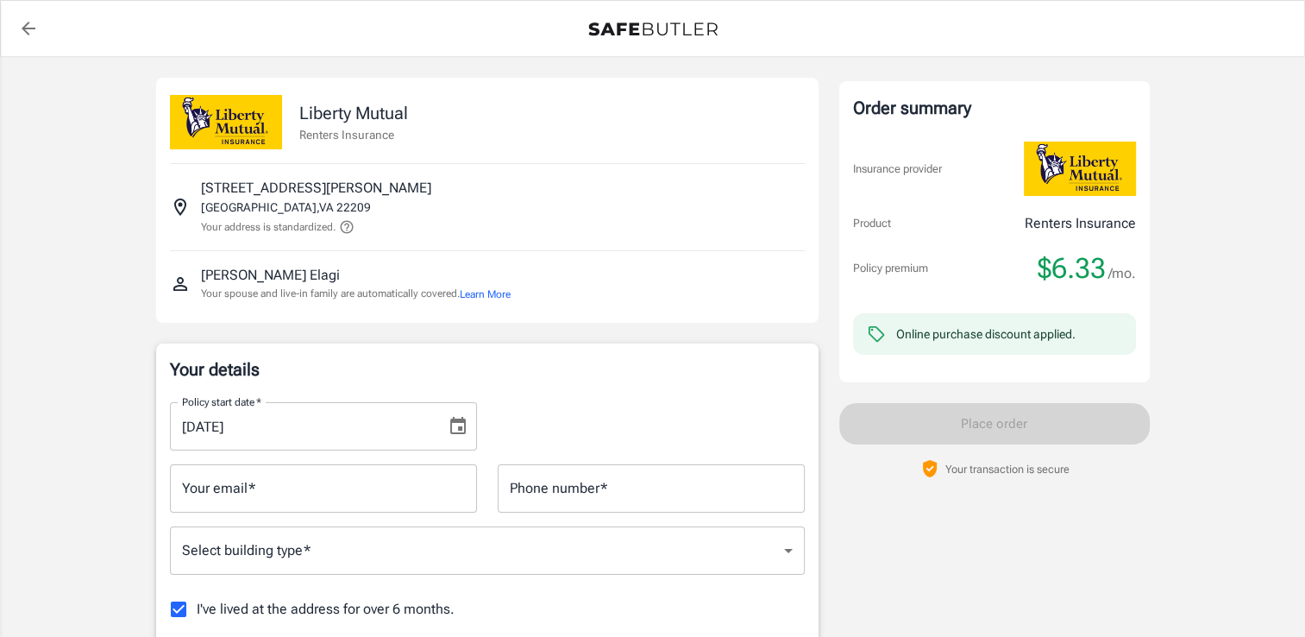
click at [349, 229] on icon at bounding box center [347, 227] width 16 height 16
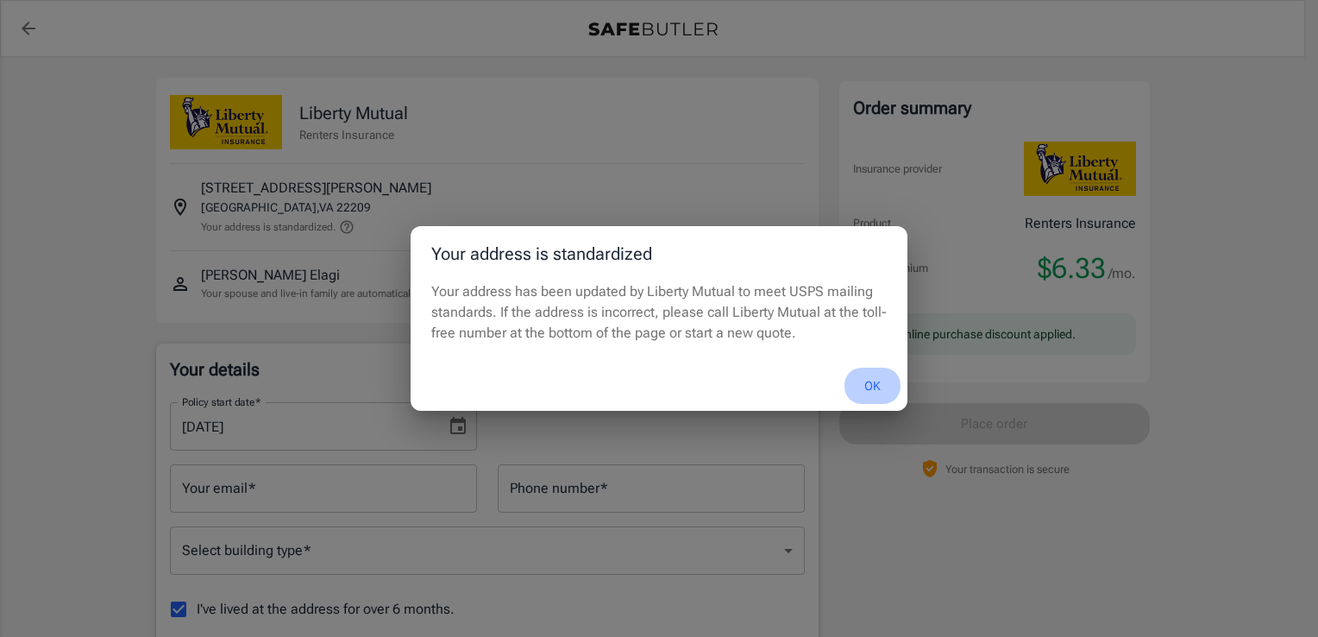
click at [875, 382] on button "OK" at bounding box center [873, 385] width 56 height 37
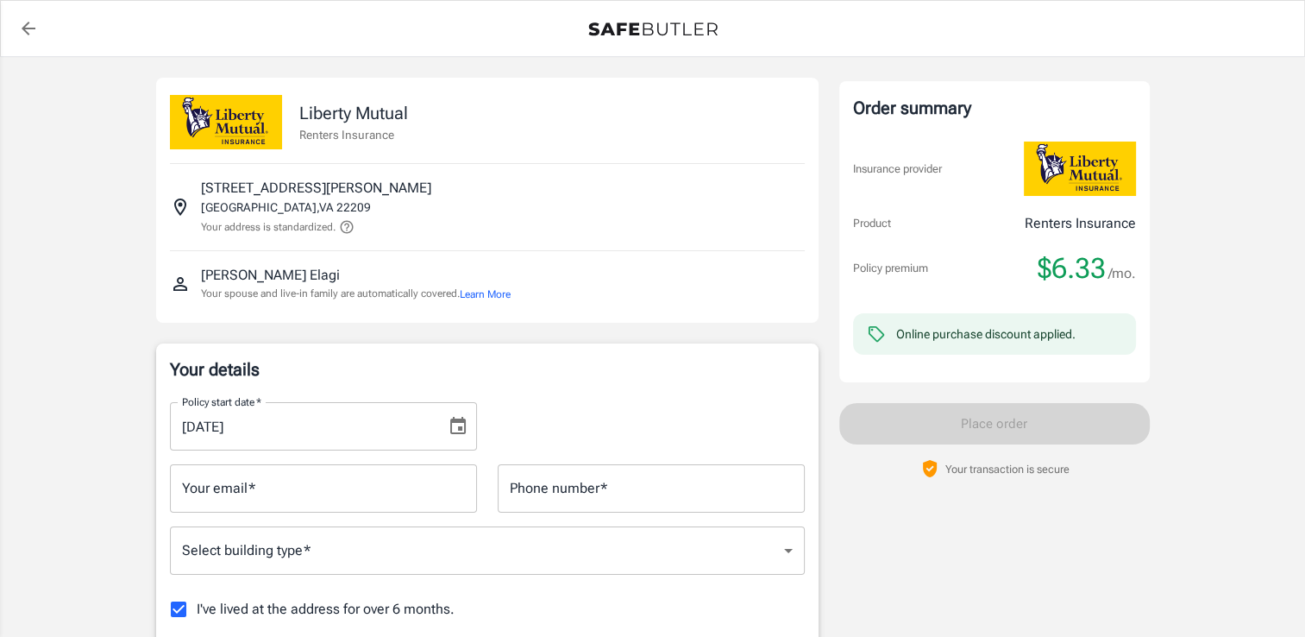
click at [507, 293] on button "Learn More" at bounding box center [485, 294] width 51 height 16
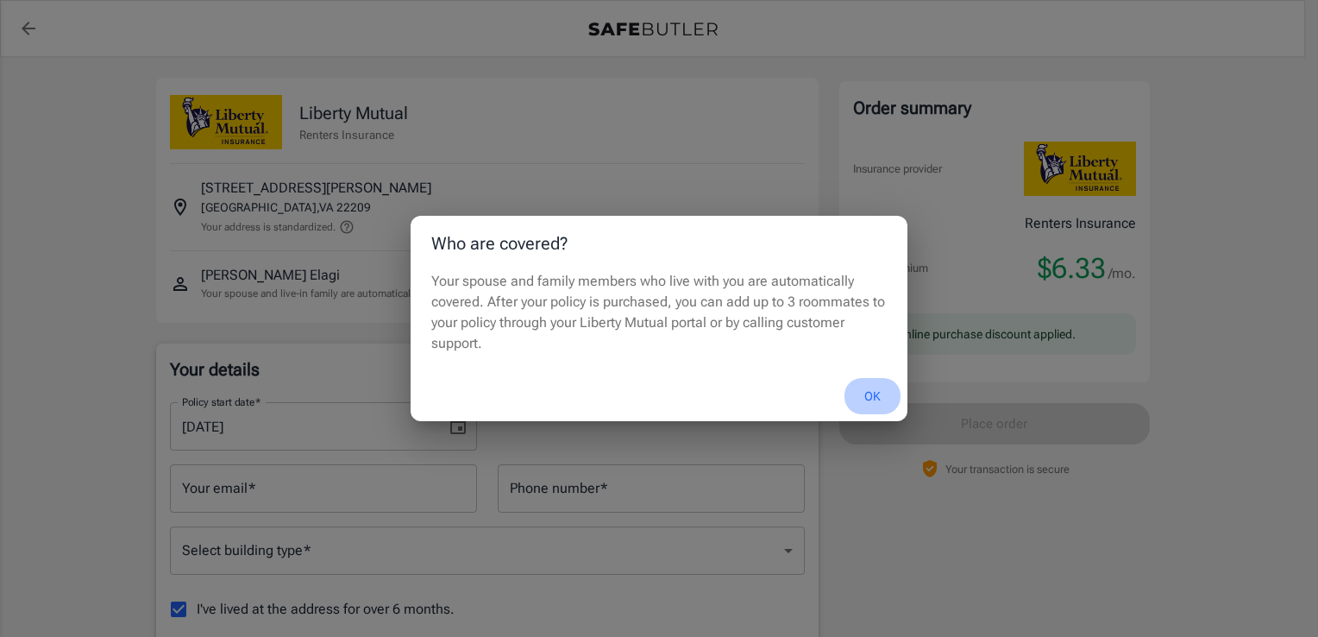
click at [880, 395] on button "OK" at bounding box center [873, 396] width 56 height 37
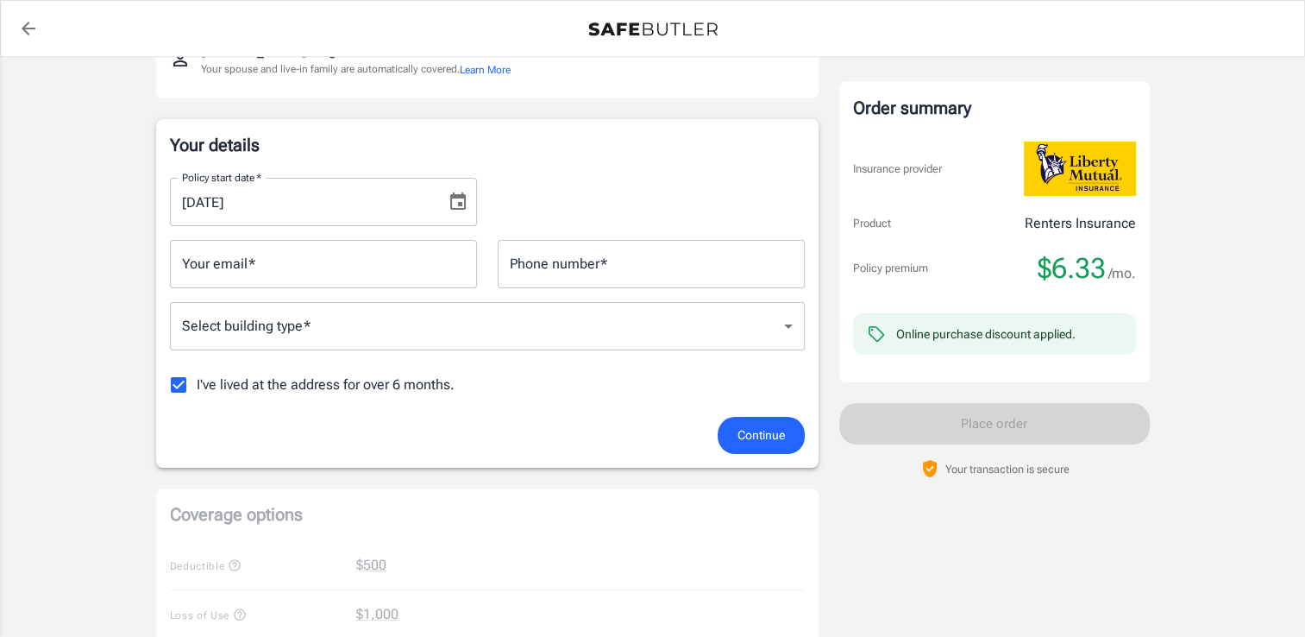
scroll to position [249, 0]
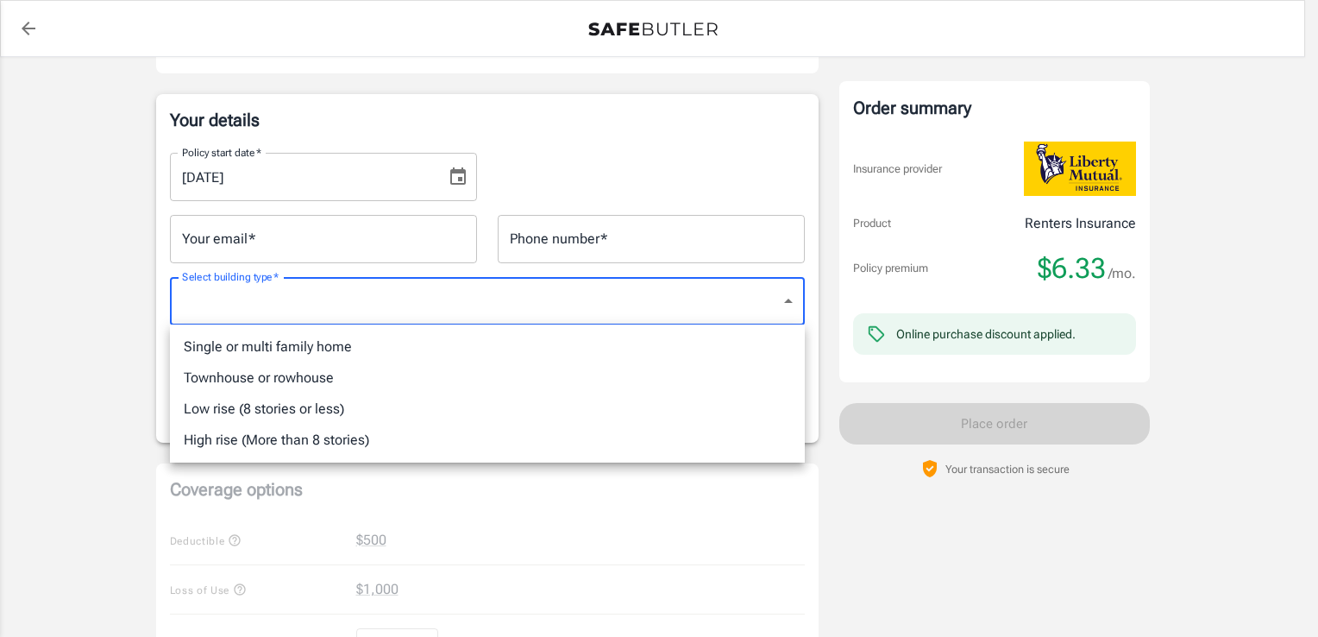
click at [586, 304] on body "Policy premium $ 6.33 /mo Liberty Mutual Renters Insurance [STREET_ADDRESS][PER…" at bounding box center [659, 566] width 1318 height 1631
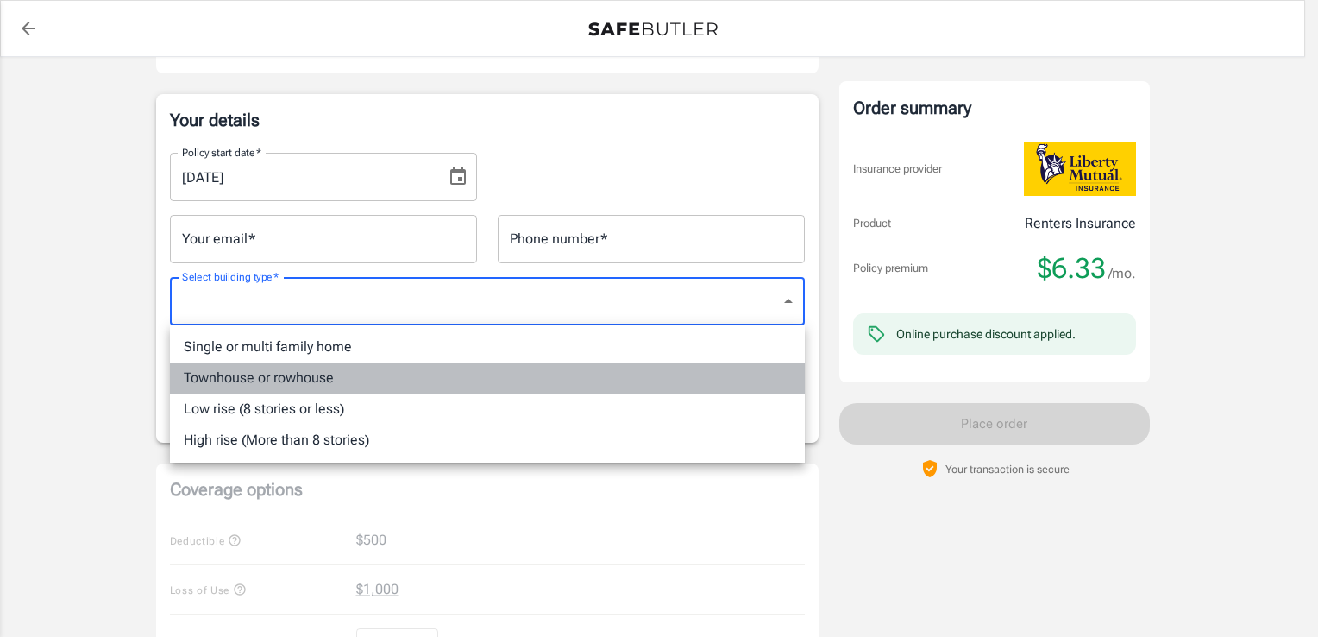
click at [243, 381] on li "Townhouse or rowhouse" at bounding box center [487, 377] width 635 height 31
type input "townhouse"
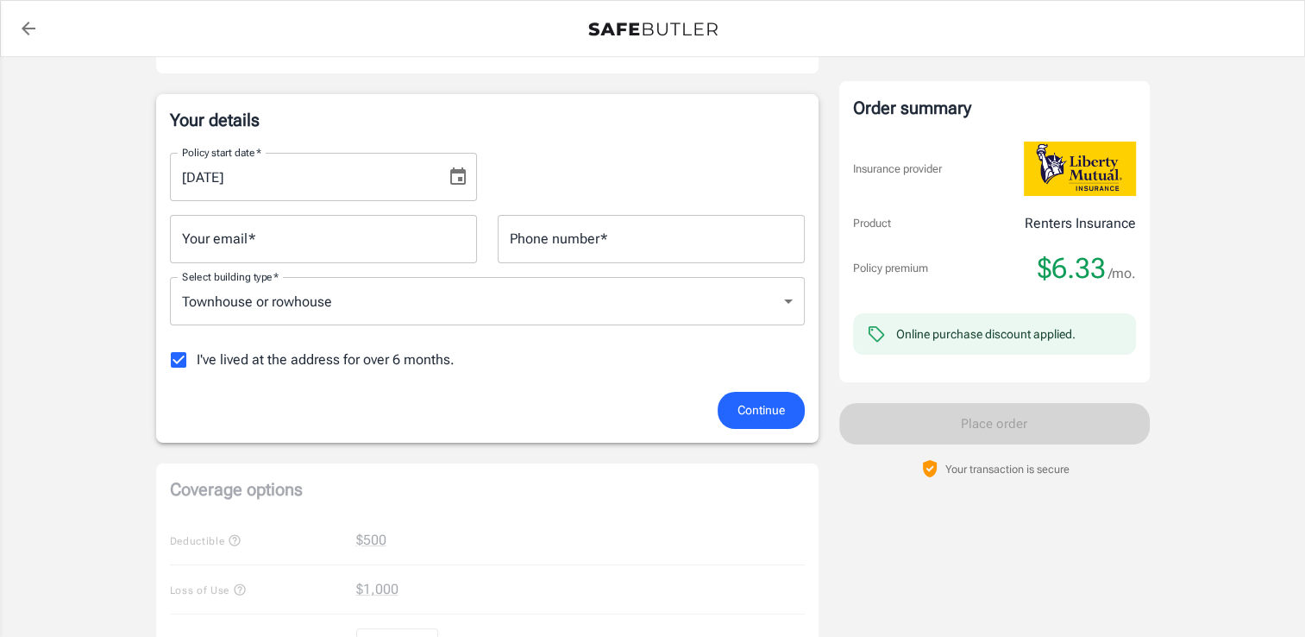
click at [314, 368] on label "I've lived at the address for over 6 months." at bounding box center [307, 360] width 294 height 36
click at [197, 368] on input "I've lived at the address for over 6 months." at bounding box center [178, 360] width 36 height 36
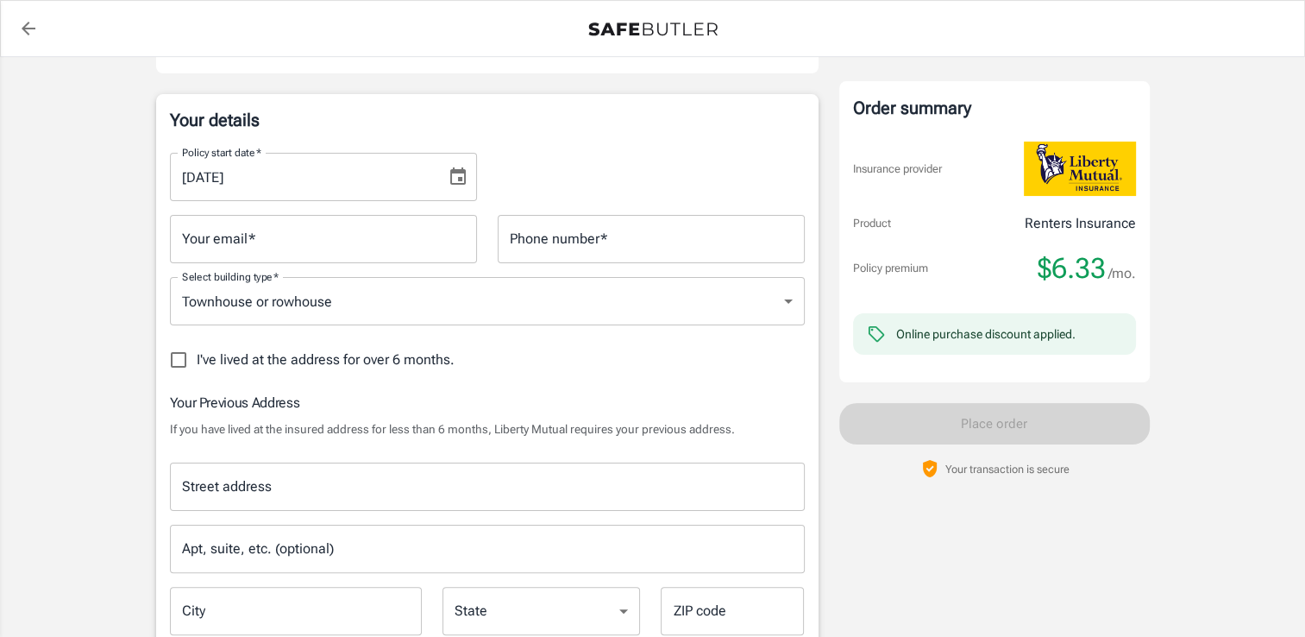
click at [314, 368] on label "I've lived at the address for over 6 months." at bounding box center [307, 360] width 294 height 36
click at [197, 368] on input "I've lived at the address for over 6 months." at bounding box center [178, 360] width 36 height 36
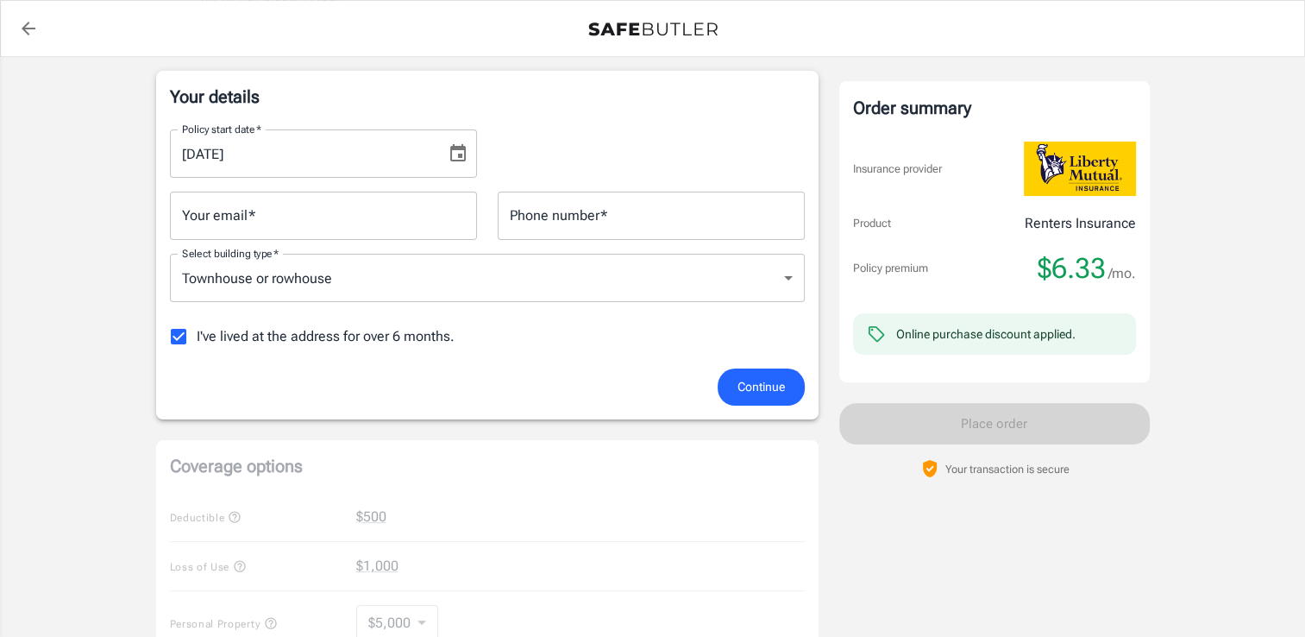
scroll to position [374, 0]
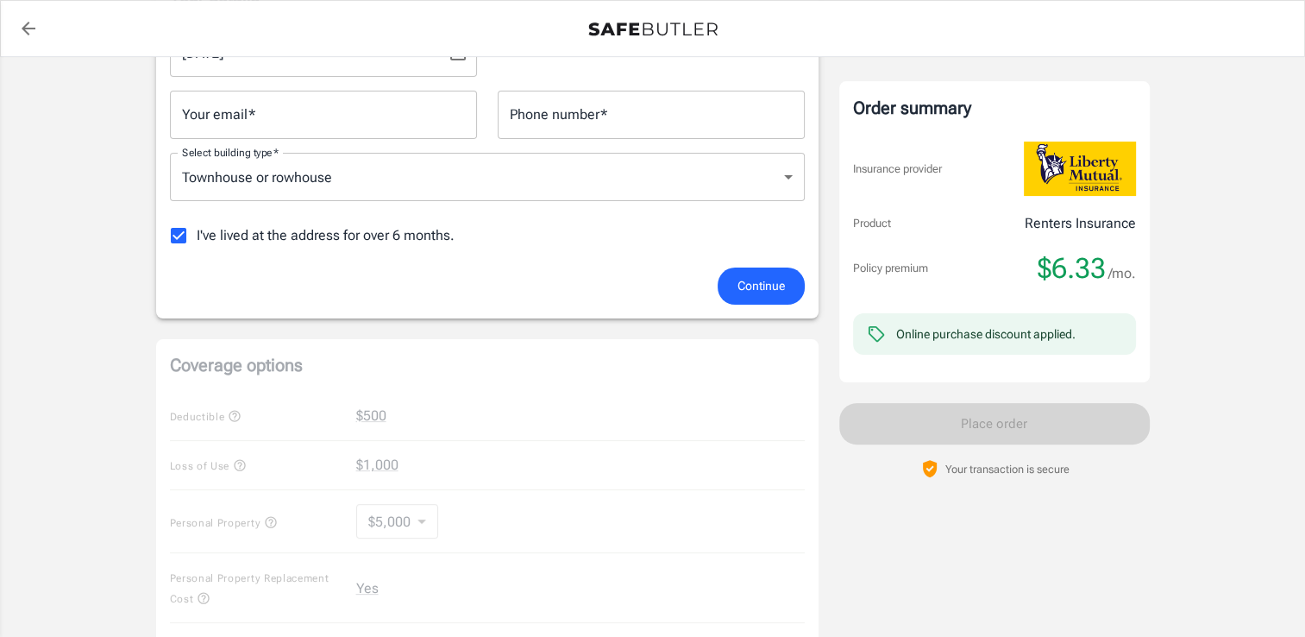
click at [198, 232] on span "I've lived at the address for over 6 months." at bounding box center [326, 235] width 258 height 21
click at [197, 232] on input "I've lived at the address for over 6 months." at bounding box center [178, 235] width 36 height 36
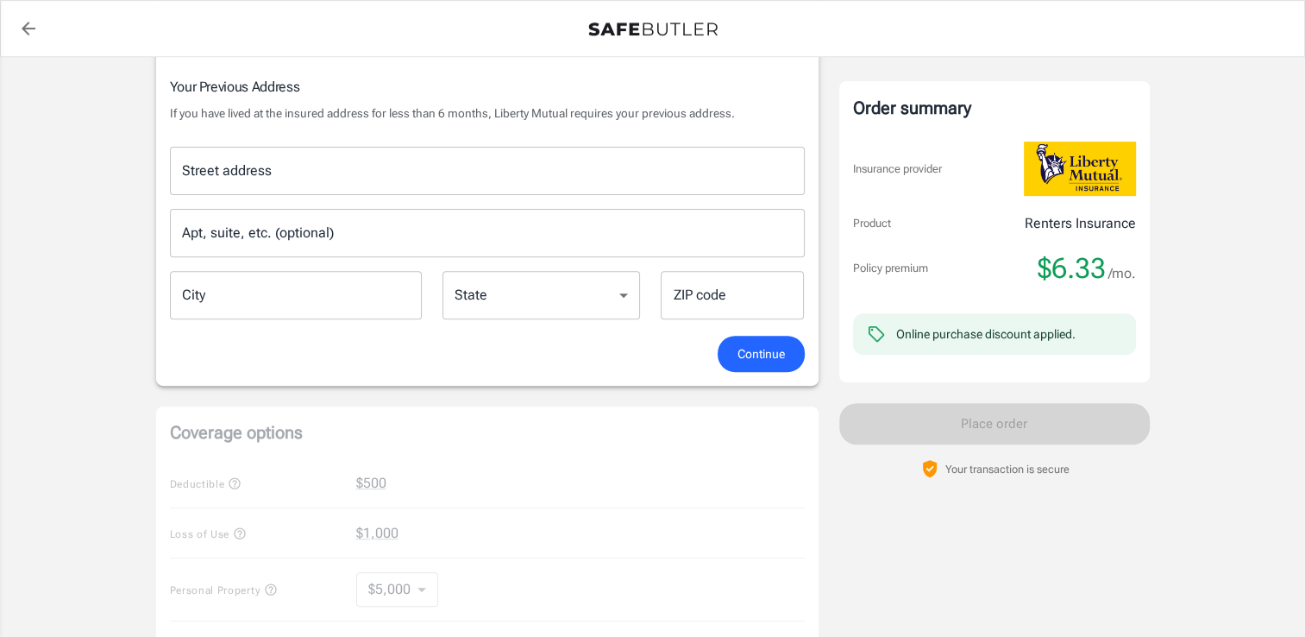
scroll to position [237, 0]
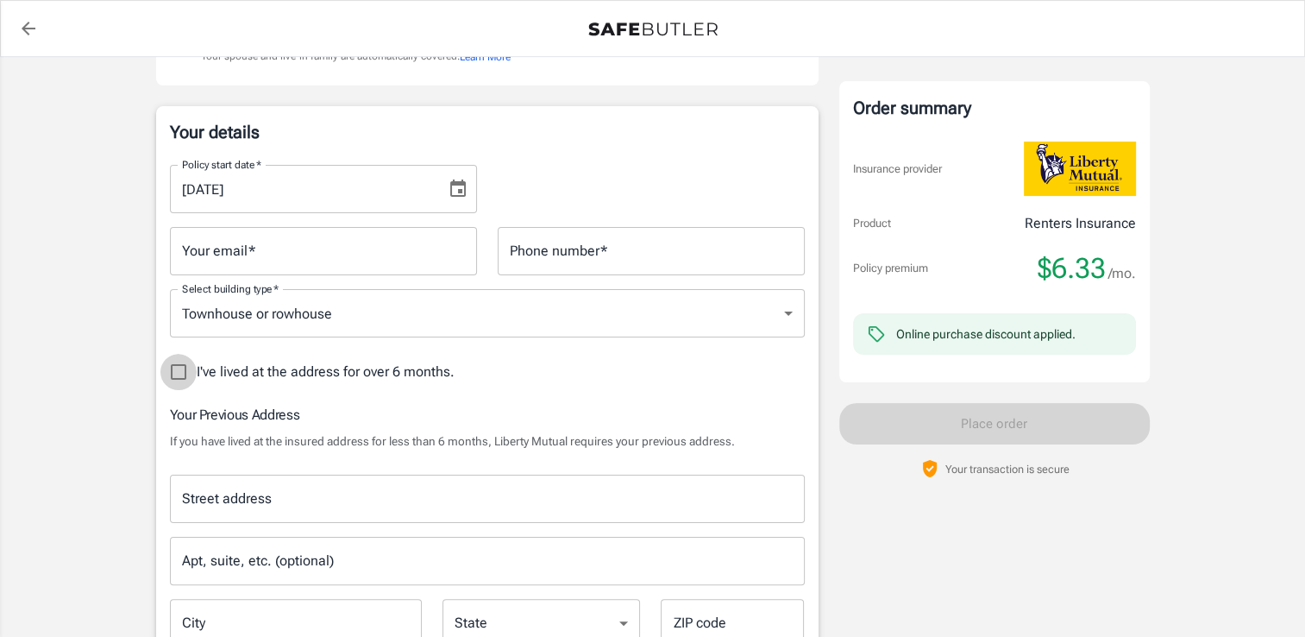
click at [176, 371] on input "I've lived at the address for over 6 months." at bounding box center [178, 372] width 36 height 36
checkbox input "true"
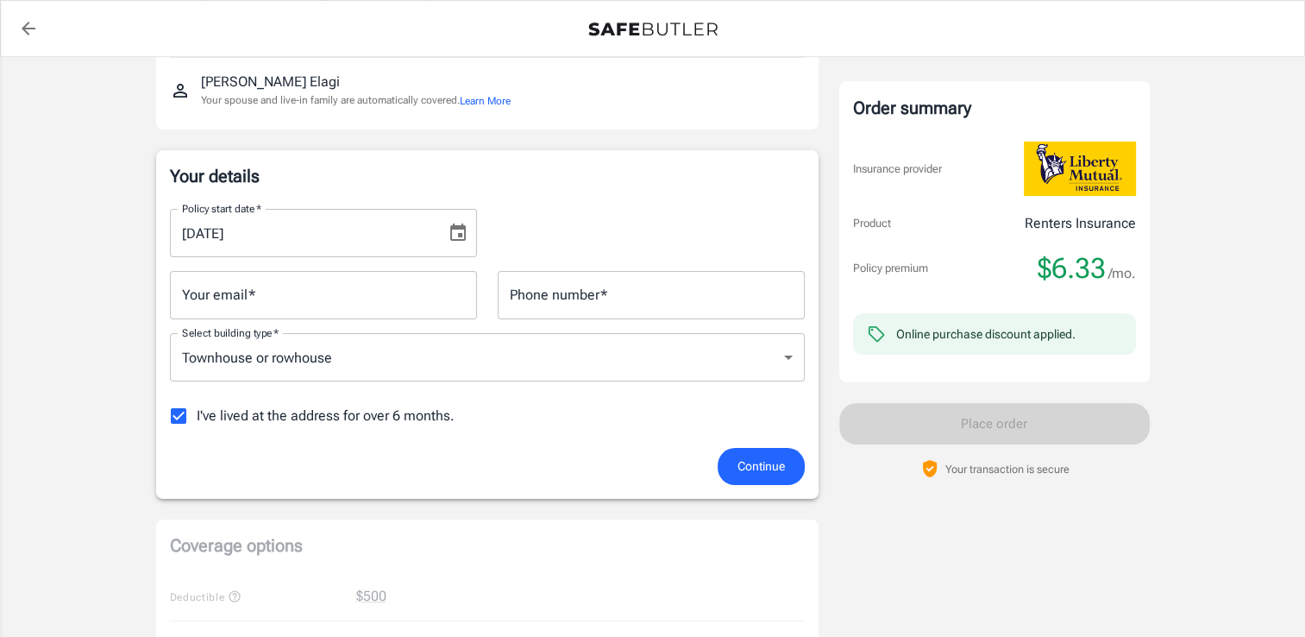
scroll to position [119, 0]
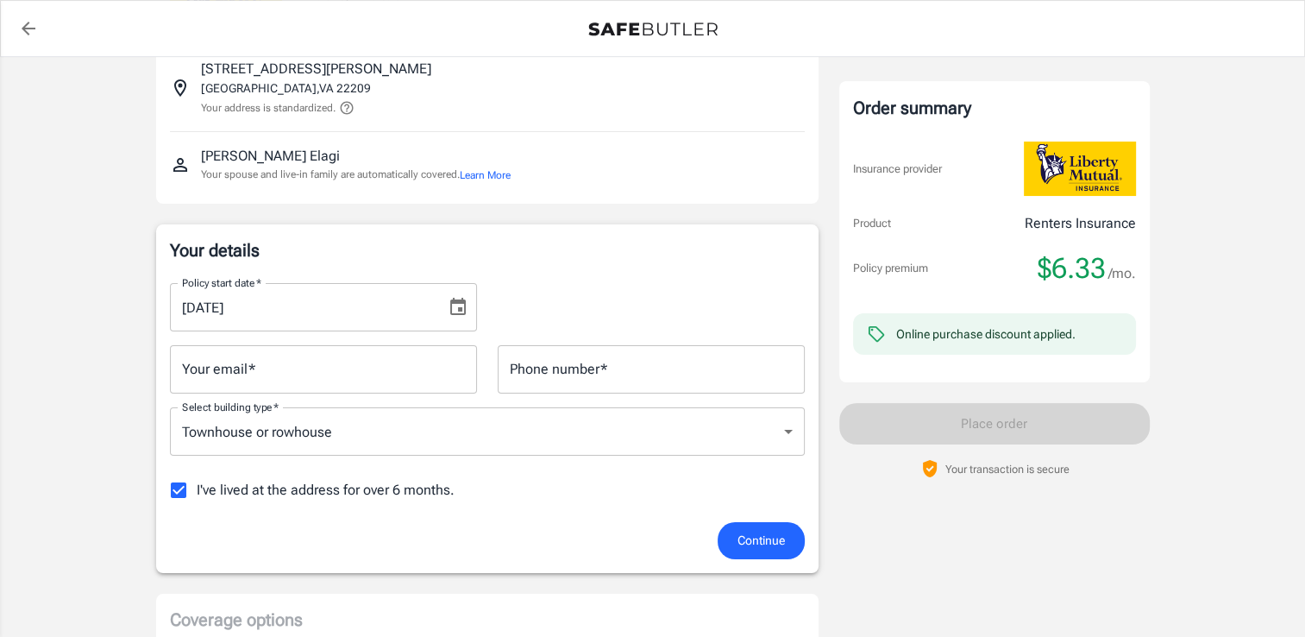
type textarea "08"
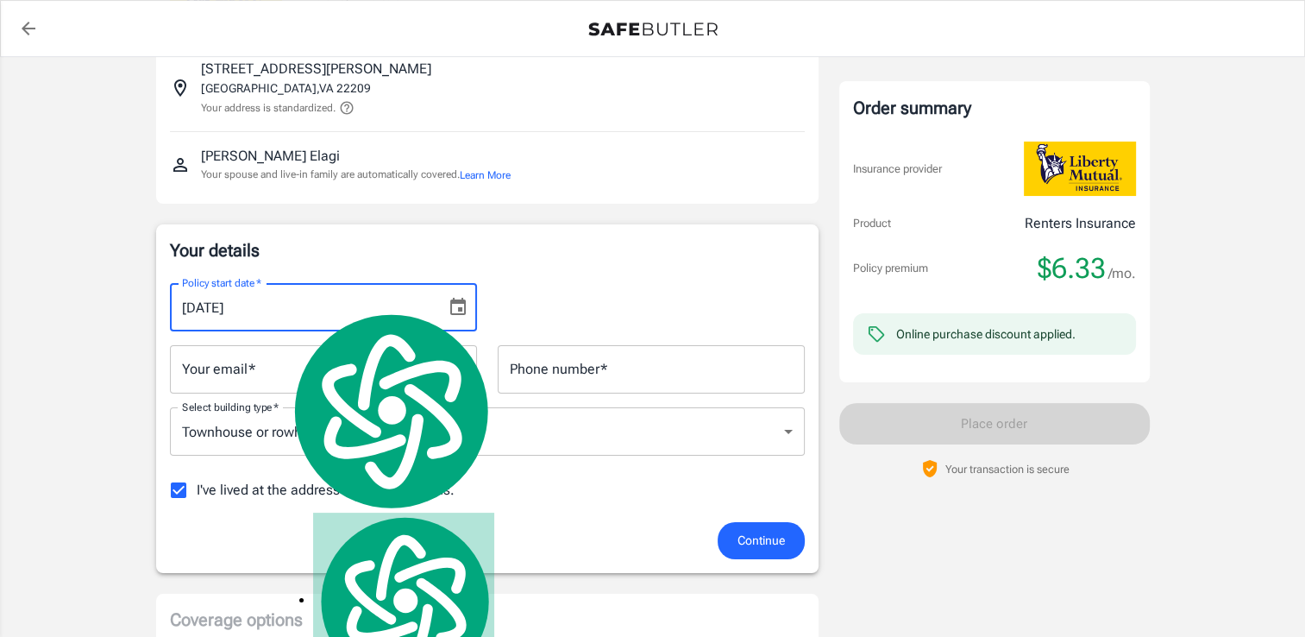
click at [277, 300] on input "[DATE]" at bounding box center [302, 307] width 264 height 48
click at [455, 303] on icon "Choose date, selected date is Aug 12, 2025" at bounding box center [458, 307] width 21 height 21
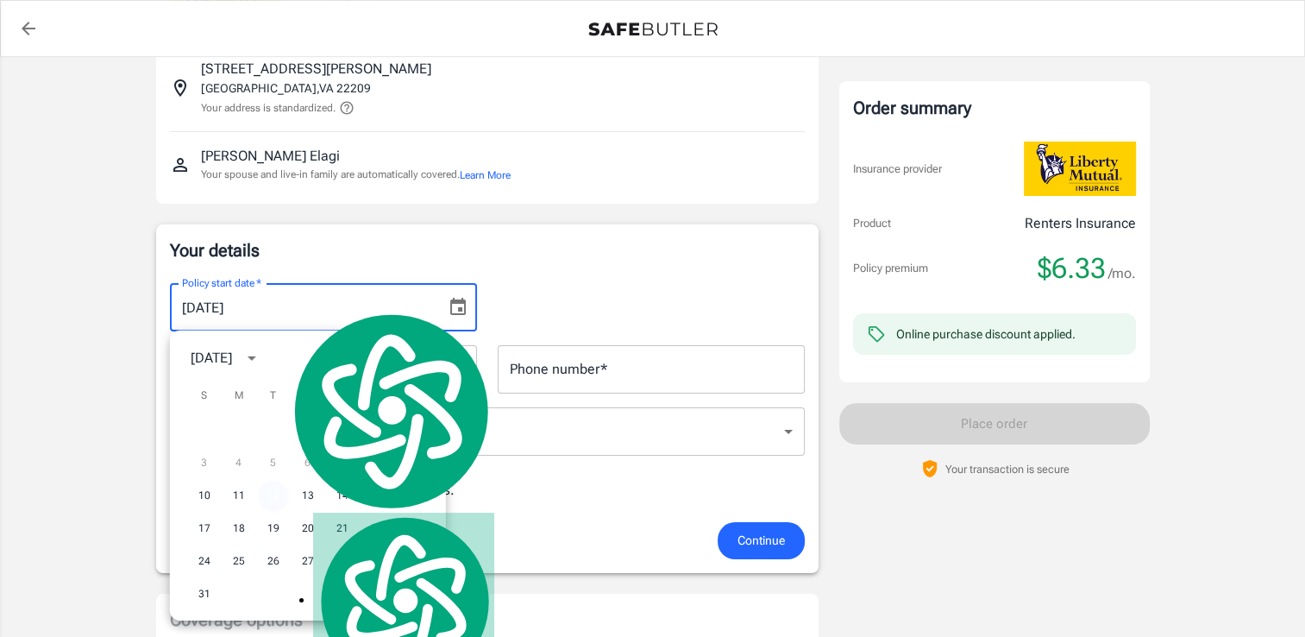
click at [271, 499] on button "12" at bounding box center [273, 496] width 31 height 31
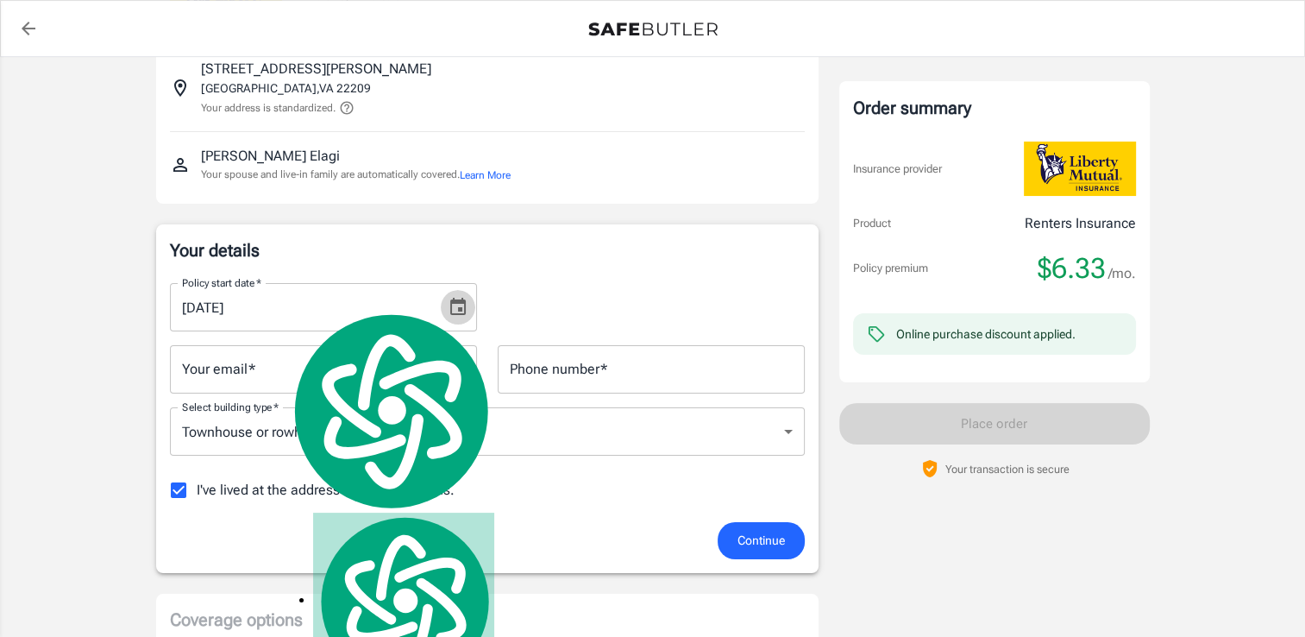
click at [452, 301] on icon "Choose date, selected date is Aug 12, 2025" at bounding box center [458, 306] width 16 height 17
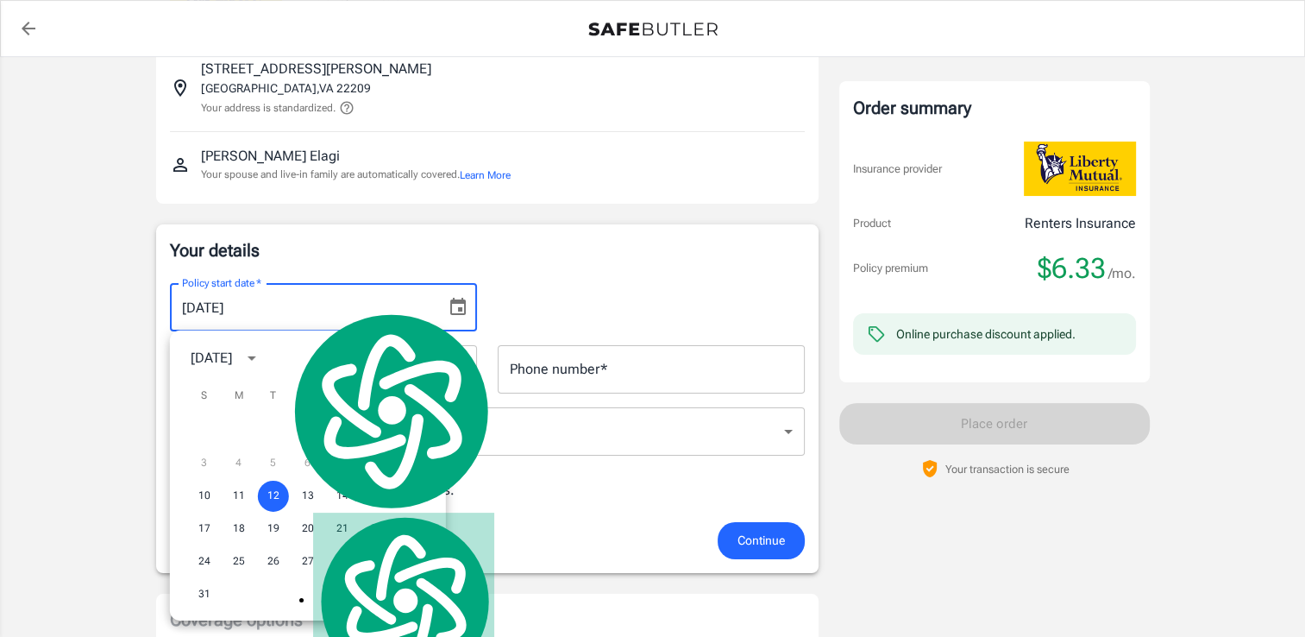
click at [418, 459] on div "3 4 5 6 7 8 9" at bounding box center [308, 463] width 276 height 31
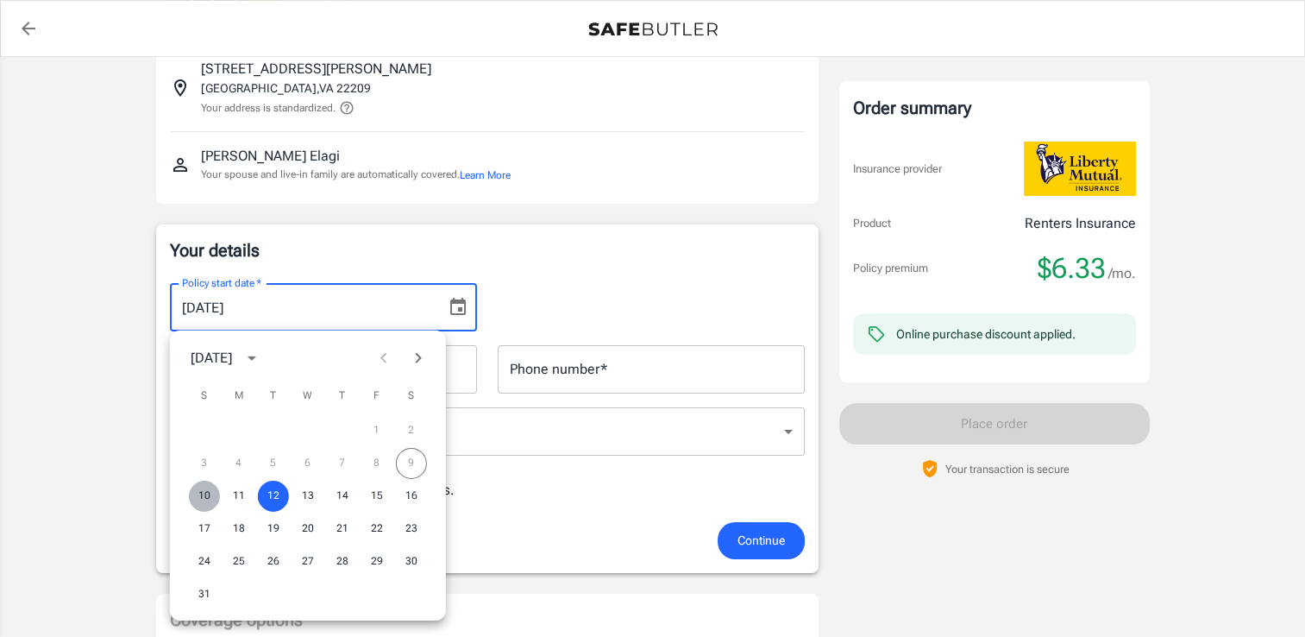
click at [198, 489] on button "10" at bounding box center [204, 496] width 31 height 31
type input "[DATE]"
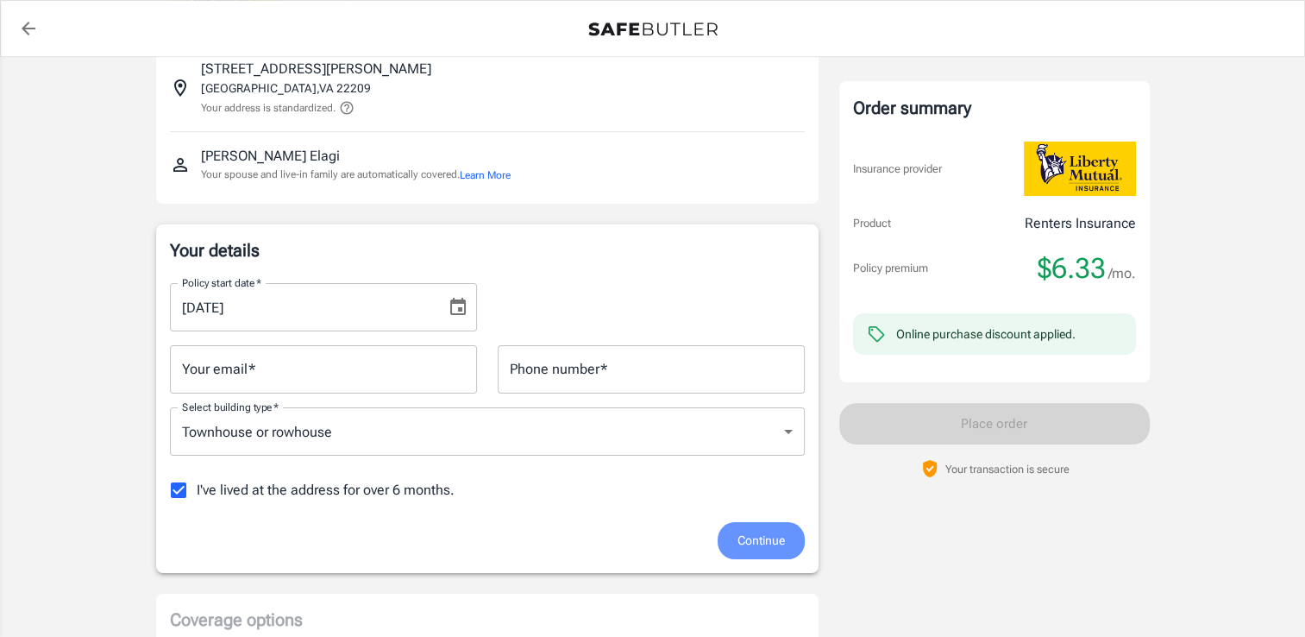
click at [762, 550] on button "Continue" at bounding box center [761, 540] width 87 height 37
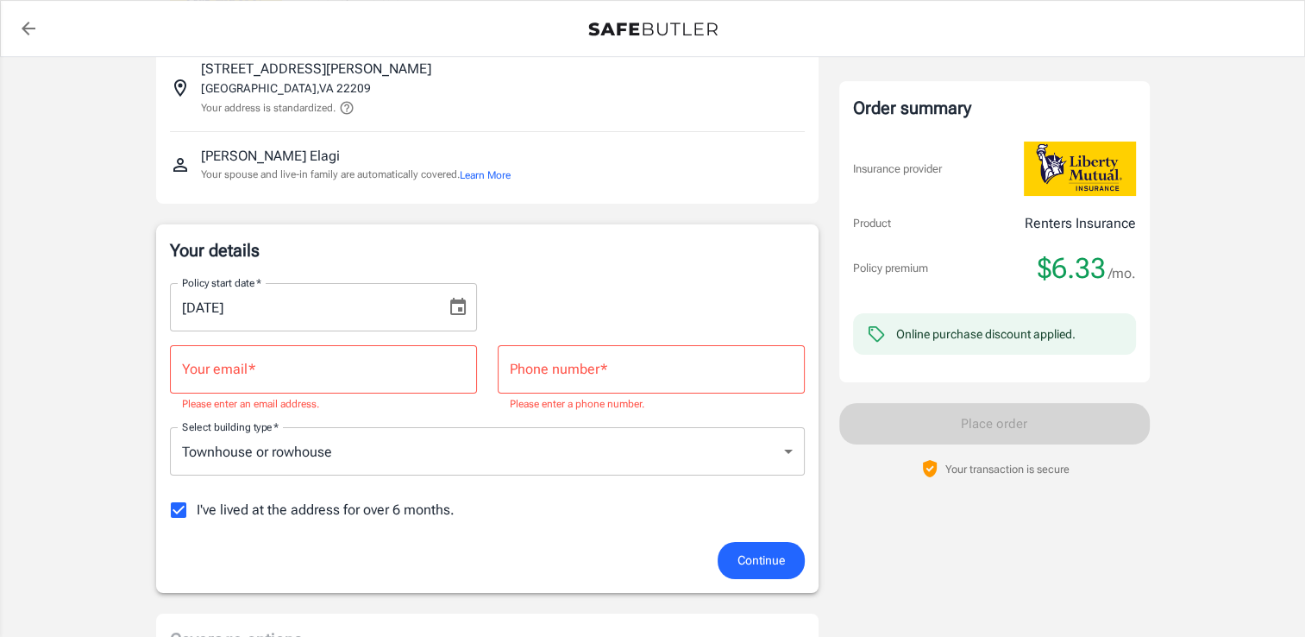
scroll to position [169, 0]
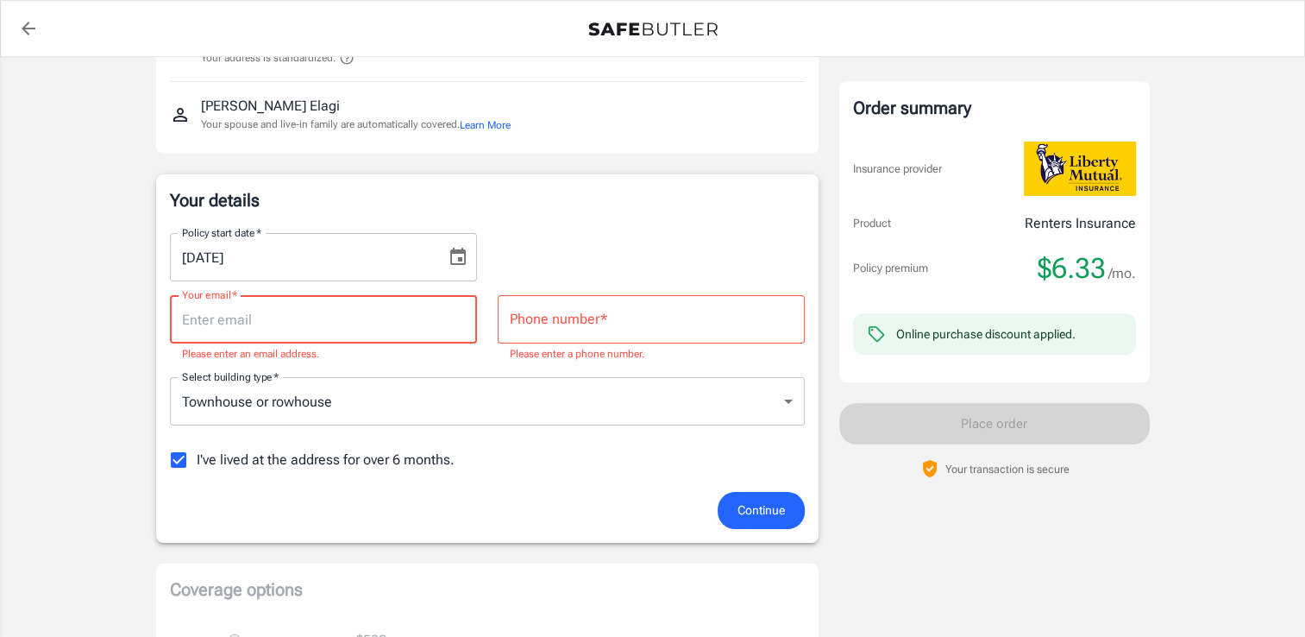
click at [224, 318] on input "Your email   *" at bounding box center [323, 319] width 307 height 48
type input "[EMAIL_ADDRESS][DOMAIN_NAME]"
type input "8323458866"
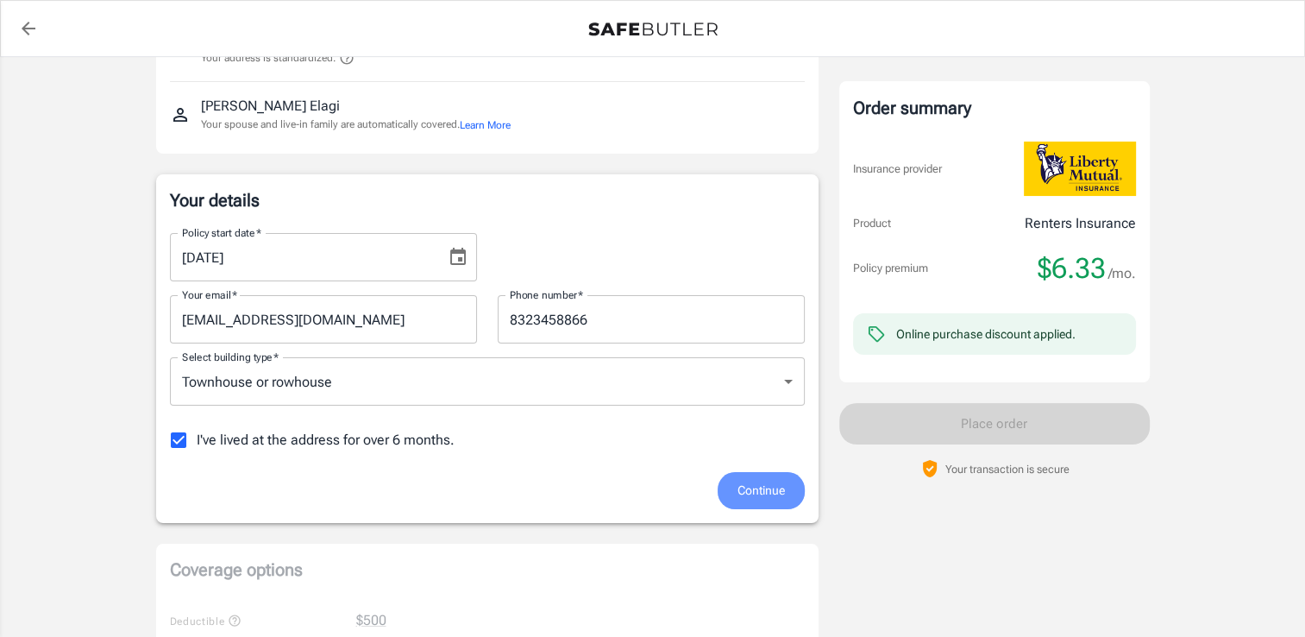
click at [744, 490] on span "Continue" at bounding box center [761, 491] width 47 height 22
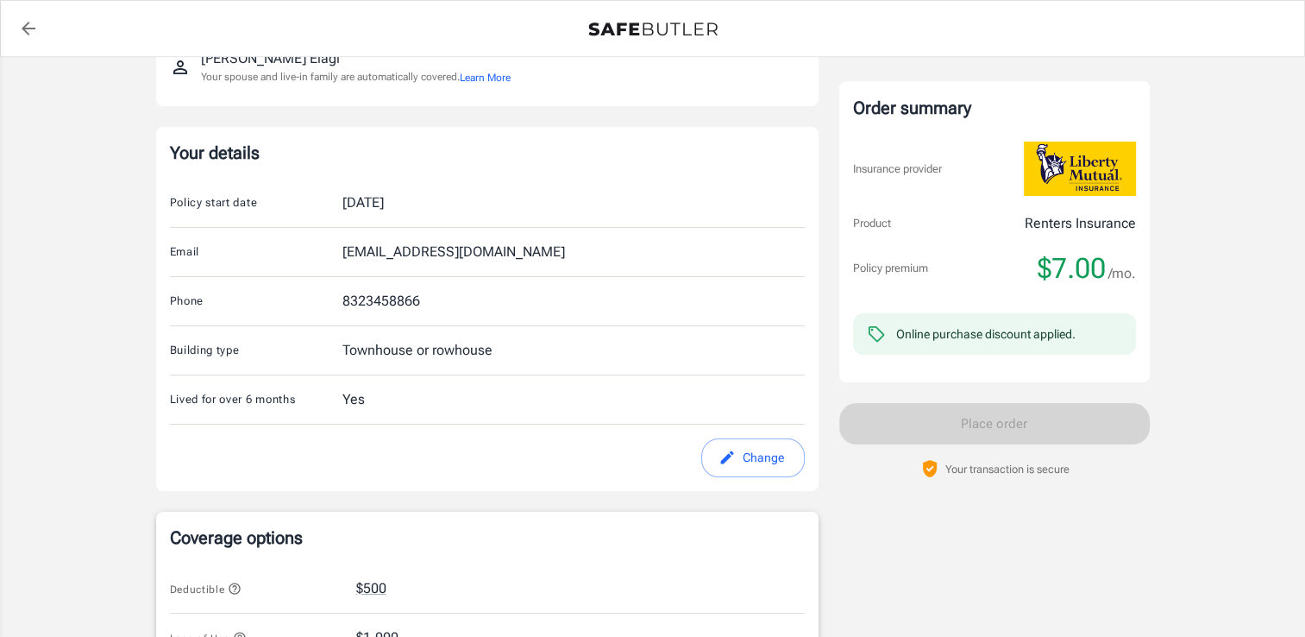
scroll to position [201, 0]
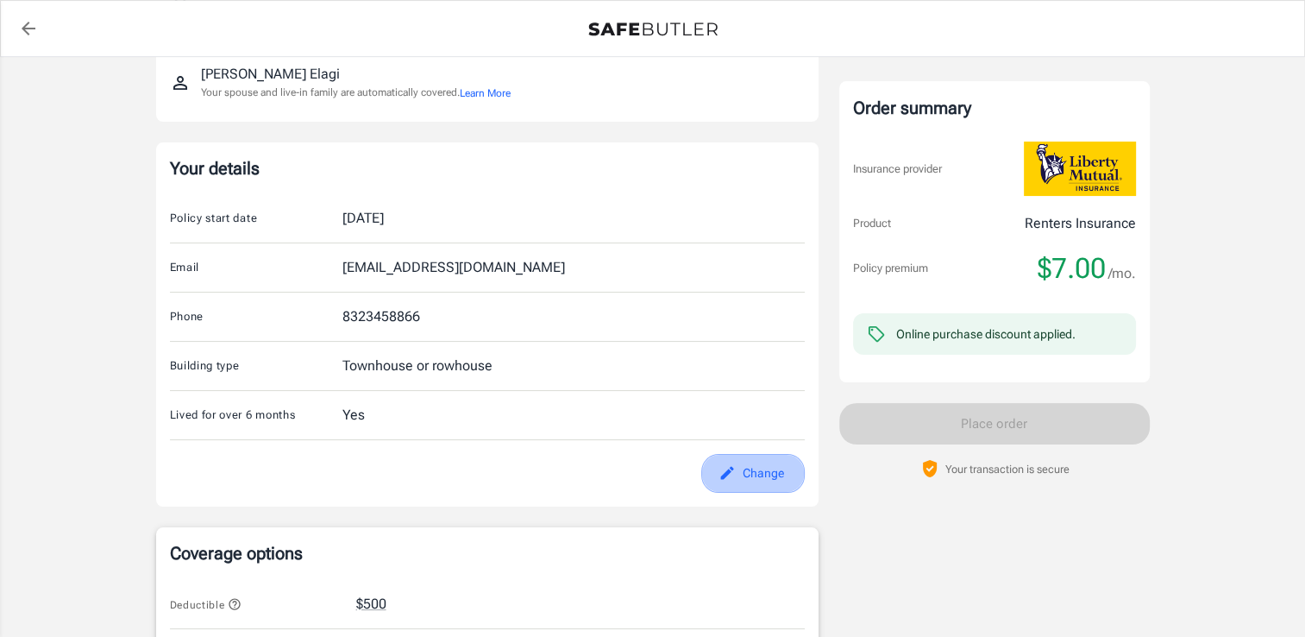
click at [762, 487] on button "Change" at bounding box center [753, 473] width 104 height 39
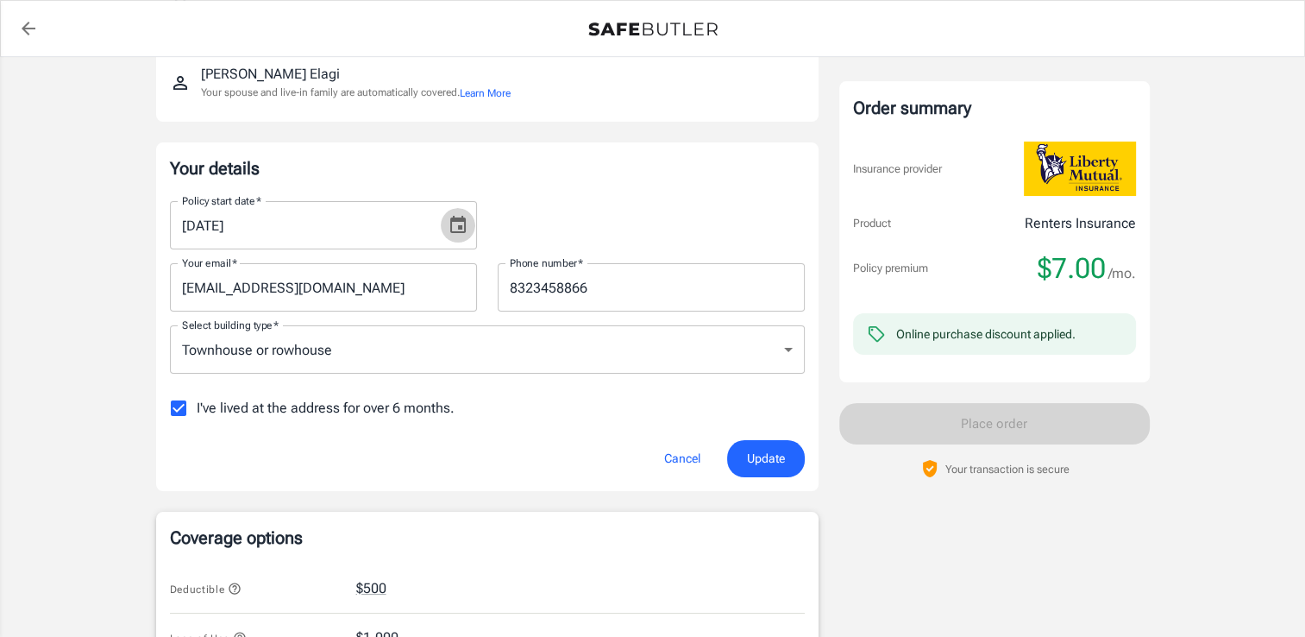
click at [454, 226] on icon "Choose date, selected date is Aug 10, 2025" at bounding box center [458, 225] width 21 height 21
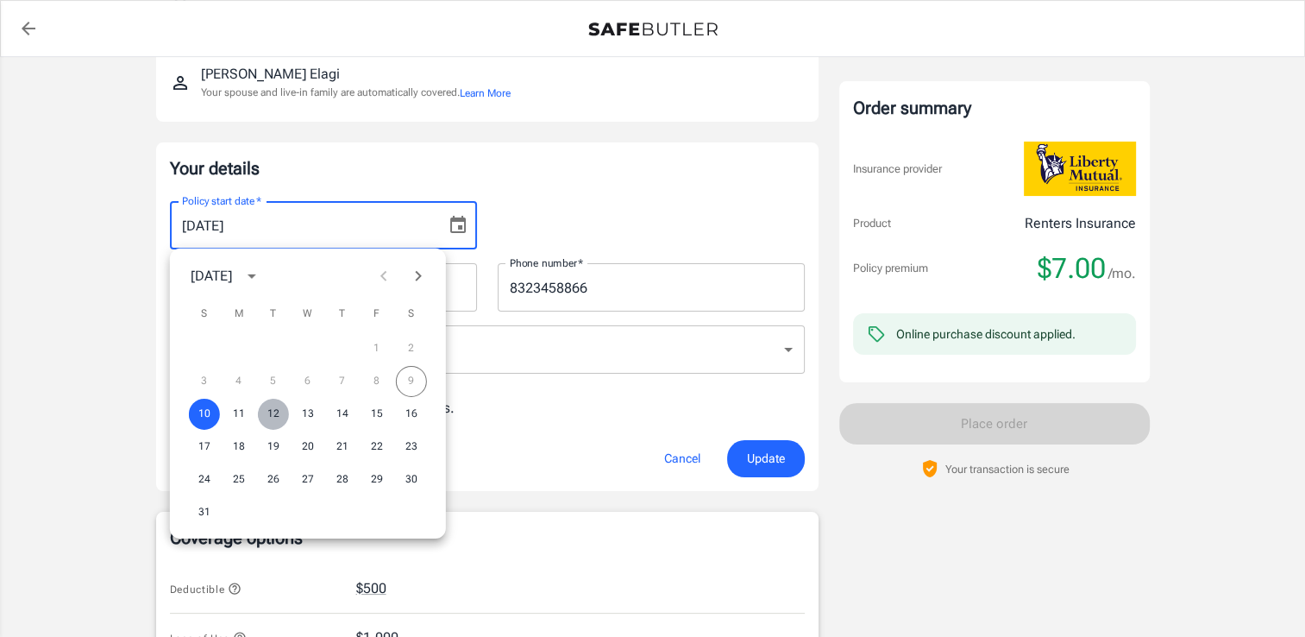
click at [269, 411] on button "12" at bounding box center [273, 414] width 31 height 31
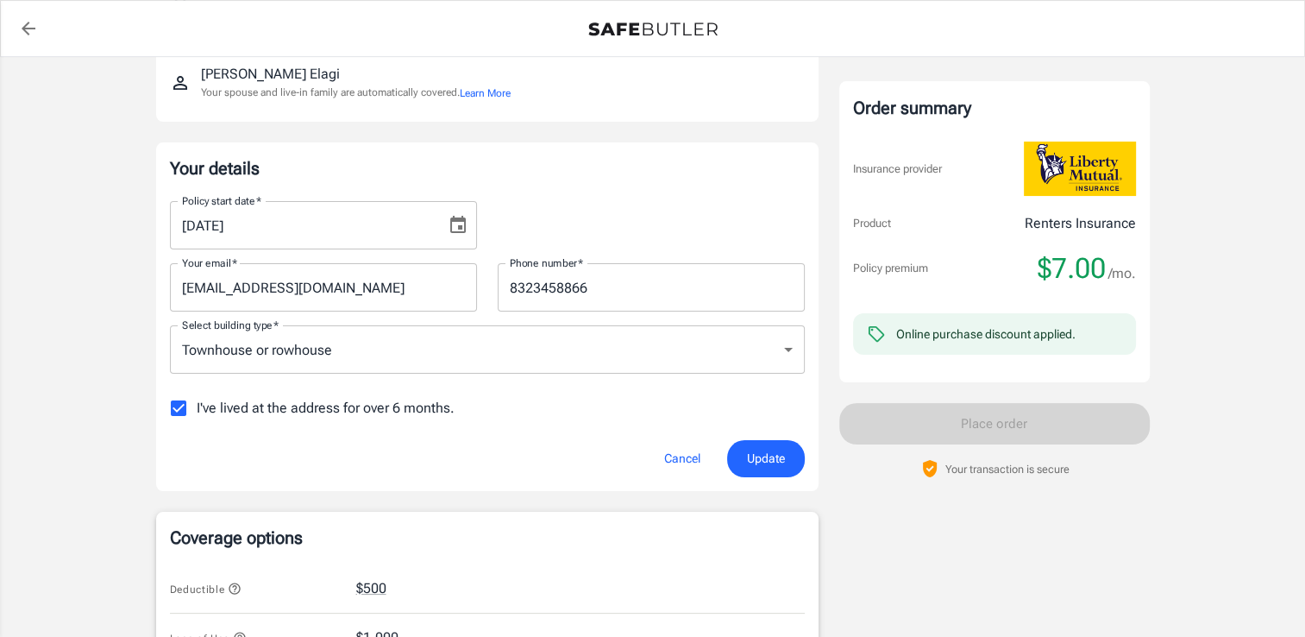
type input "[DATE]"
click at [753, 442] on button "Update" at bounding box center [766, 458] width 78 height 37
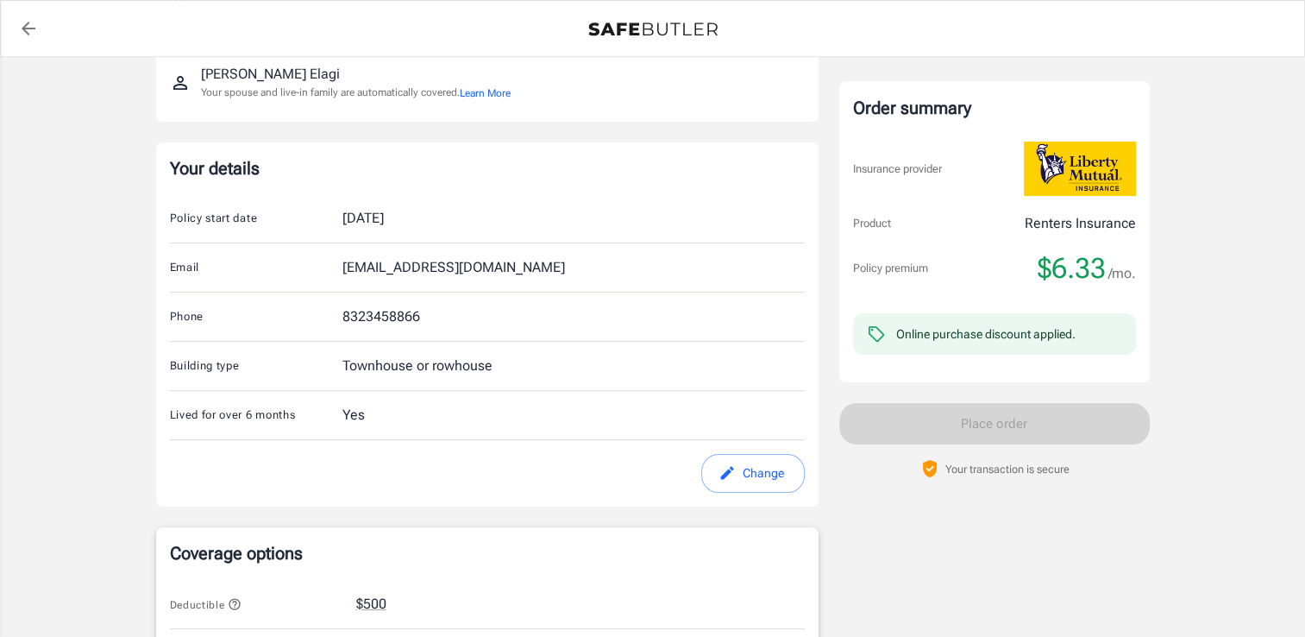
click at [745, 471] on button "Change" at bounding box center [753, 473] width 104 height 39
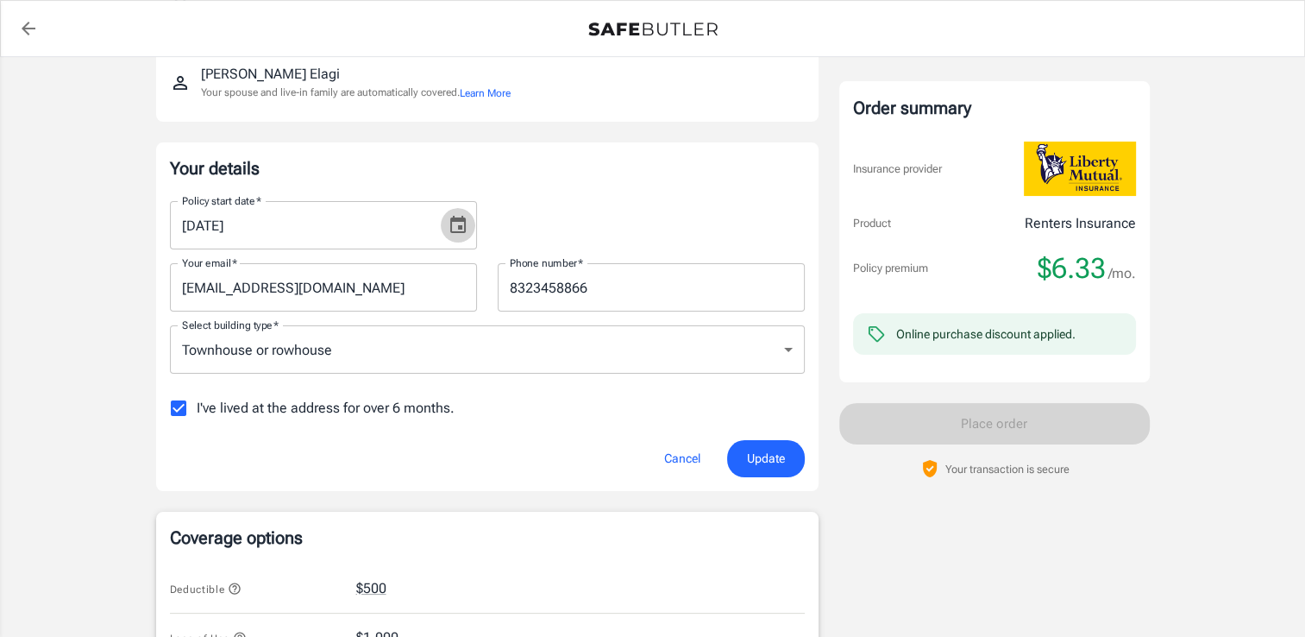
click at [455, 229] on icon "Choose date, selected date is Aug 12, 2025" at bounding box center [458, 225] width 21 height 21
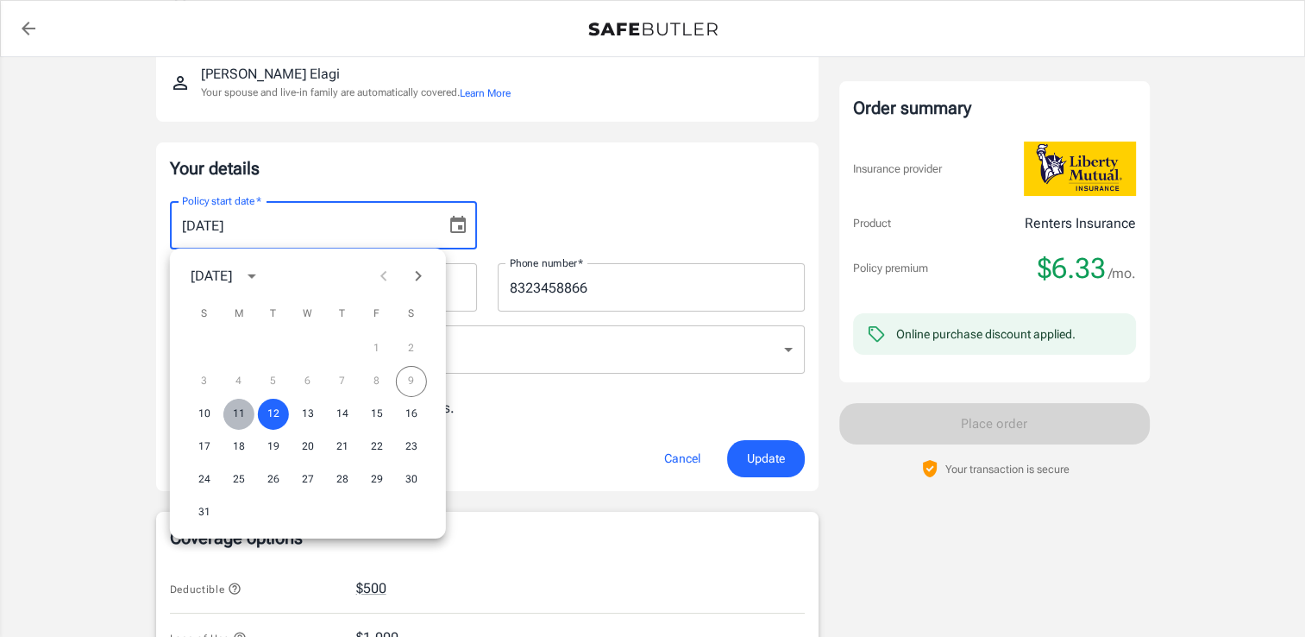
click at [236, 415] on button "11" at bounding box center [238, 414] width 31 height 31
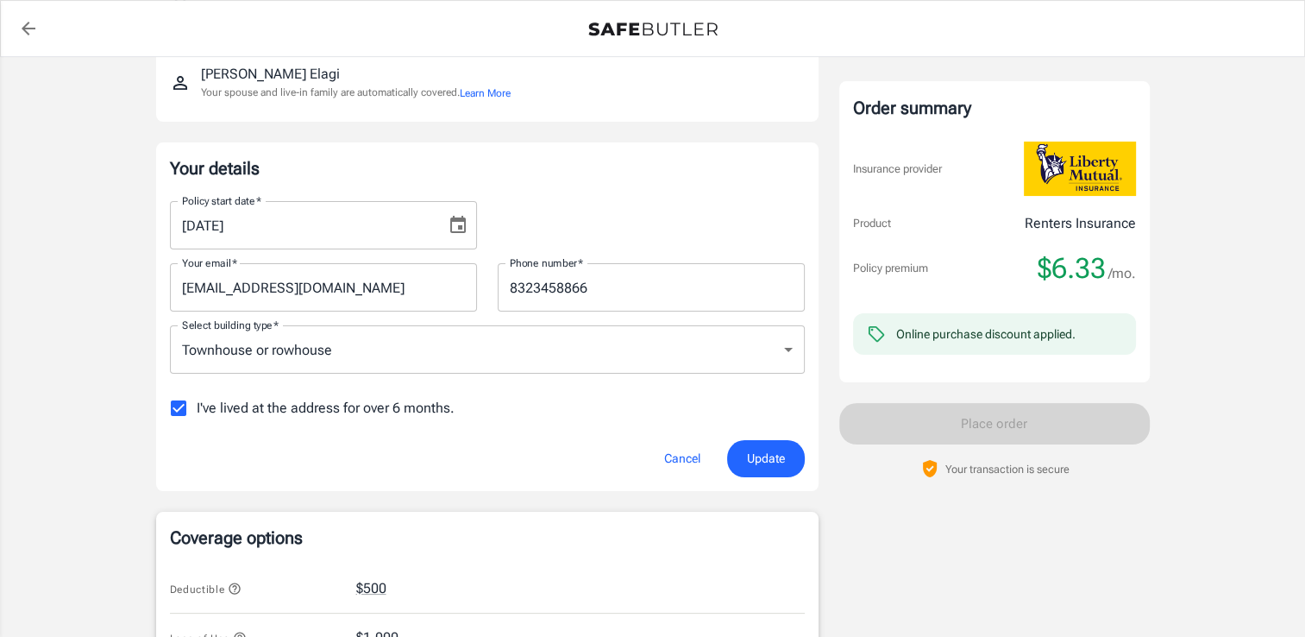
type input "[DATE]"
click at [748, 456] on span "Update" at bounding box center [766, 459] width 38 height 22
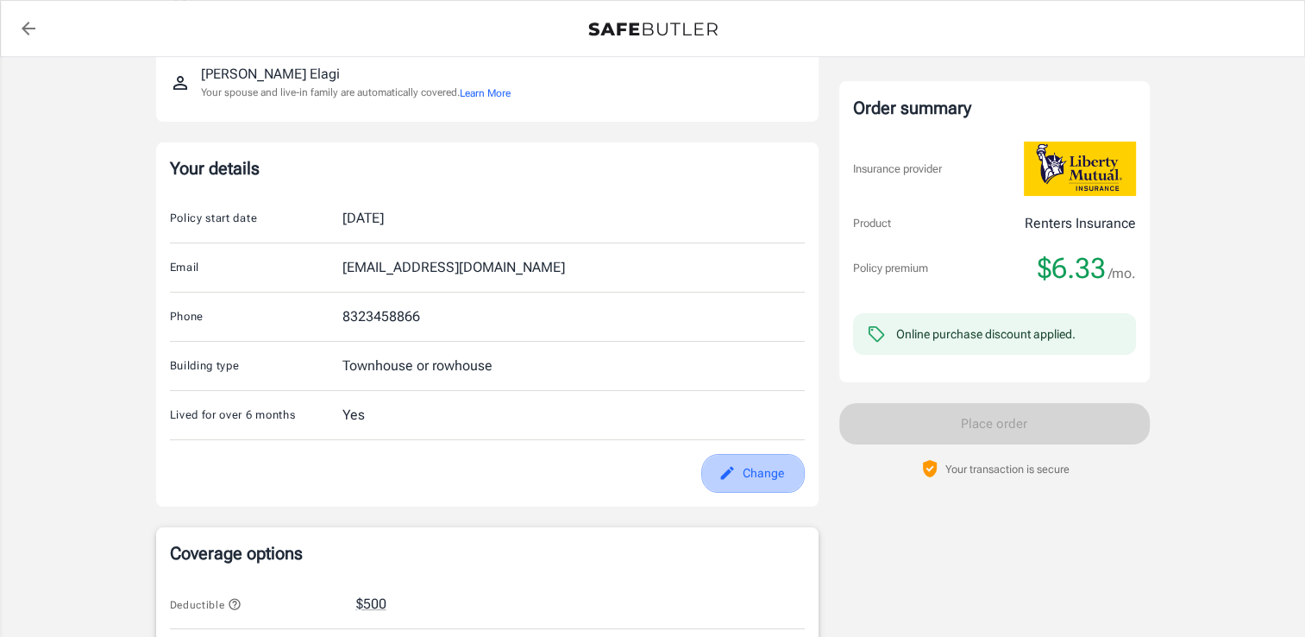
click at [738, 487] on button "Change" at bounding box center [753, 473] width 104 height 39
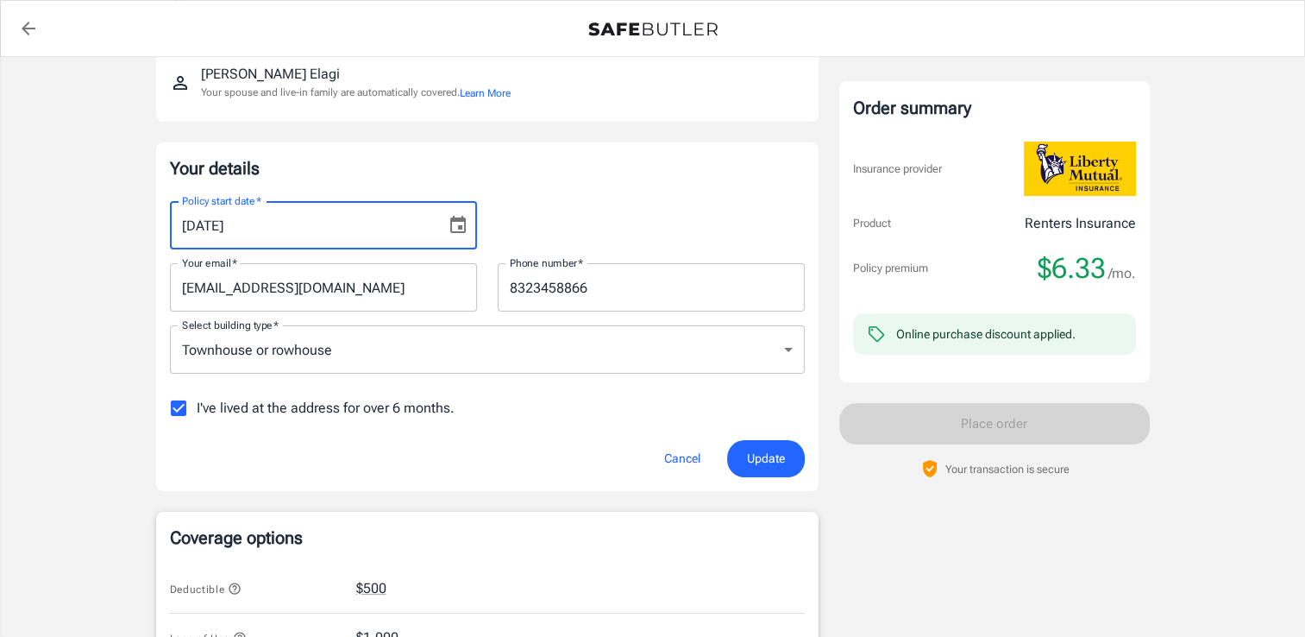
click at [214, 225] on input "[DATE]" at bounding box center [302, 225] width 264 height 48
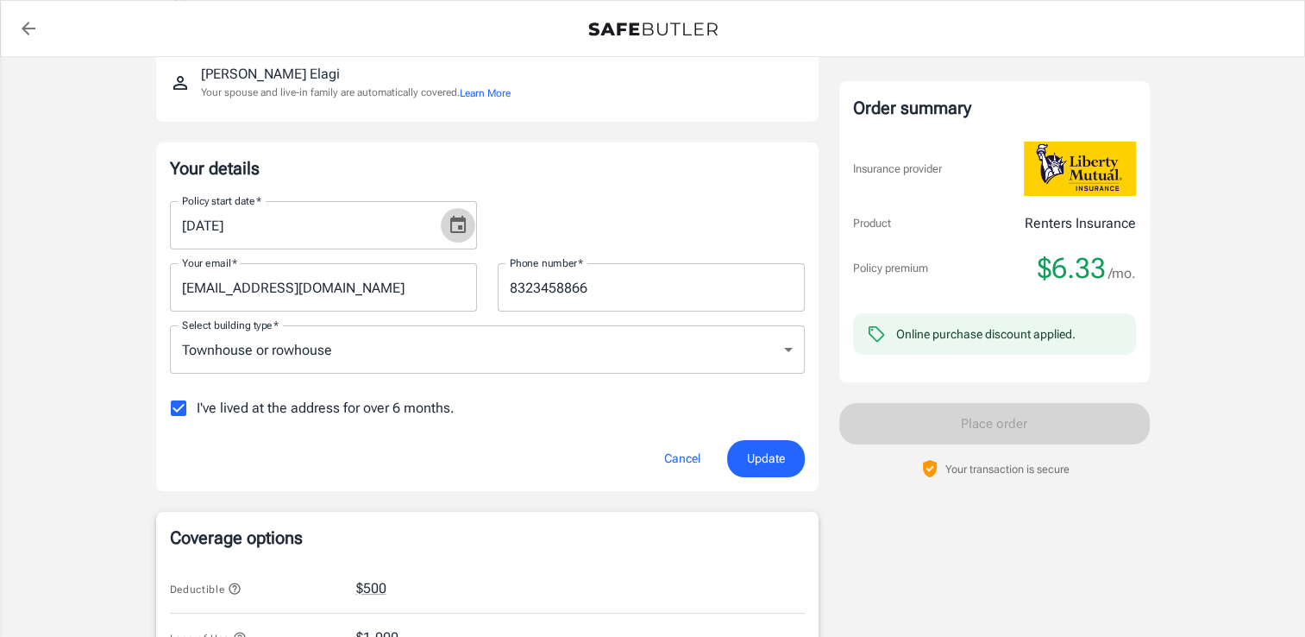
click at [462, 231] on icon "Choose date, selected date is Aug 11, 2025" at bounding box center [458, 224] width 16 height 17
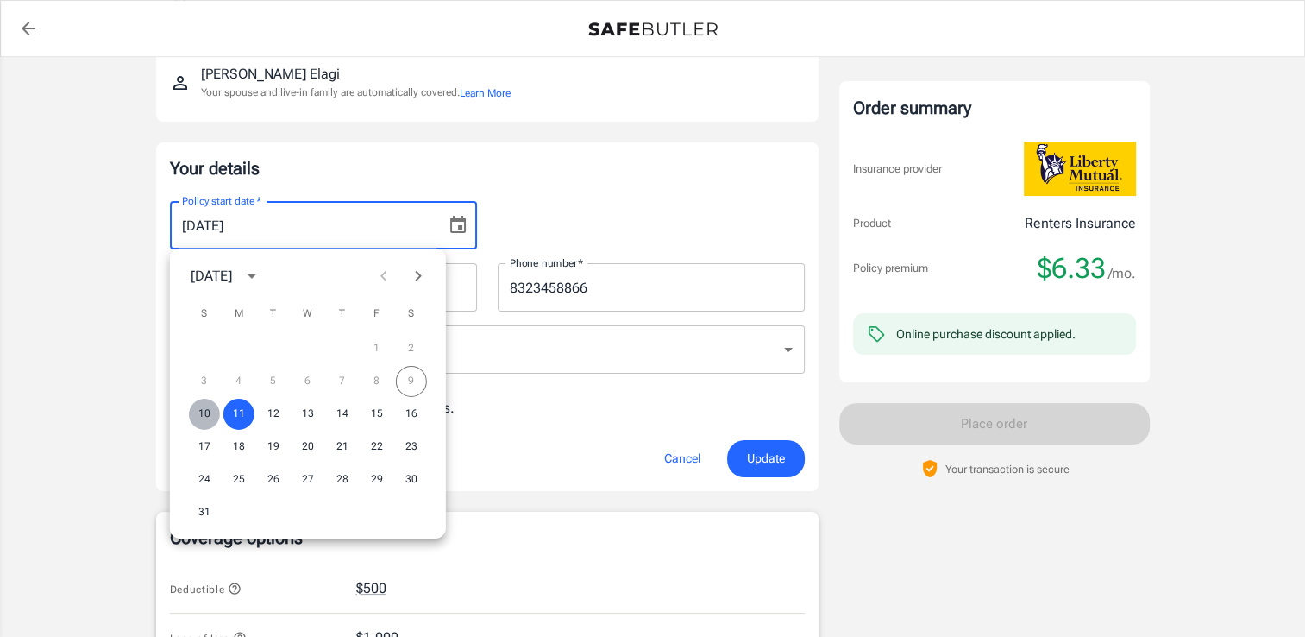
click at [198, 411] on button "10" at bounding box center [204, 414] width 31 height 31
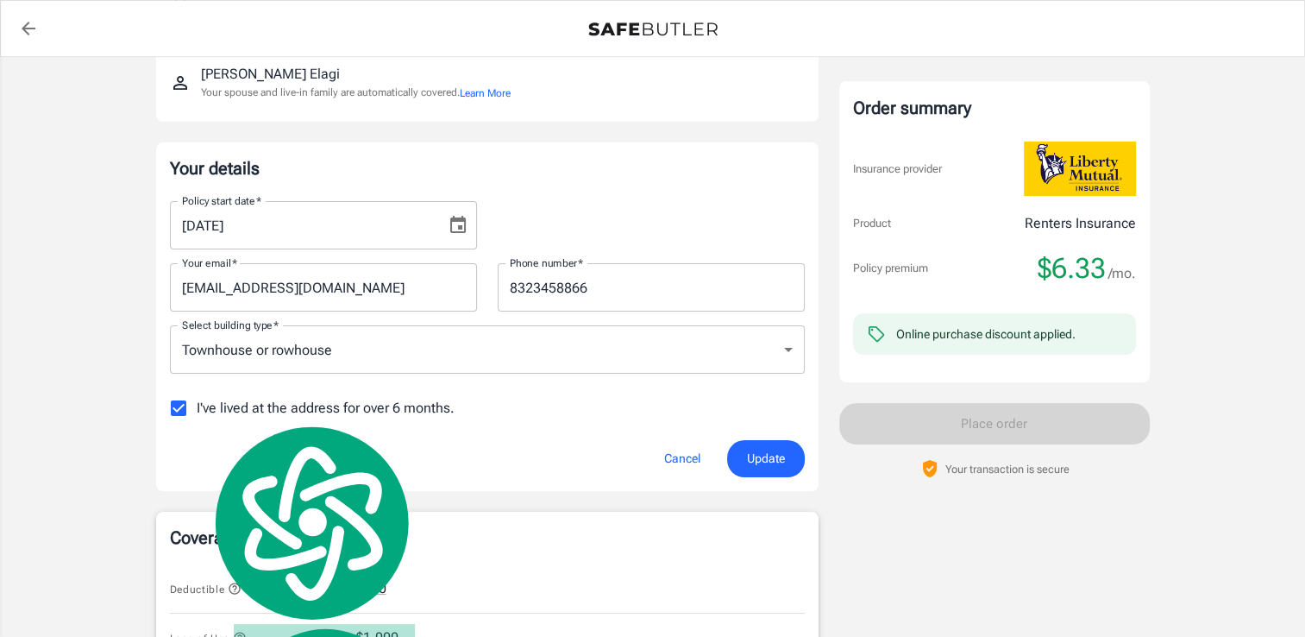
type input "[DATE]"
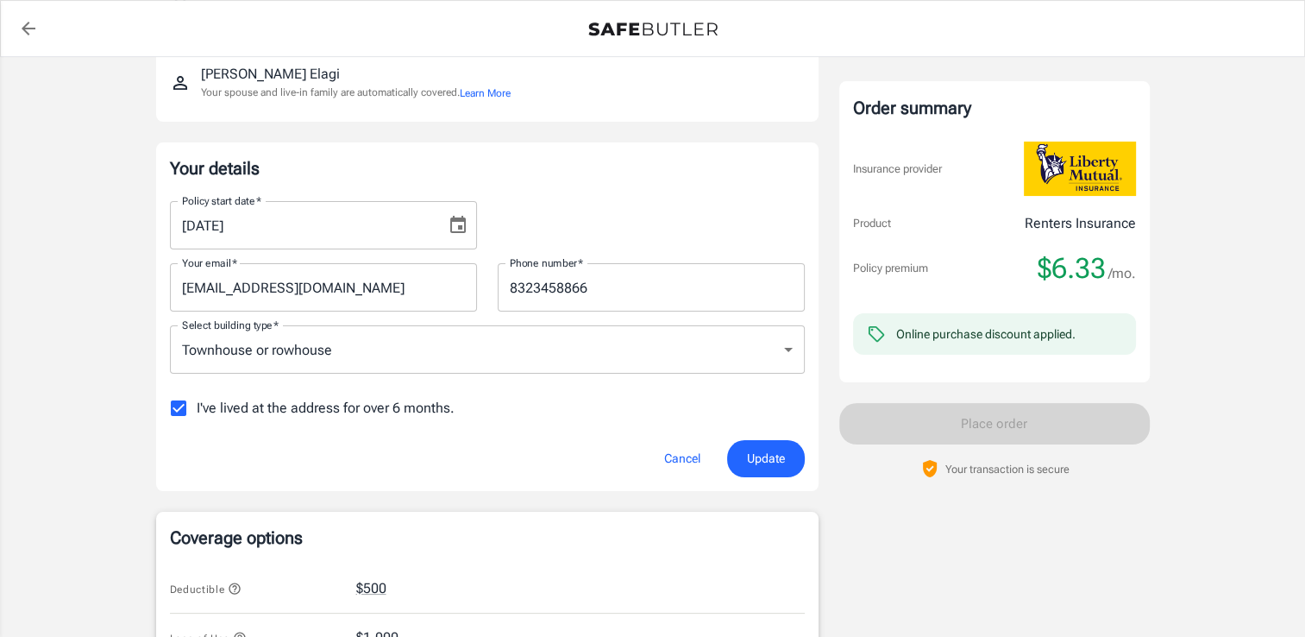
click at [779, 443] on button "Update" at bounding box center [766, 458] width 78 height 37
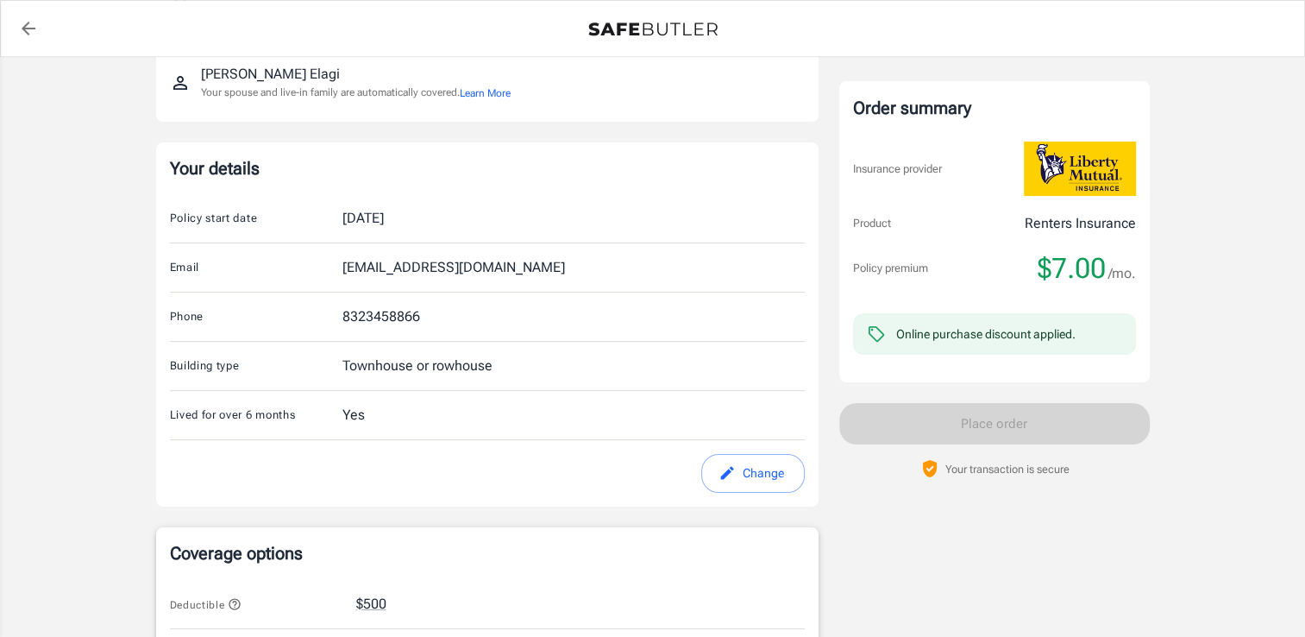
click at [459, 220] on div "Policy start date [DATE]" at bounding box center [487, 218] width 635 height 49
click at [734, 468] on icon "edit" at bounding box center [727, 472] width 17 height 17
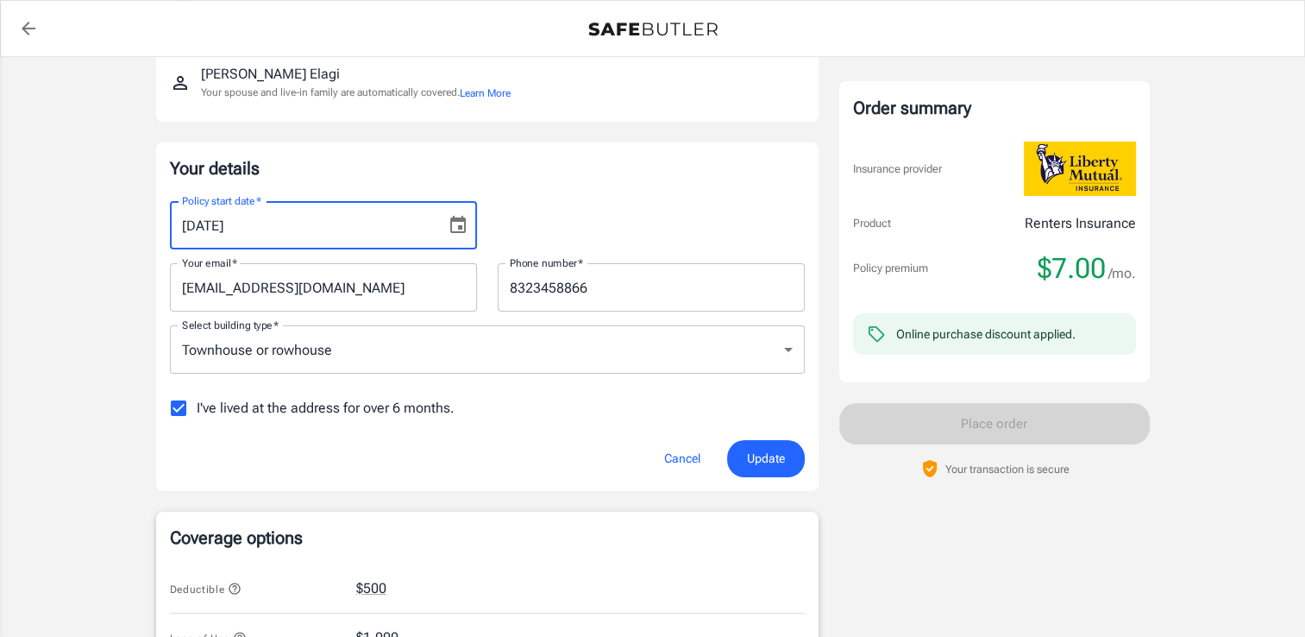
click at [311, 219] on input "[DATE]" at bounding box center [302, 225] width 264 height 48
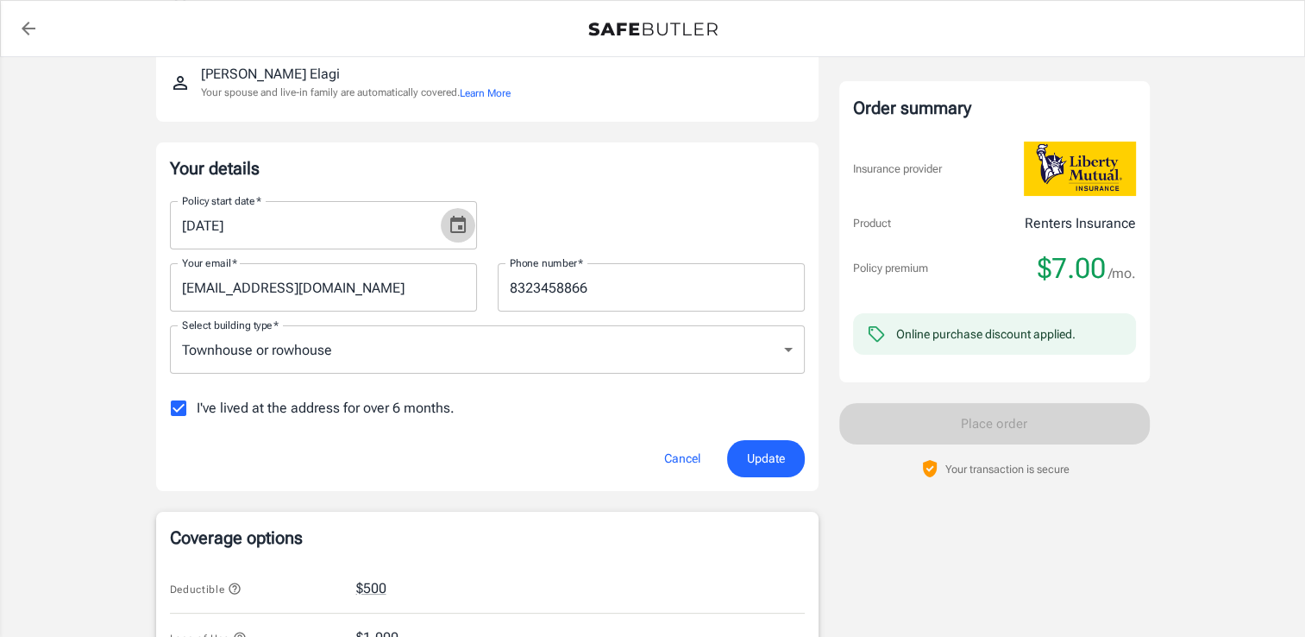
click at [458, 223] on icon "Choose date, selected date is Aug 10, 2025" at bounding box center [458, 224] width 16 height 17
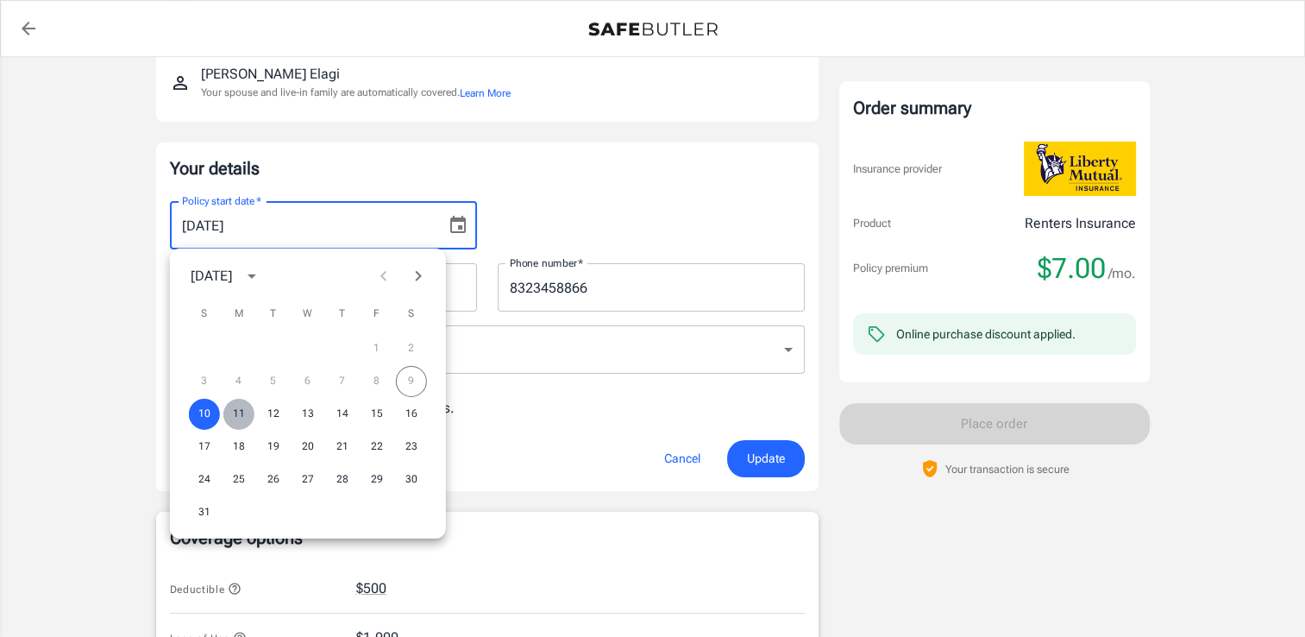
click at [234, 408] on button "11" at bounding box center [238, 414] width 31 height 31
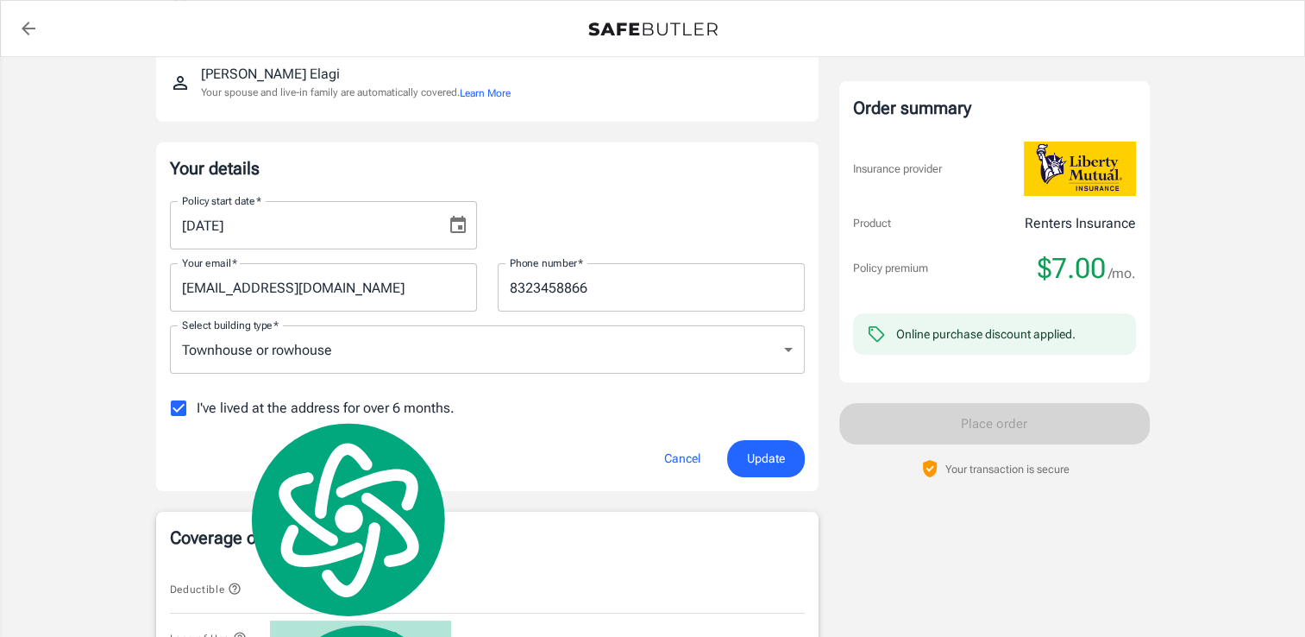
type input "[DATE]"
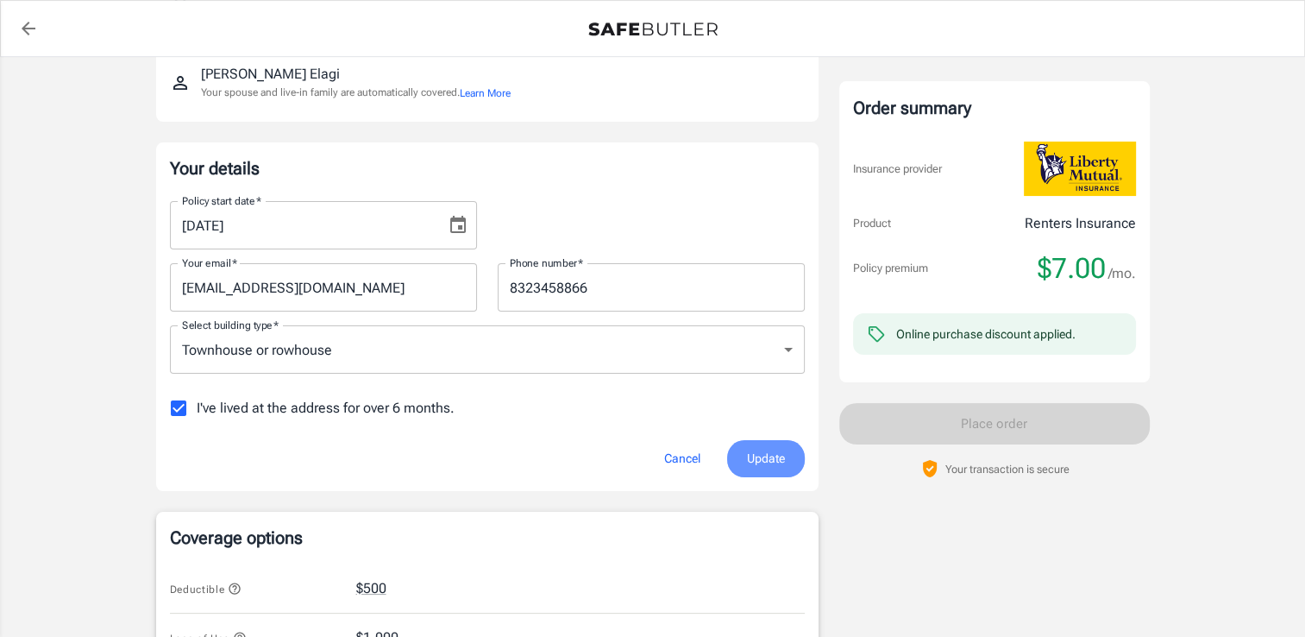
click at [766, 464] on span "Update" at bounding box center [766, 459] width 38 height 22
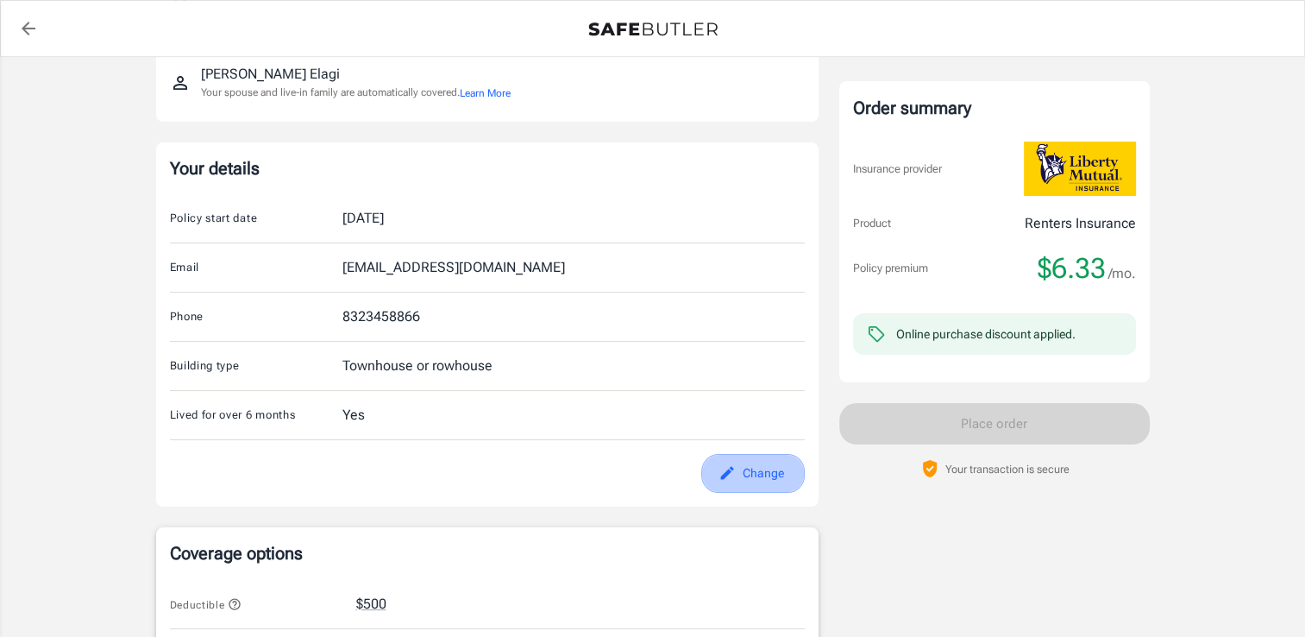
click at [735, 468] on button "Change" at bounding box center [753, 473] width 104 height 39
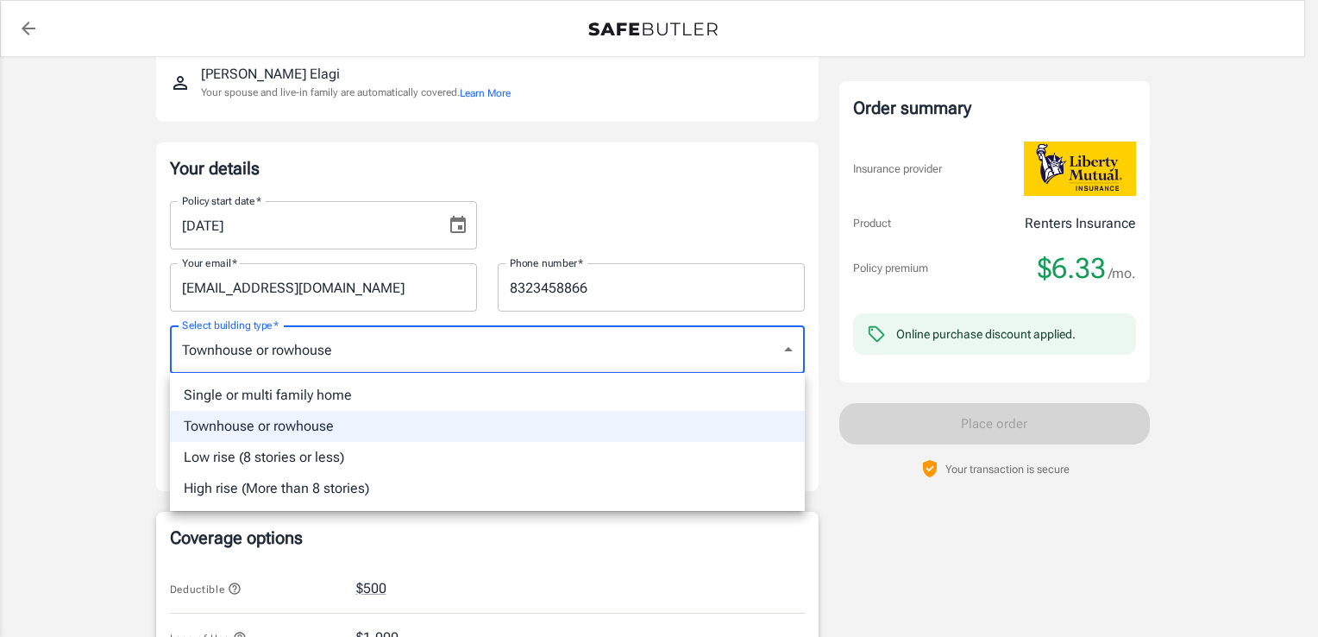
click at [343, 358] on body "Policy premium $ 6.33 /mo Liberty Mutual Renters Insurance [STREET_ADDRESS][PER…" at bounding box center [659, 614] width 1318 height 1631
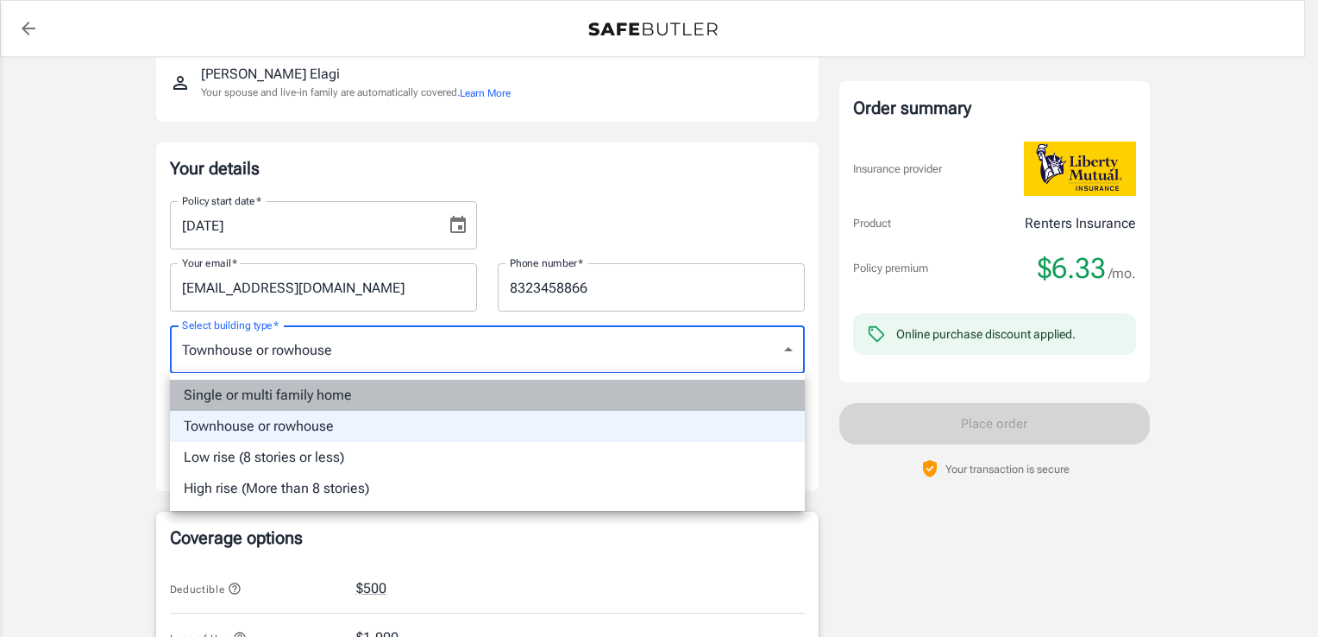
click at [283, 400] on li "Single or multi family home" at bounding box center [487, 395] width 635 height 31
type input "singlefamily"
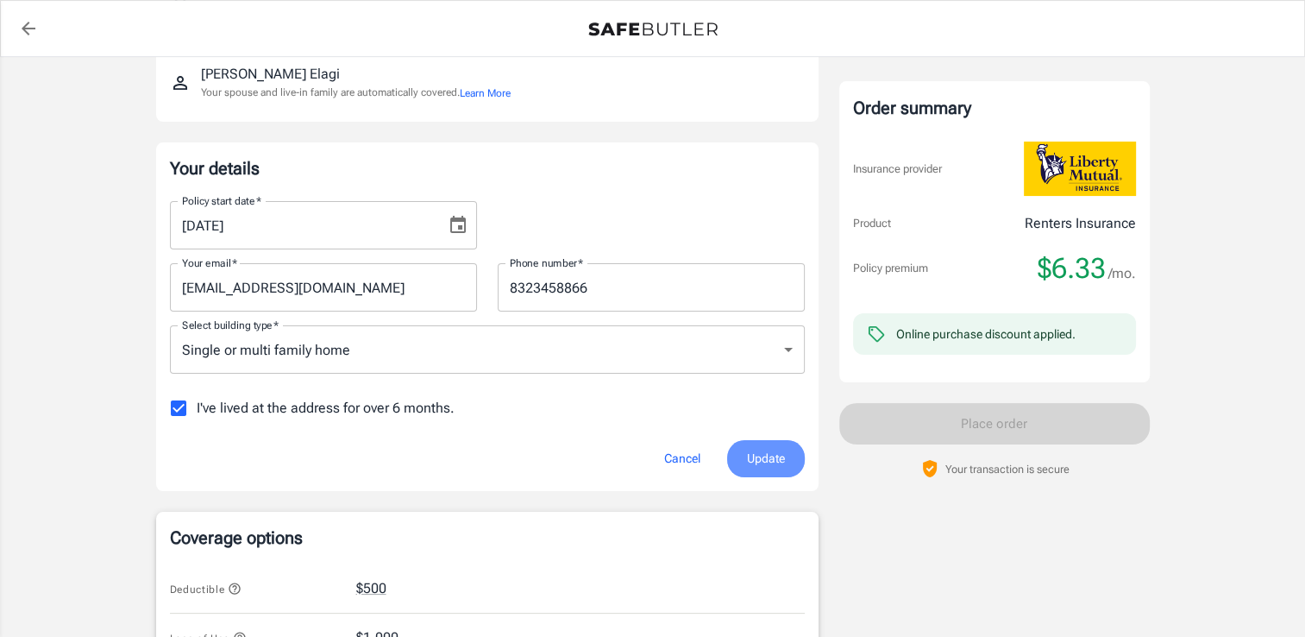
click at [770, 459] on span "Update" at bounding box center [766, 459] width 38 height 22
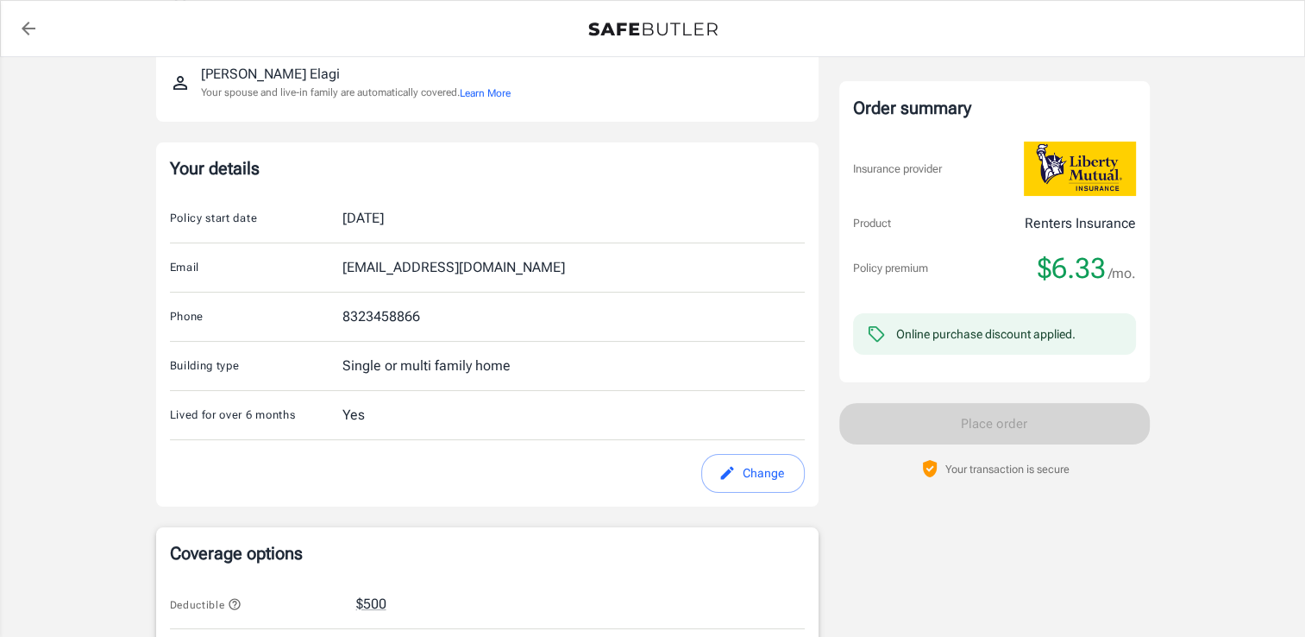
click at [766, 471] on button "Change" at bounding box center [753, 473] width 104 height 39
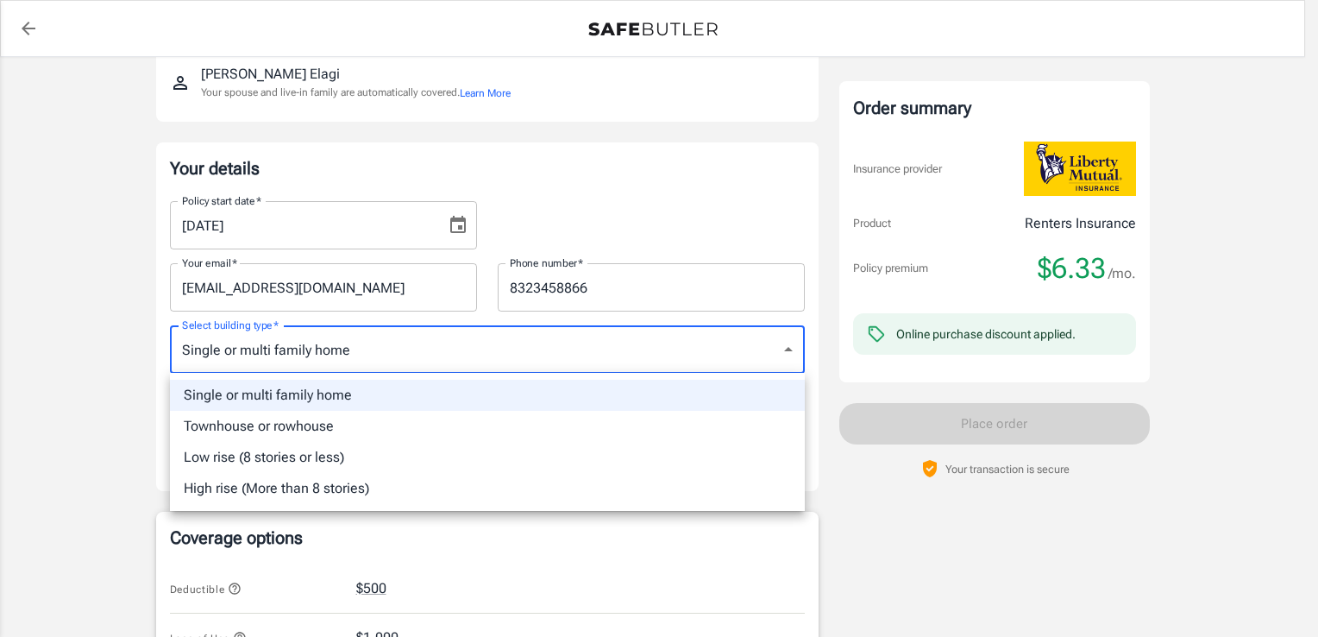
click at [321, 357] on body "Policy premium $ 6.33 /mo Liberty Mutual Renters Insurance [STREET_ADDRESS][PER…" at bounding box center [659, 614] width 1318 height 1631
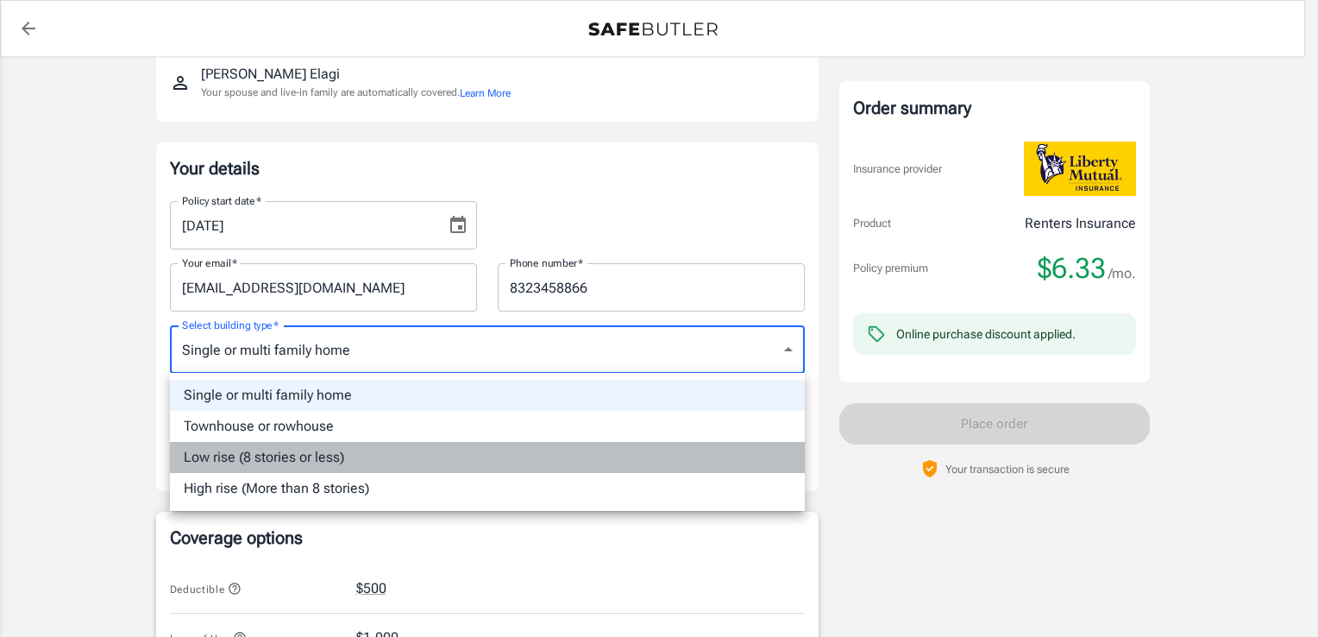
click at [290, 454] on li "Low rise (8 stories or less)" at bounding box center [487, 457] width 635 height 31
type input "lowrise"
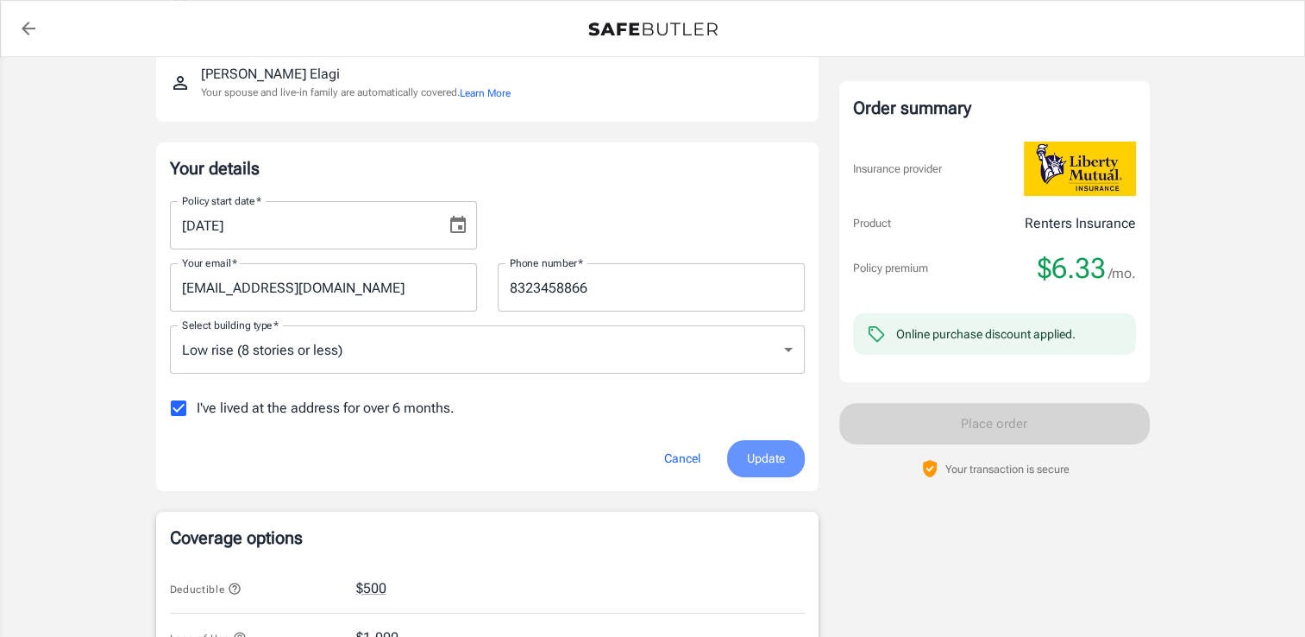
click at [773, 461] on span "Update" at bounding box center [766, 459] width 38 height 22
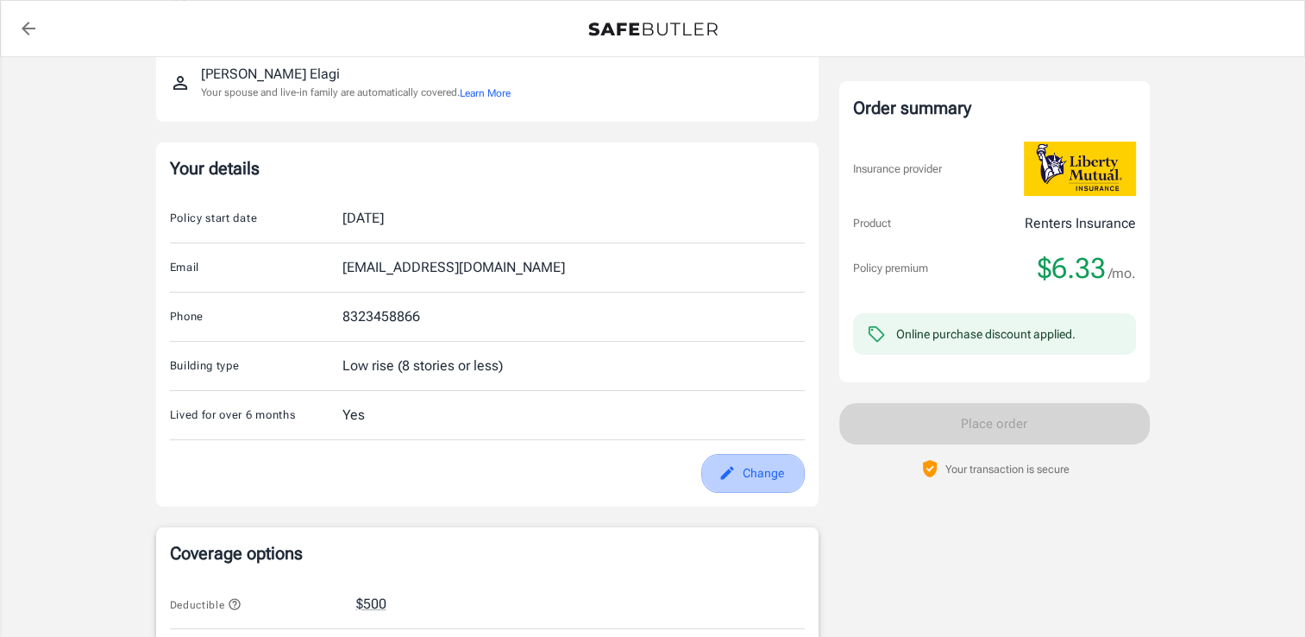
click at [751, 474] on button "Change" at bounding box center [753, 473] width 104 height 39
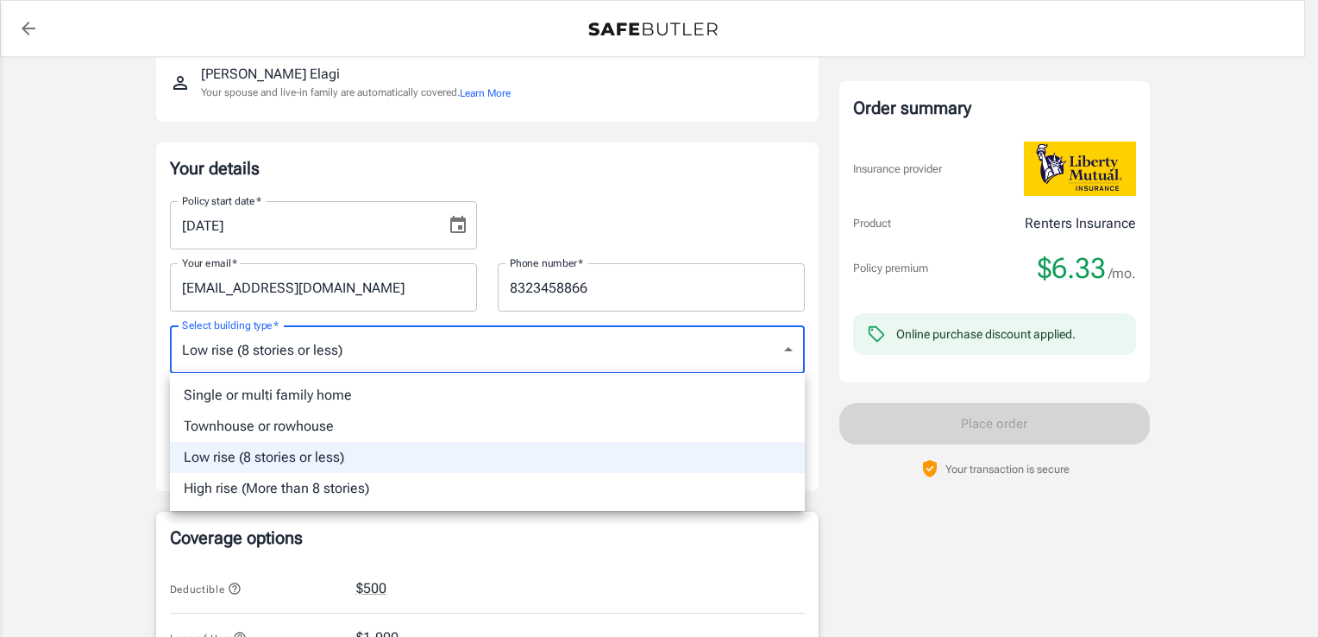
click at [320, 357] on body "Policy premium $ 6.33 /mo Liberty Mutual Renters Insurance [STREET_ADDRESS][PER…" at bounding box center [659, 614] width 1318 height 1631
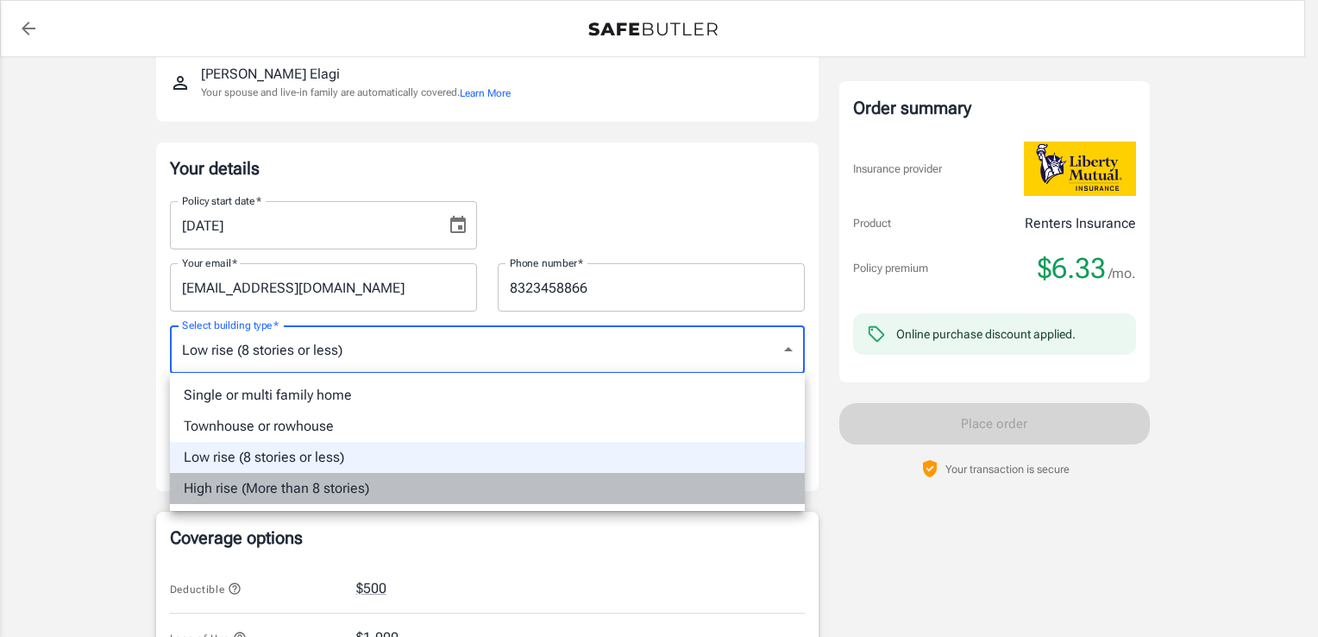
click at [322, 500] on li "High rise (More than 8 stories)" at bounding box center [487, 488] width 635 height 31
type input "highrise"
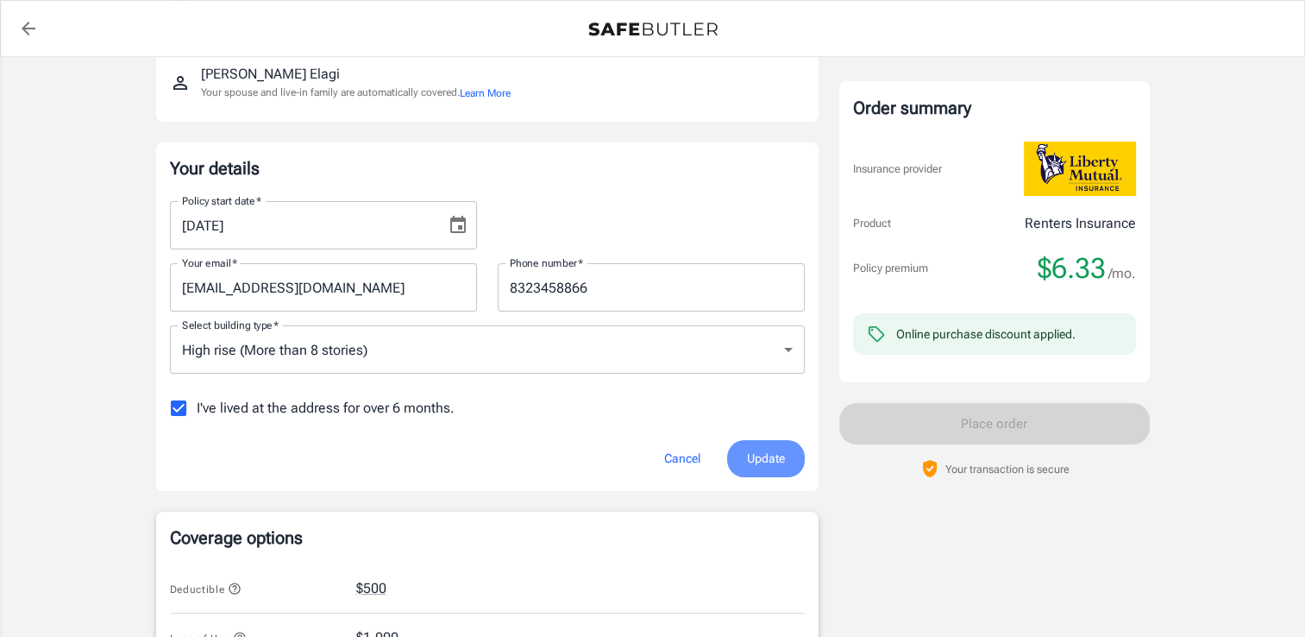
click at [785, 457] on button "Update" at bounding box center [766, 458] width 78 height 37
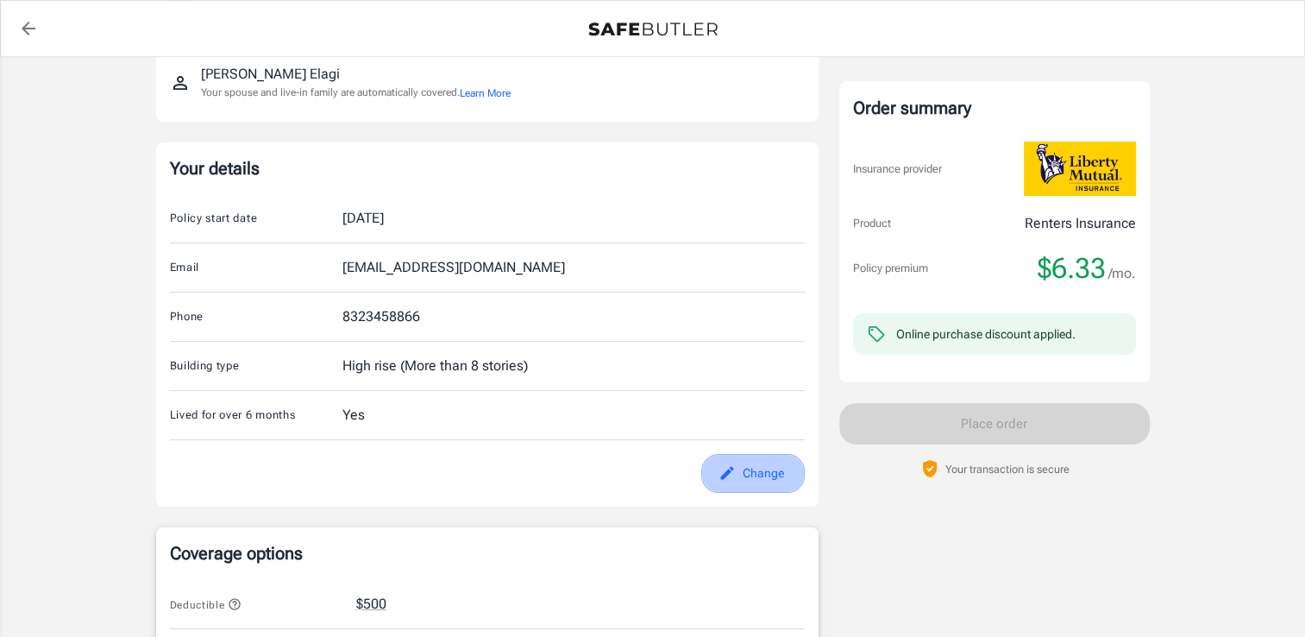
click at [745, 463] on button "Change" at bounding box center [753, 473] width 104 height 39
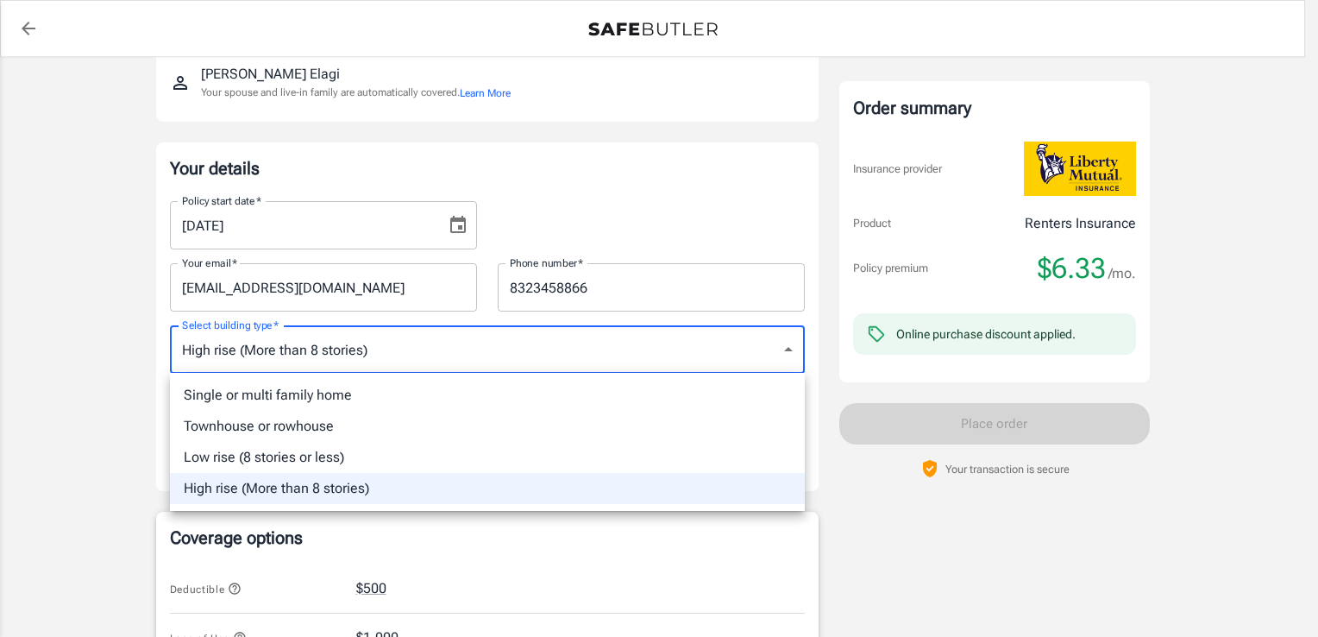
click at [352, 333] on body "Policy premium $ 6.33 /mo Liberty Mutual Renters Insurance [STREET_ADDRESS][PER…" at bounding box center [659, 614] width 1318 height 1631
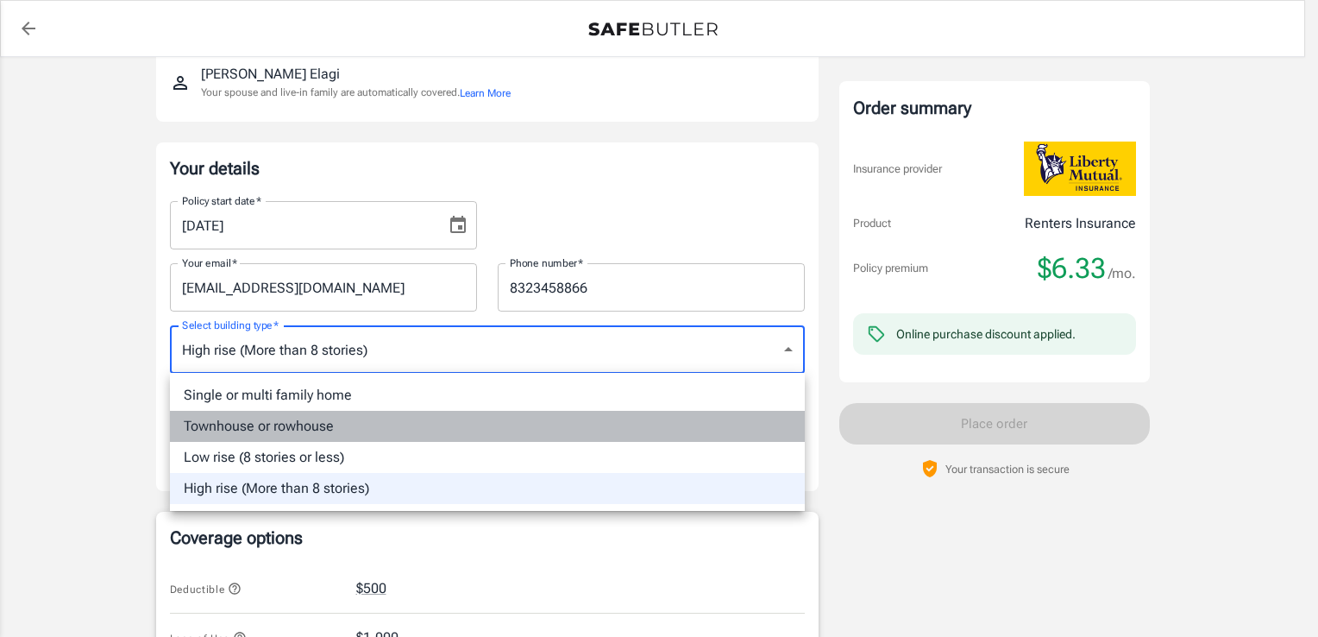
click at [307, 436] on li "Townhouse or rowhouse" at bounding box center [487, 426] width 635 height 31
type input "townhouse"
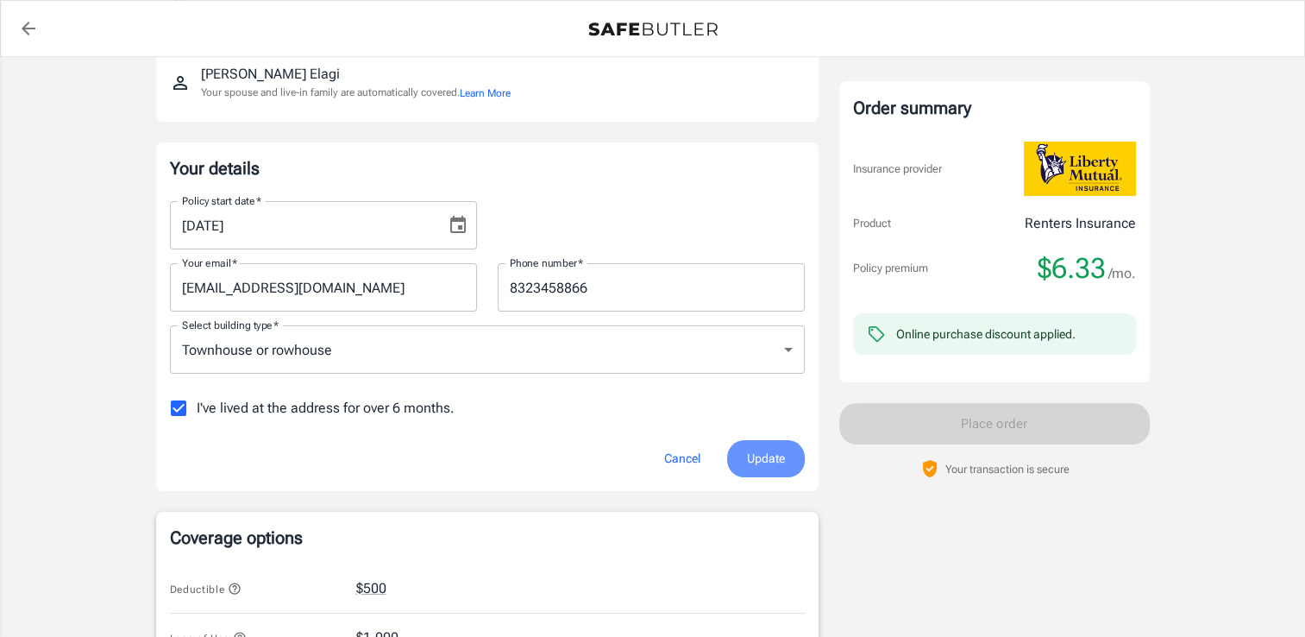
click at [767, 469] on button "Update" at bounding box center [766, 458] width 78 height 37
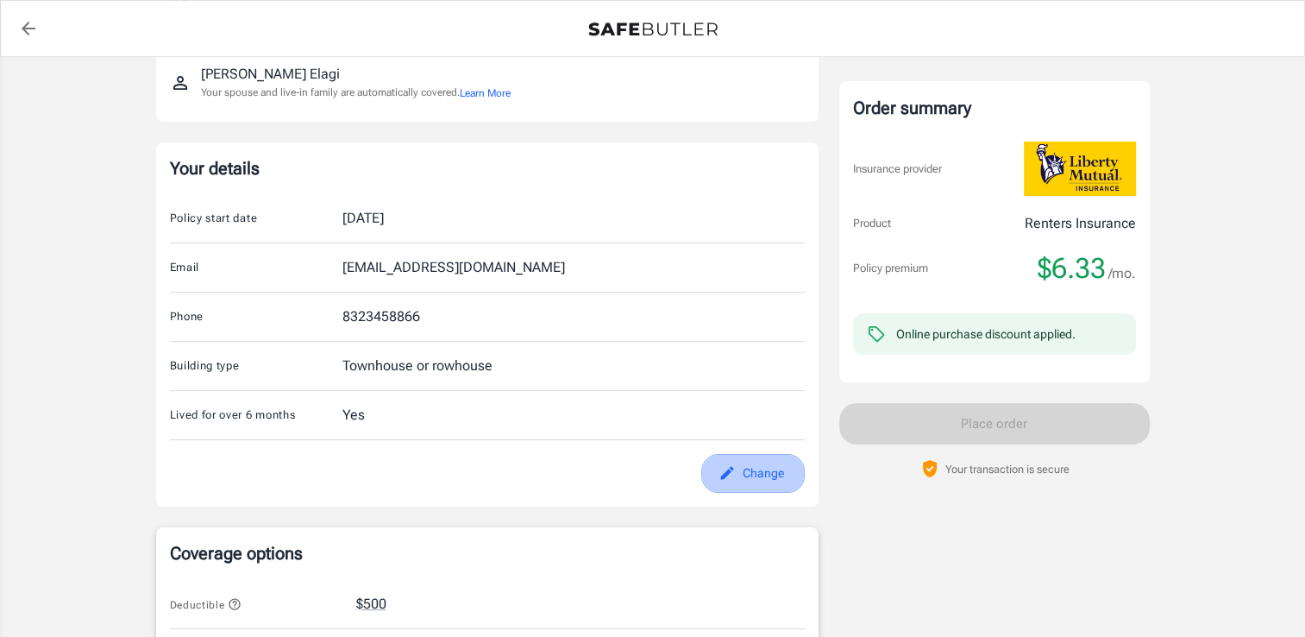
click at [732, 474] on icon "edit" at bounding box center [727, 472] width 17 height 17
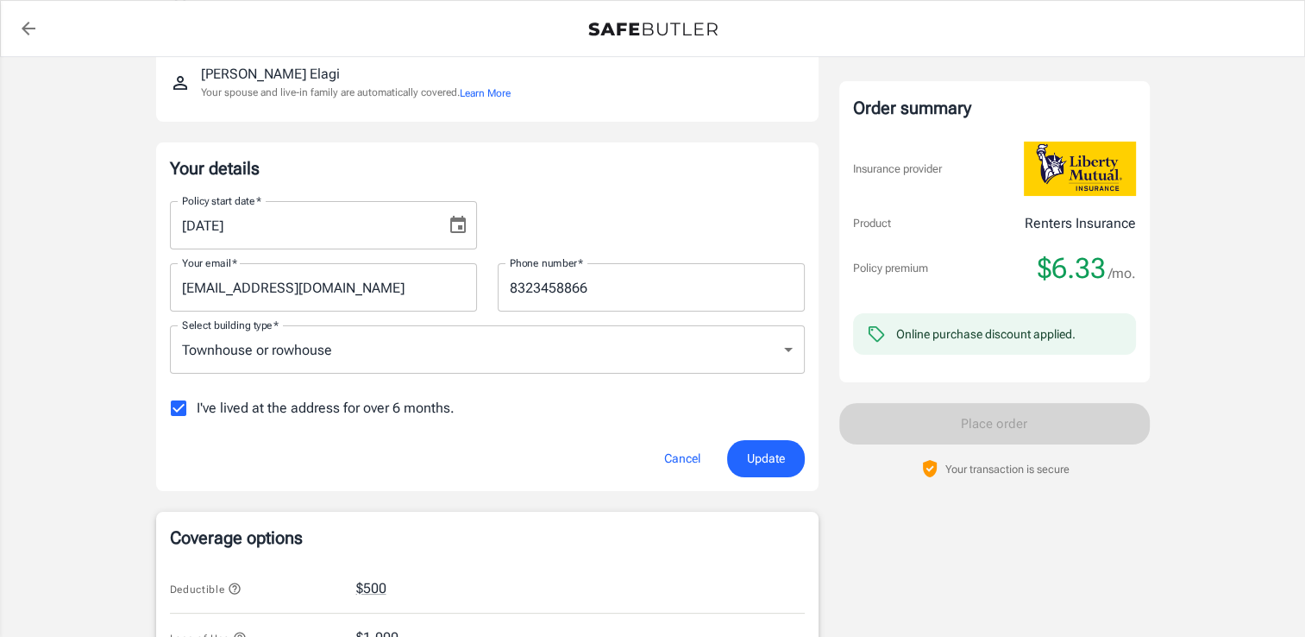
click at [373, 402] on span "I've lived at the address for over 6 months." at bounding box center [326, 408] width 258 height 21
click at [197, 402] on input "I've lived at the address for over 6 months." at bounding box center [178, 408] width 36 height 36
checkbox input "false"
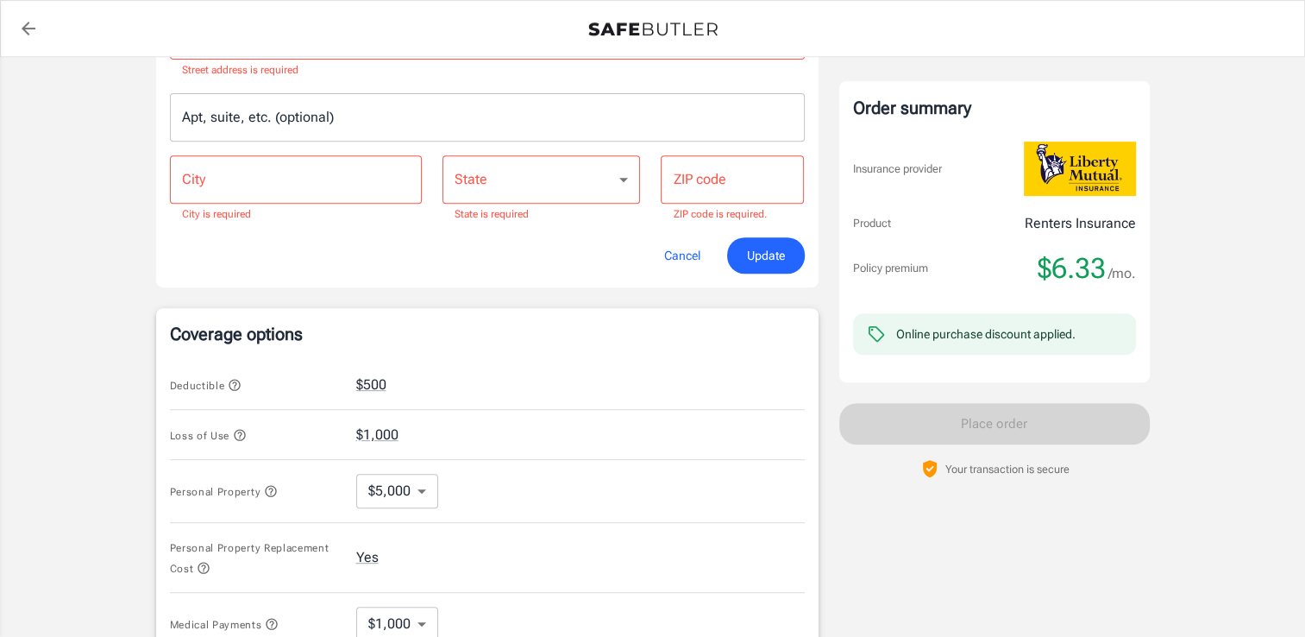
scroll to position [703, 0]
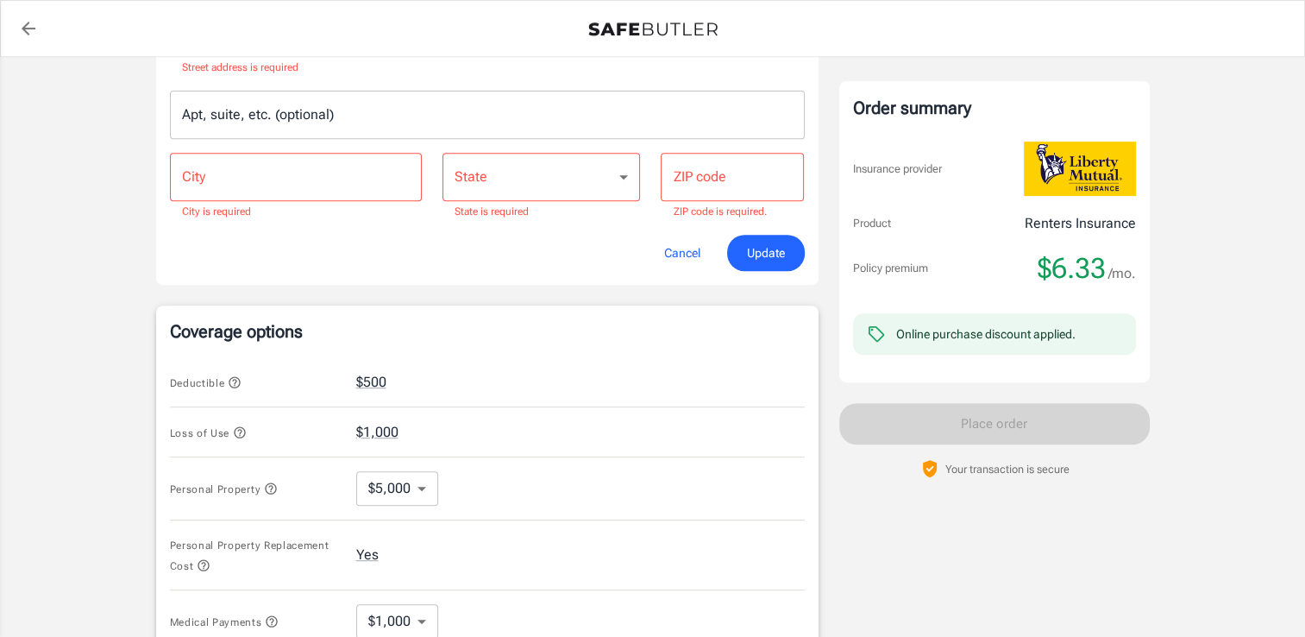
click at [248, 79] on div "Street address Street address Street address is required Apt, suite, etc. (opti…" at bounding box center [488, 108] width 656 height 226
click at [223, 72] on p "Street address is required" at bounding box center [487, 68] width 611 height 17
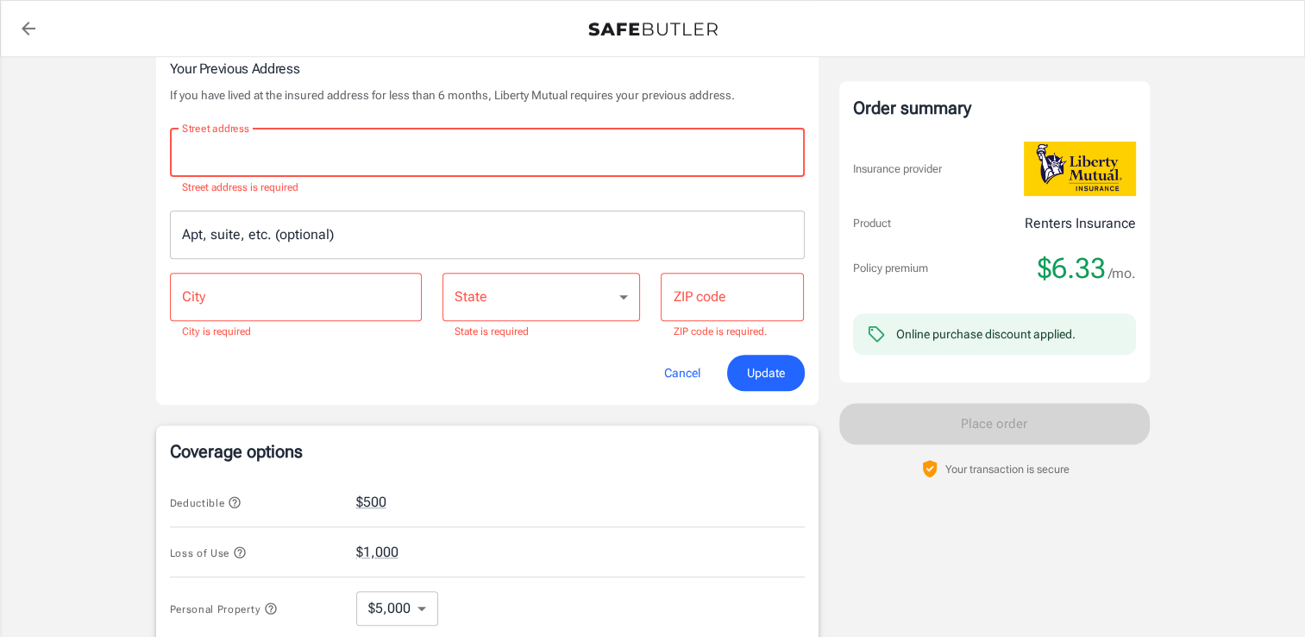
scroll to position [555, 0]
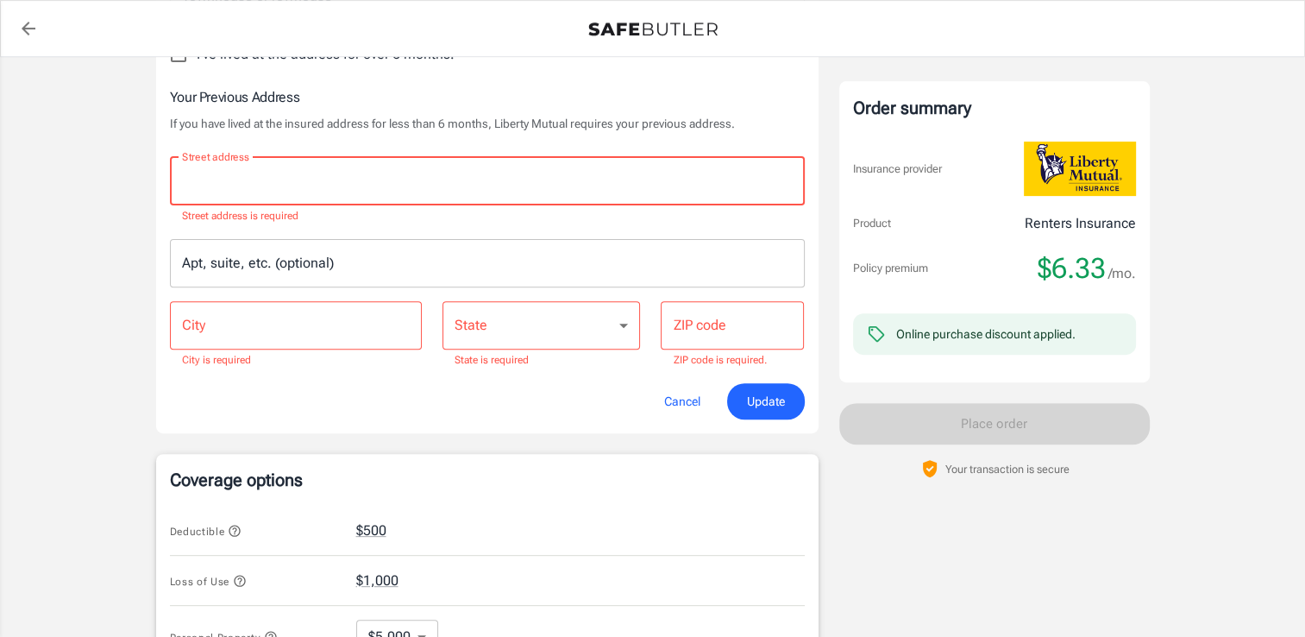
click at [201, 190] on input "Street address" at bounding box center [487, 181] width 619 height 33
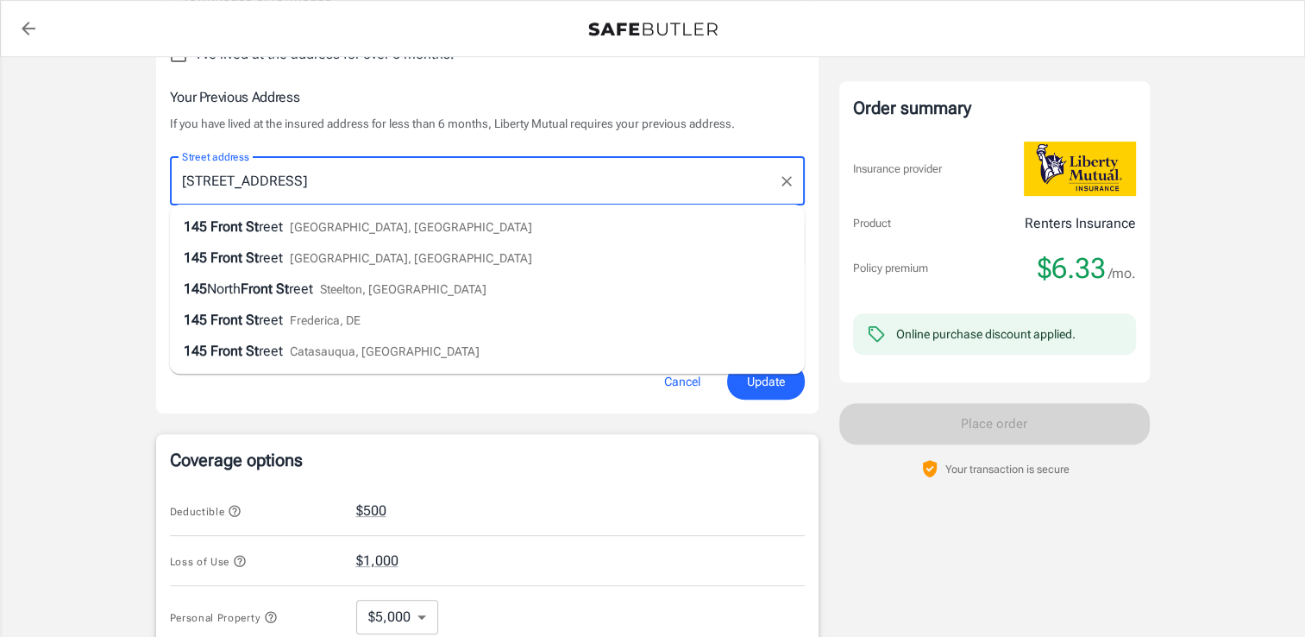
click at [365, 257] on span "[GEOGRAPHIC_DATA], [GEOGRAPHIC_DATA]" at bounding box center [411, 258] width 242 height 14
type input "[STREET_ADDRESS]"
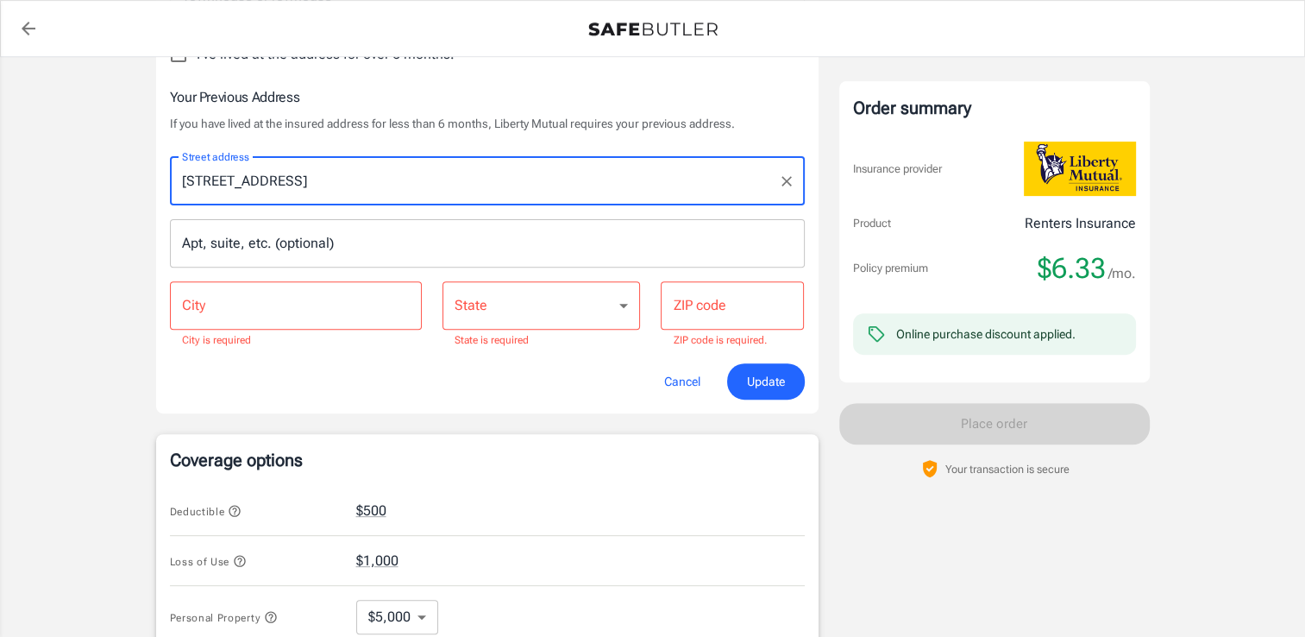
type input "[GEOGRAPHIC_DATA]"
select select "MA"
type input "01608"
type input "[STREET_ADDRESS]"
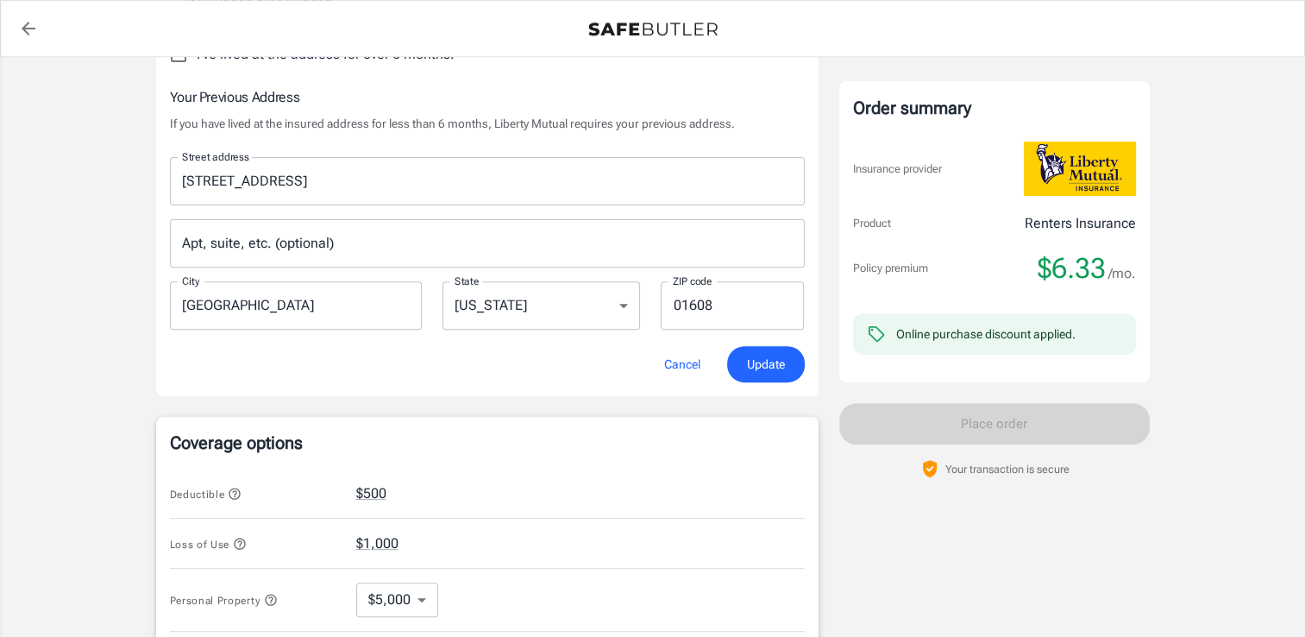
click at [199, 246] on input "Apt, suite, etc. (optional)" at bounding box center [487, 243] width 635 height 48
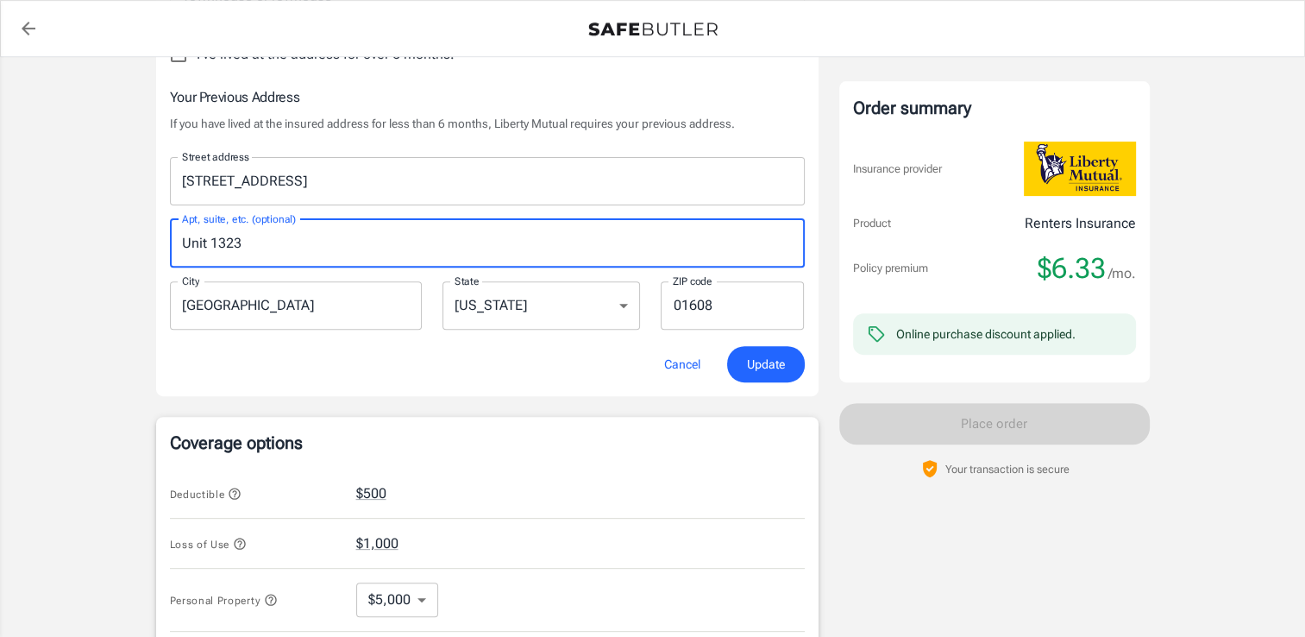
type input "Unit 1323"
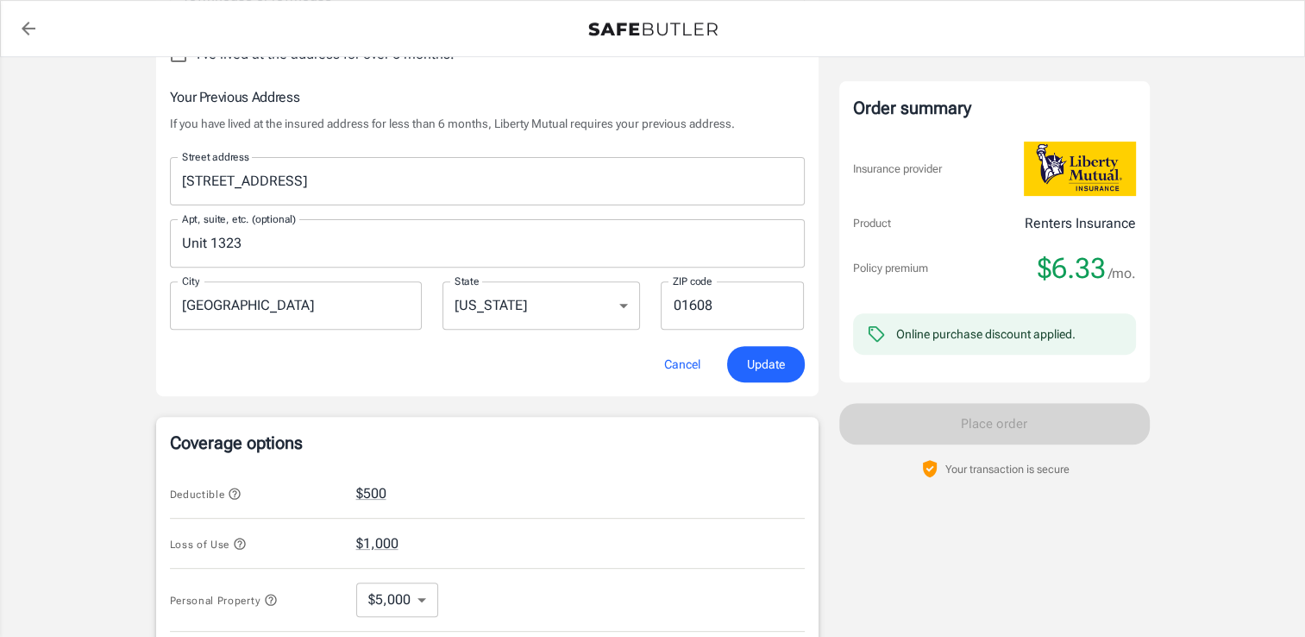
click at [135, 280] on div "Liberty Mutual Renters Insurance [STREET_ADDRESS][PERSON_NAME] Your address is …" at bounding box center [652, 358] width 1035 height 1712
click at [769, 366] on span "Update" at bounding box center [766, 365] width 38 height 22
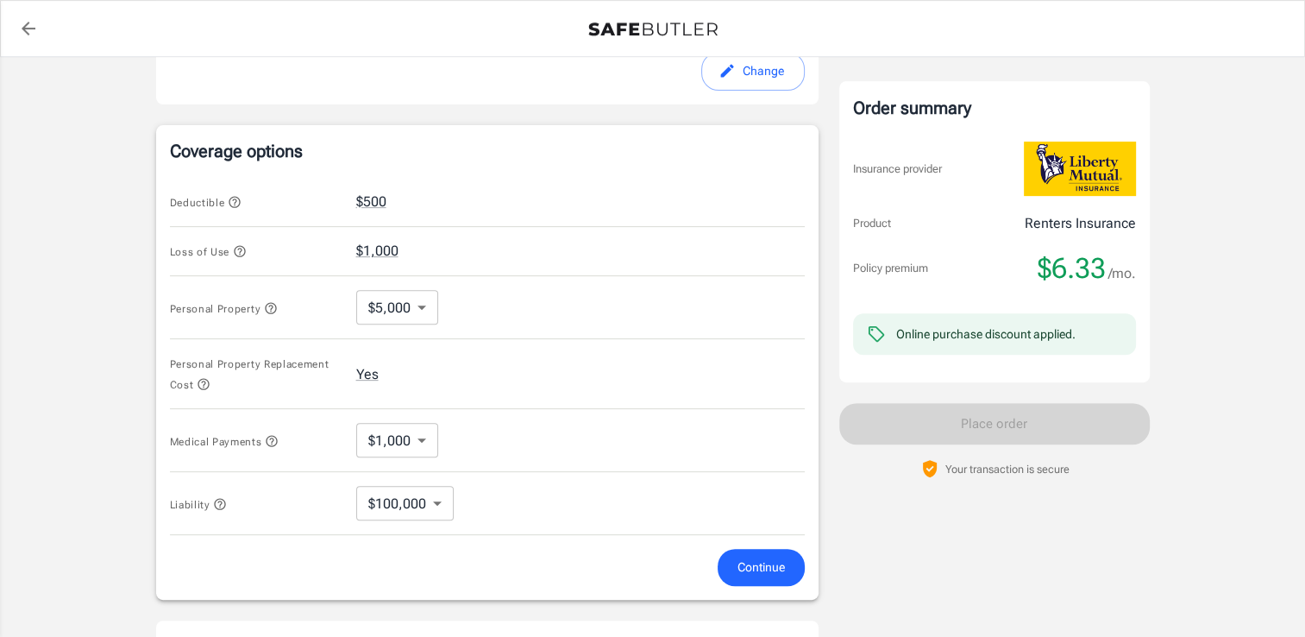
scroll to position [668, 0]
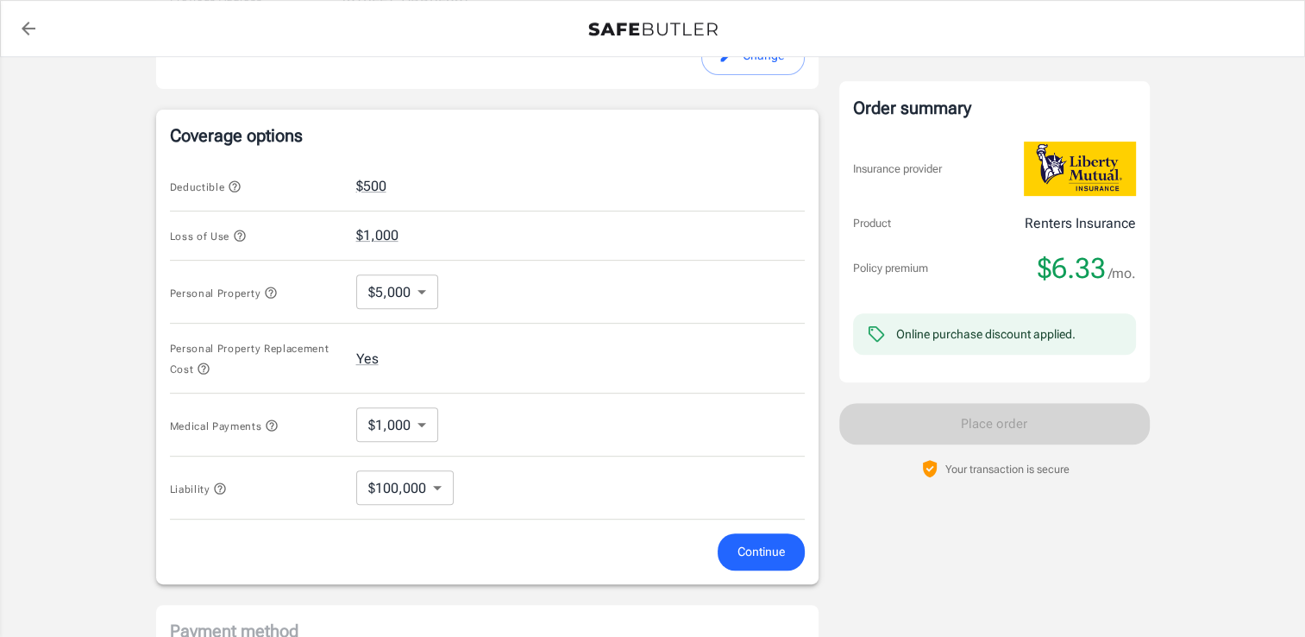
click at [228, 181] on span "Deductible" at bounding box center [206, 187] width 72 height 12
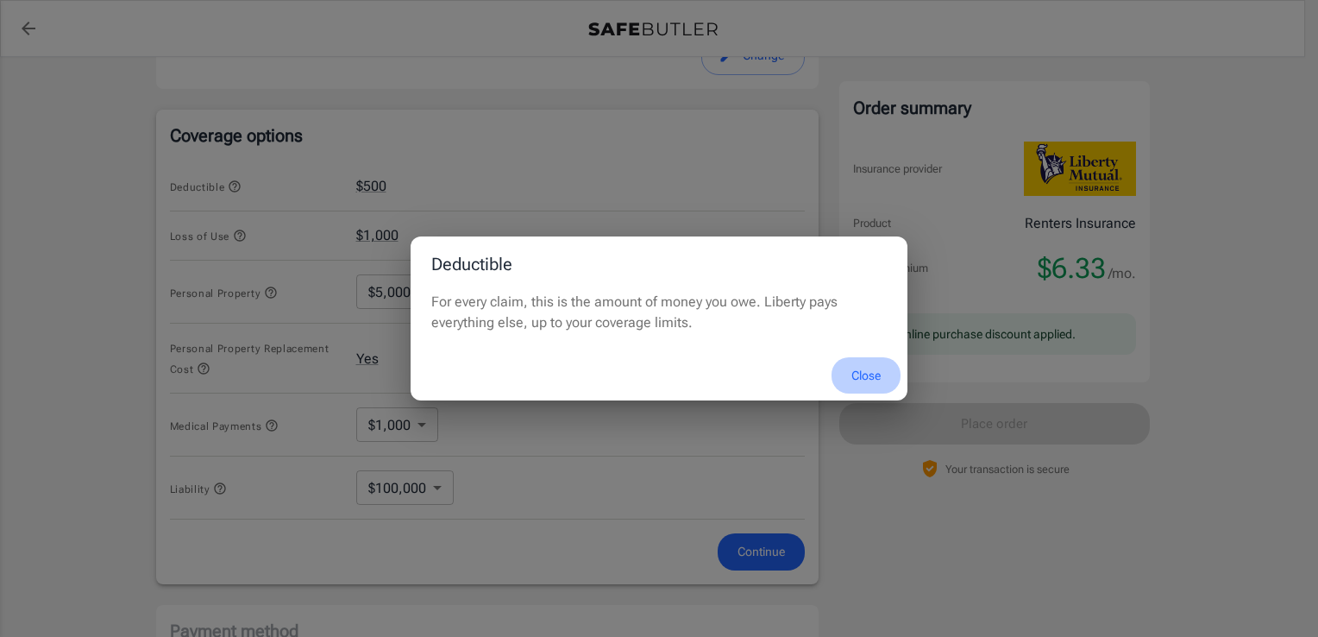
click at [852, 361] on button "Close" at bounding box center [866, 375] width 69 height 37
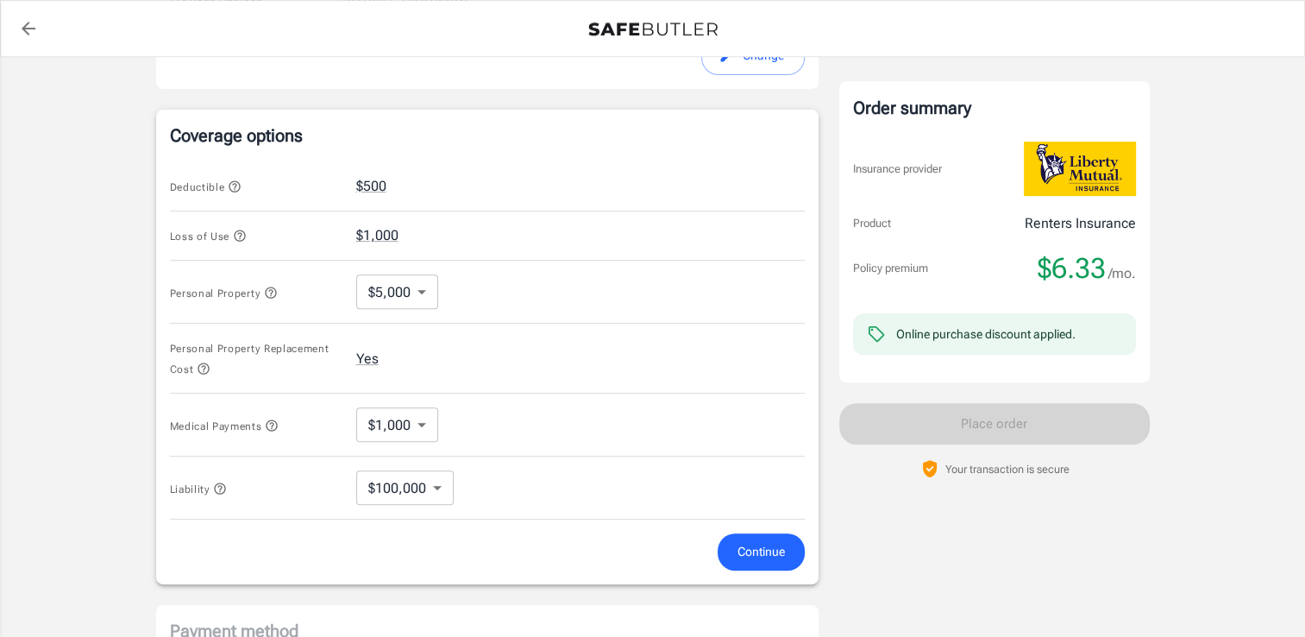
click at [242, 233] on icon "button" at bounding box center [239, 235] width 11 height 11
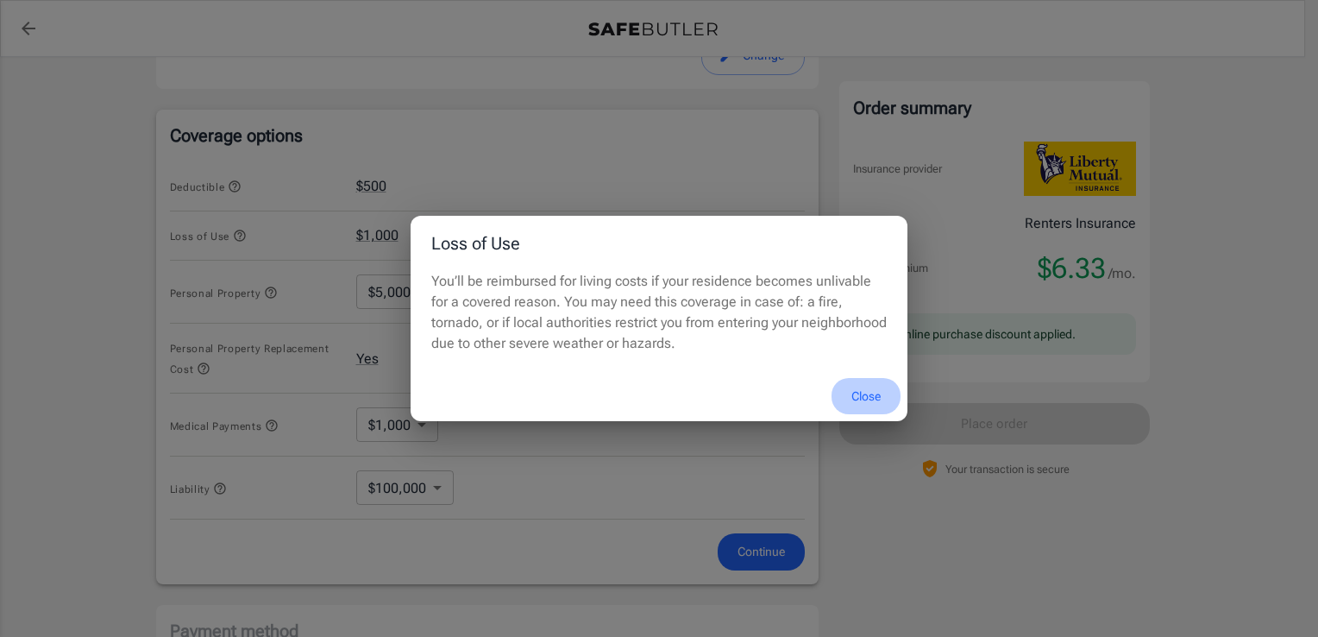
click at [866, 391] on button "Close" at bounding box center [866, 396] width 69 height 37
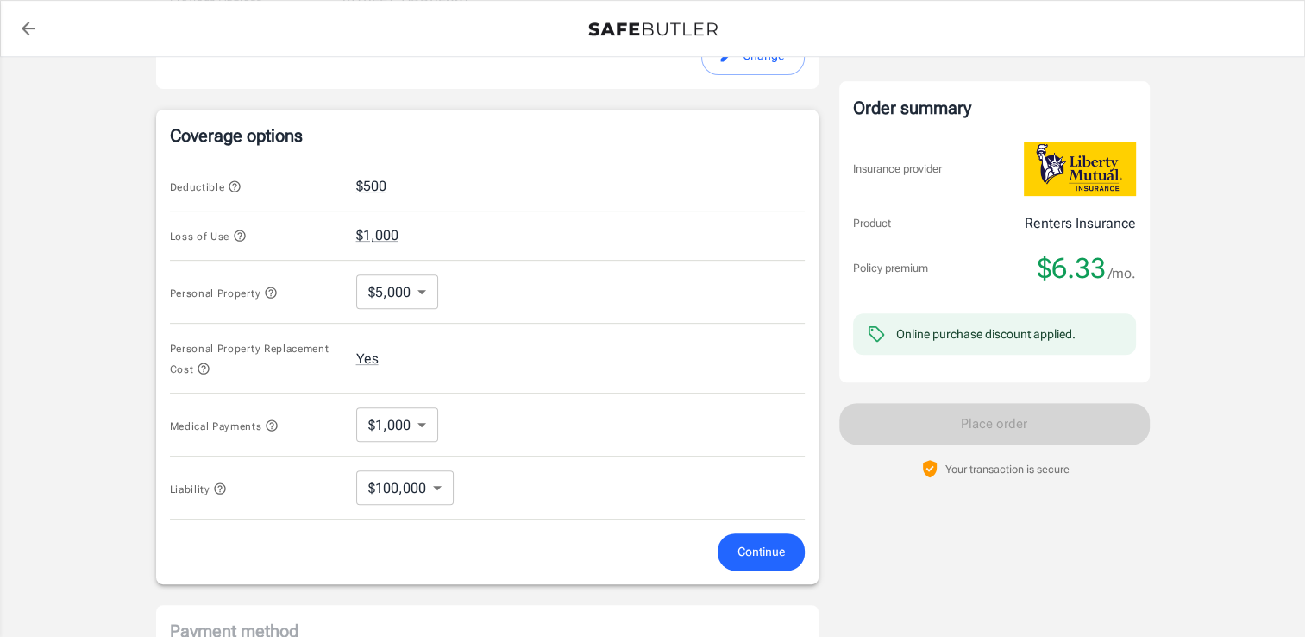
click at [203, 364] on icon "button" at bounding box center [203, 368] width 11 height 11
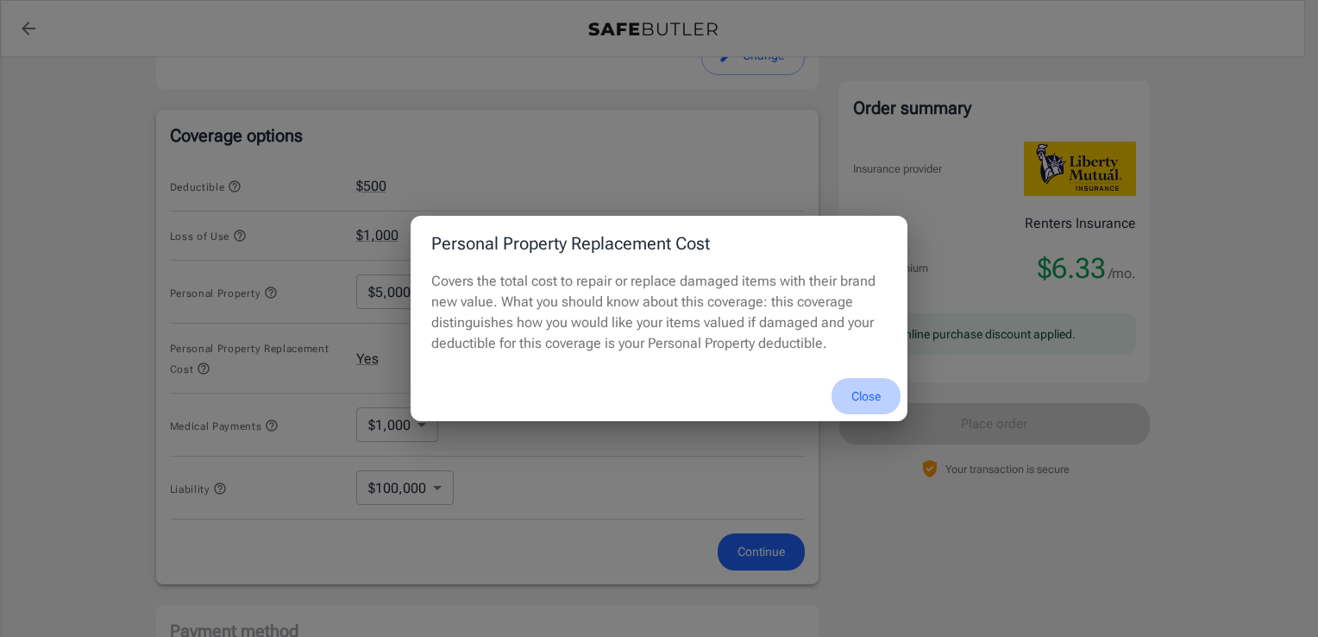
click at [862, 402] on button "Close" at bounding box center [866, 396] width 69 height 37
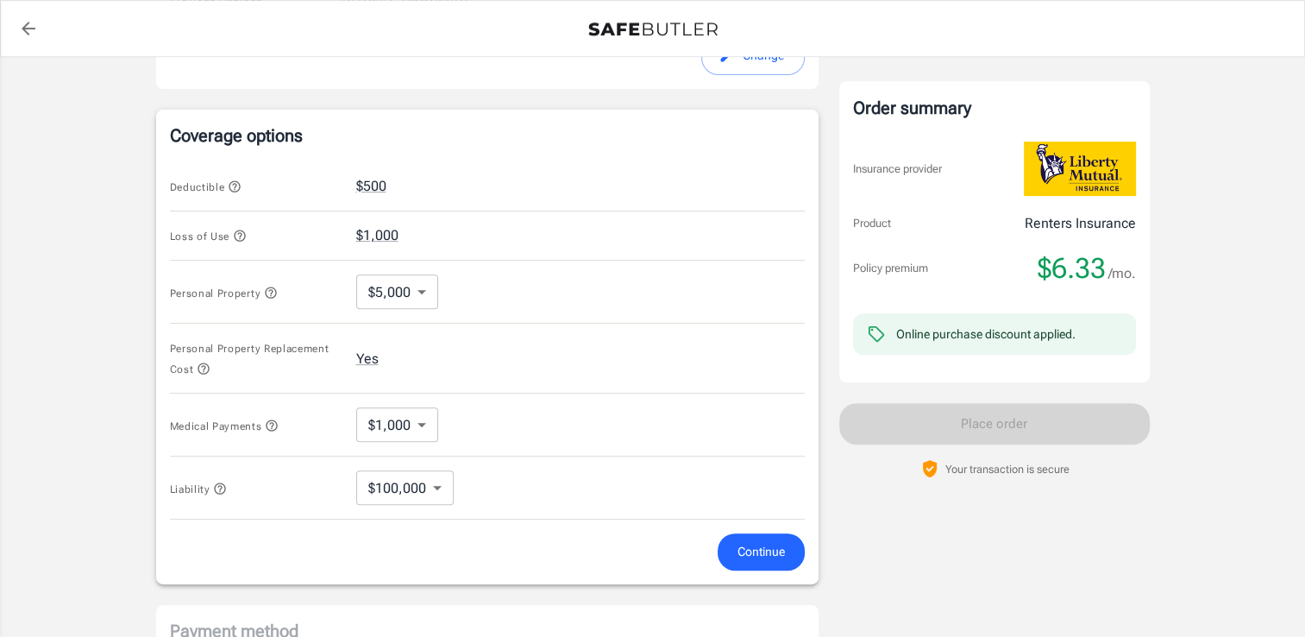
click at [272, 422] on icon "button" at bounding box center [272, 425] width 14 height 14
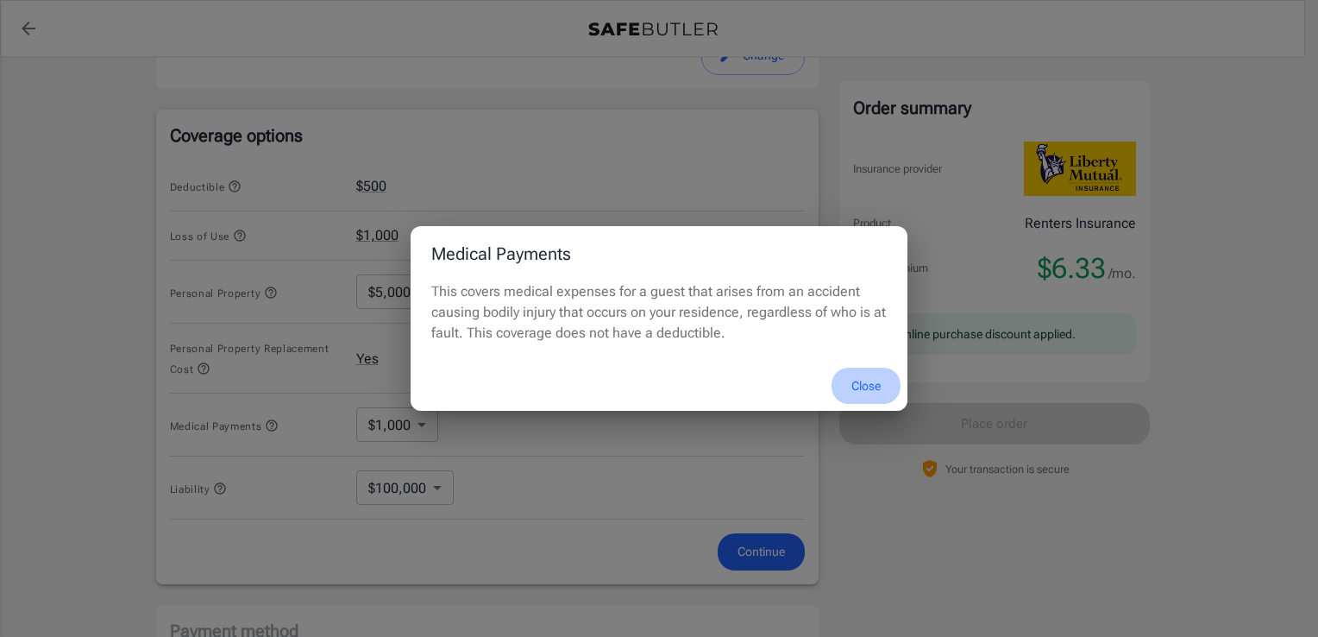
click at [869, 379] on button "Close" at bounding box center [866, 385] width 69 height 37
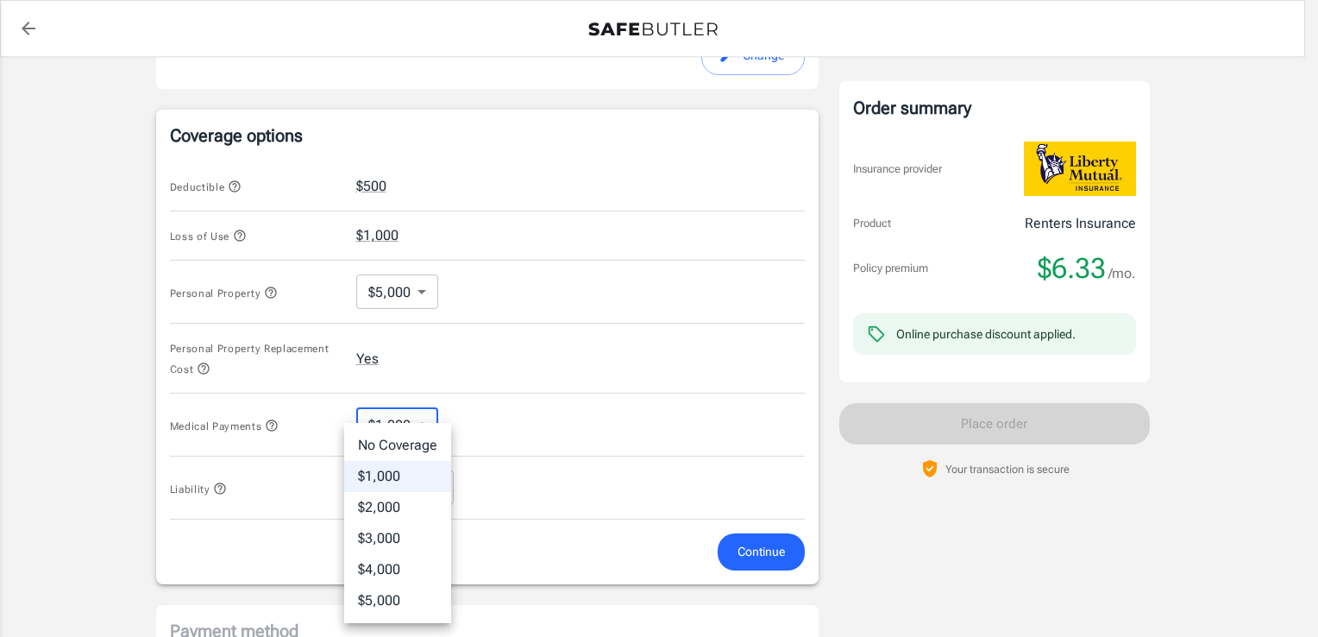
click at [425, 424] on body "Policy premium $ 6.33 /mo Liberty Mutual Renters Insurance [STREET_ADDRESS][PER…" at bounding box center [659, 180] width 1318 height 1696
click at [414, 440] on li "No Coverage" at bounding box center [397, 445] width 107 height 31
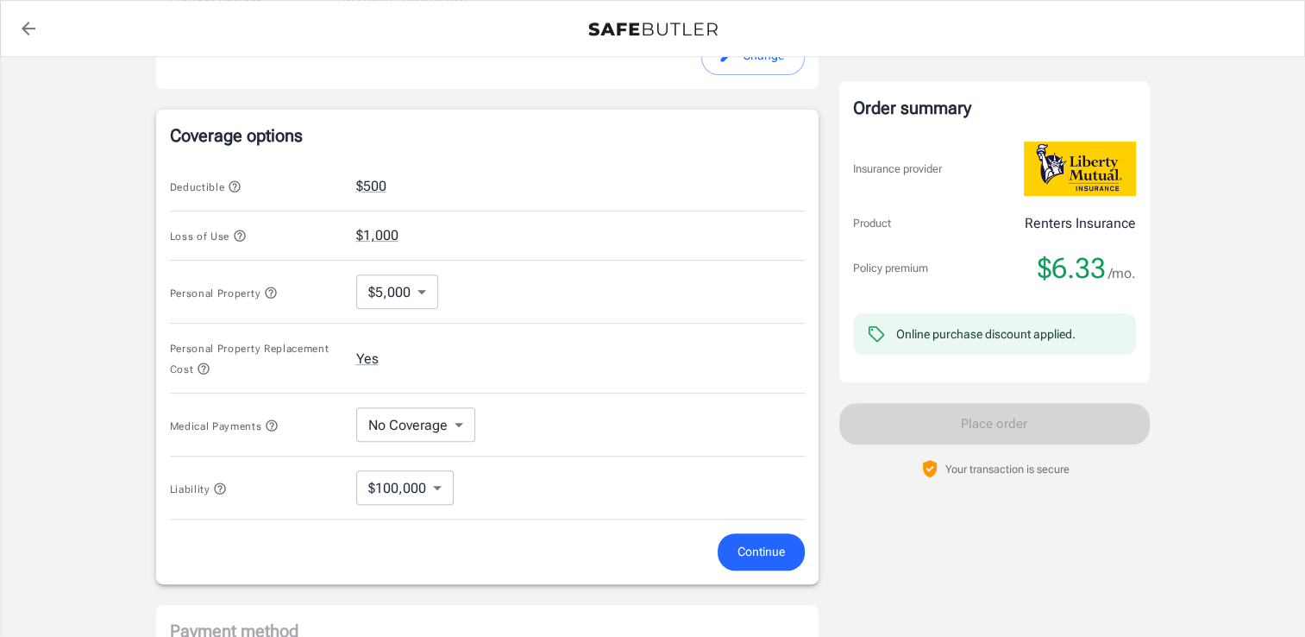
click at [535, 533] on div "Continue" at bounding box center [488, 551] width 656 height 37
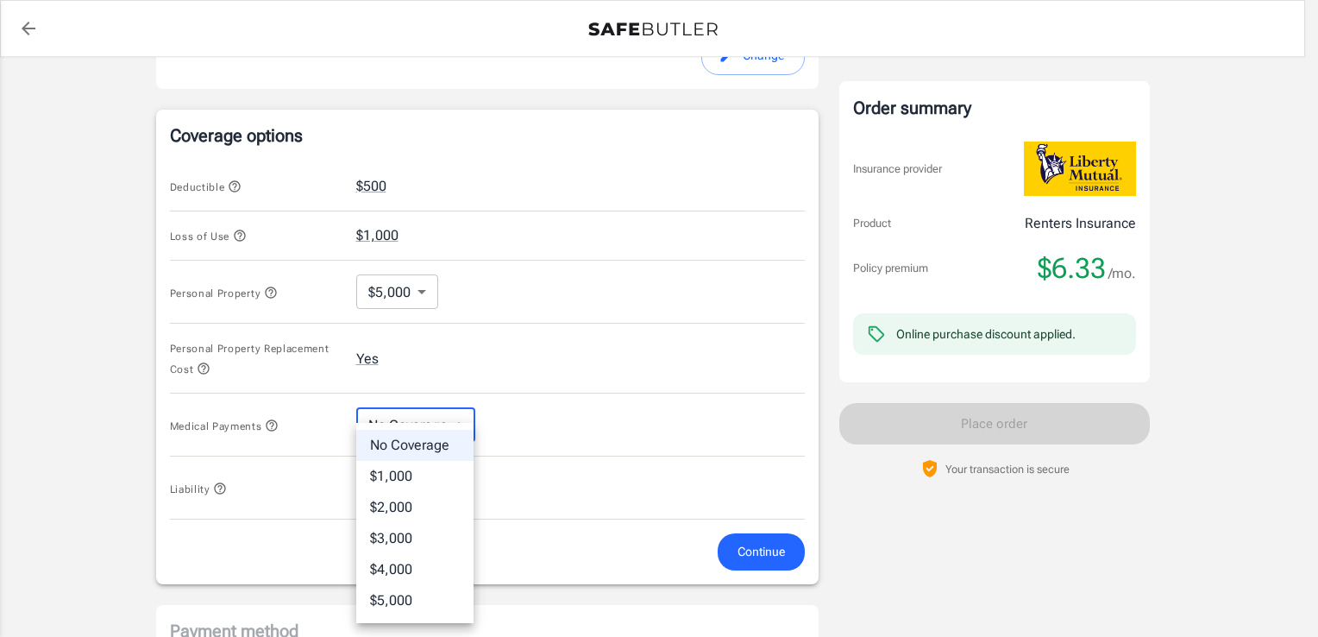
click at [472, 426] on body "Policy premium $ 6.33 /mo Liberty Mutual Renters Insurance [STREET_ADDRESS][PER…" at bounding box center [659, 180] width 1318 height 1696
click at [404, 590] on li "$5,000" at bounding box center [414, 600] width 117 height 31
type input "5000"
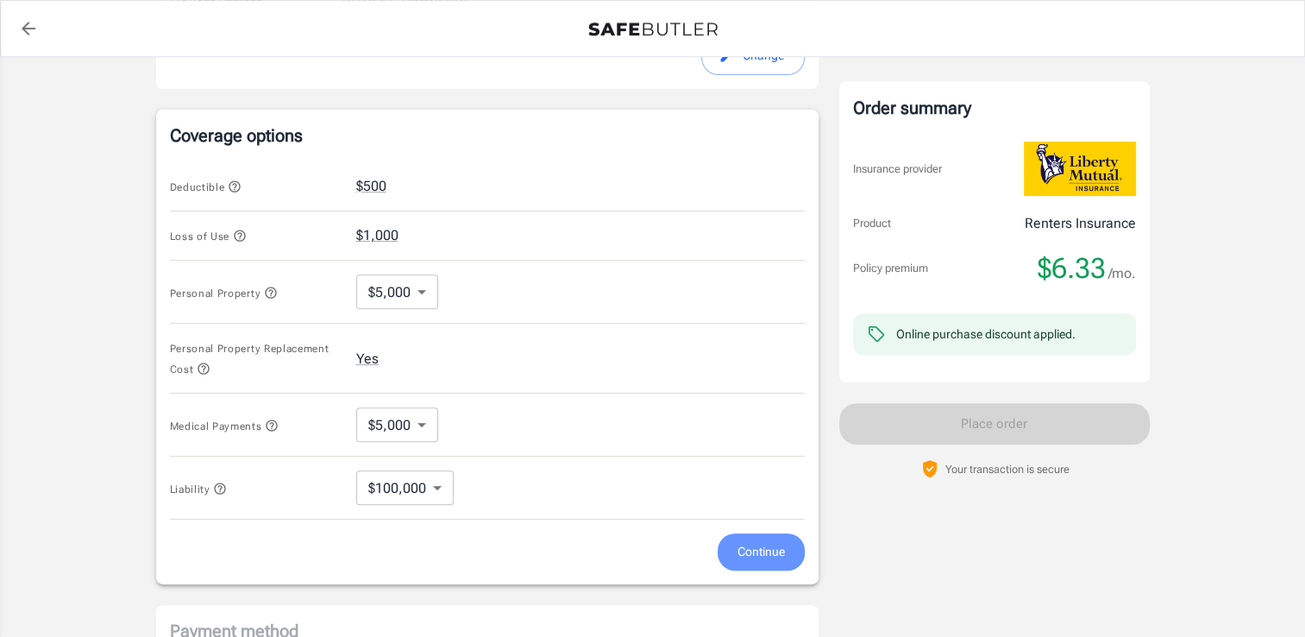
click at [776, 551] on span "Continue" at bounding box center [761, 552] width 47 height 22
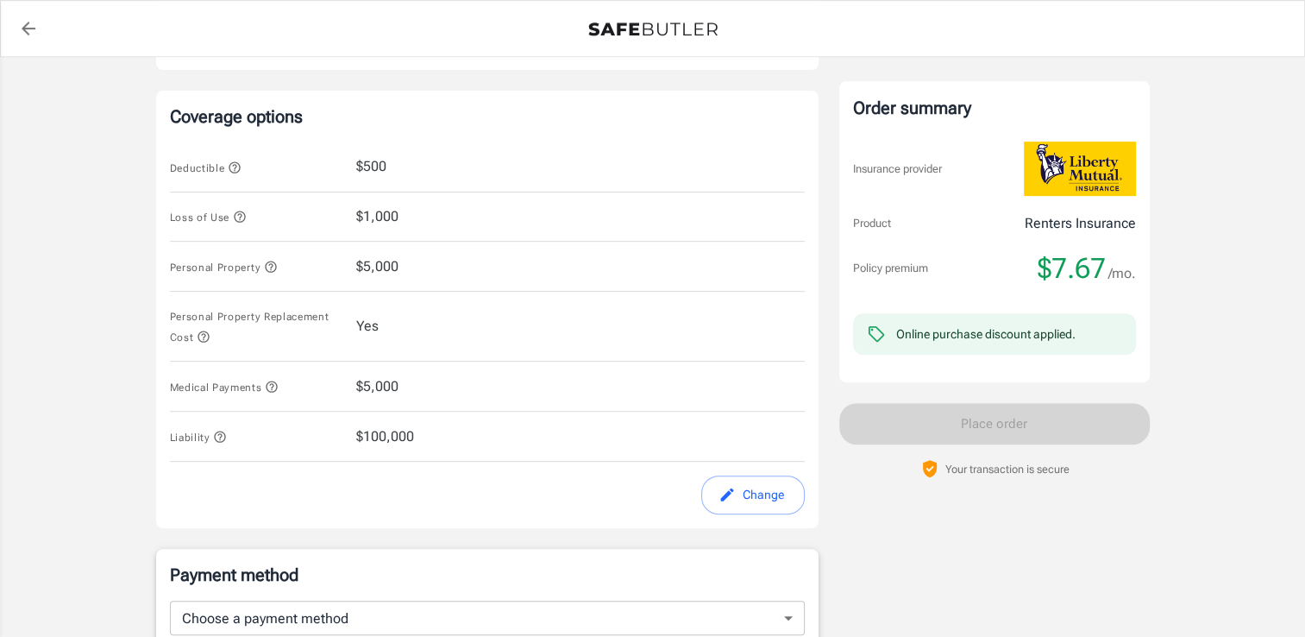
scroll to position [688, 0]
click at [740, 477] on button "Change" at bounding box center [753, 493] width 104 height 39
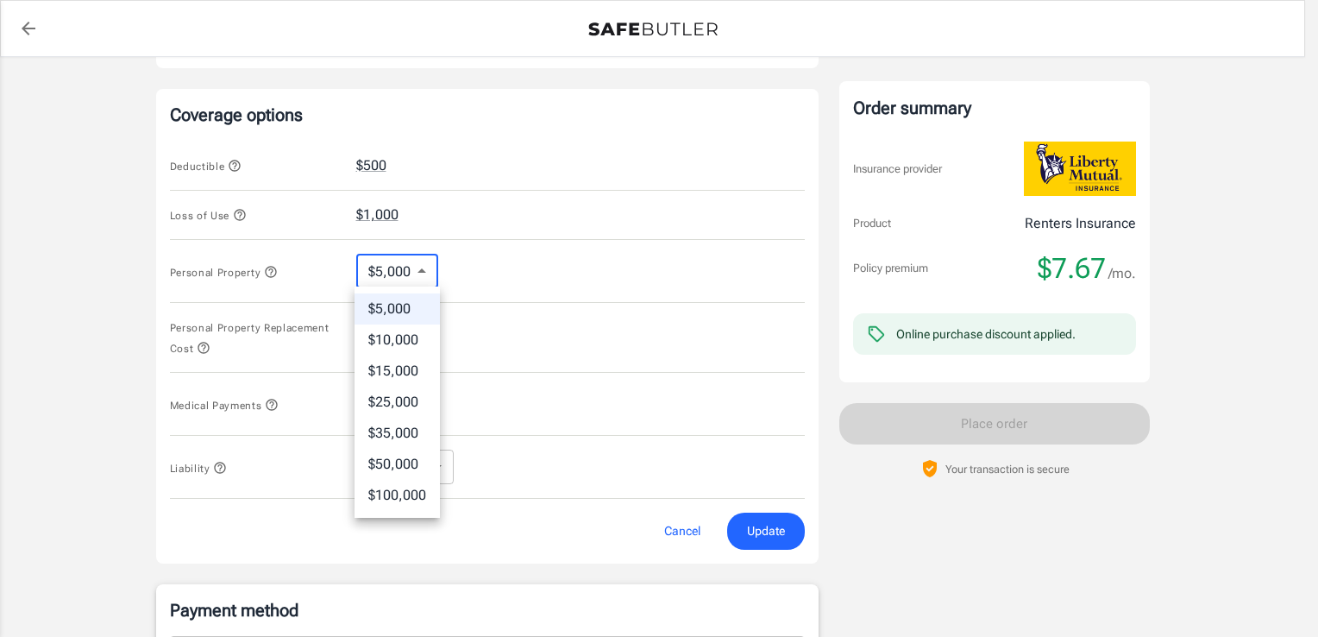
click at [411, 264] on body "Policy premium $ 7.67 /mo Liberty Mutual Renters Insurance [STREET_ADDRESS][PER…" at bounding box center [659, 160] width 1318 height 1696
click at [159, 305] on div at bounding box center [659, 318] width 1318 height 637
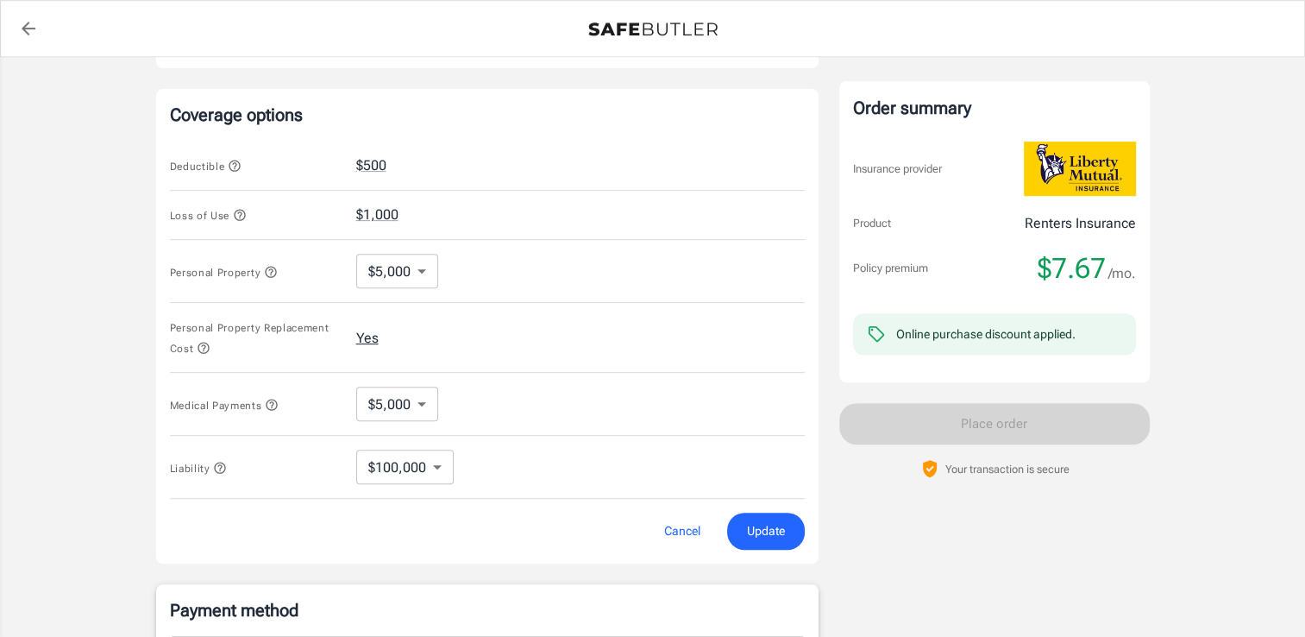
click at [357, 329] on button "Yes" at bounding box center [367, 338] width 22 height 21
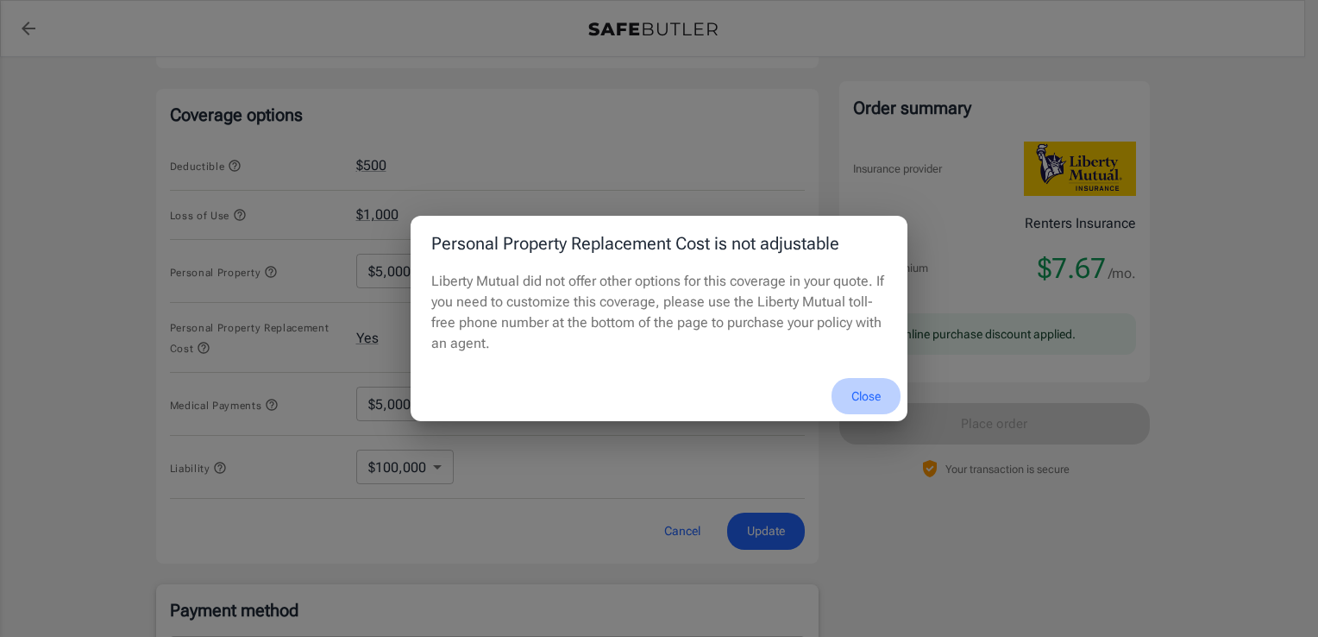
click at [859, 387] on button "Close" at bounding box center [866, 396] width 69 height 37
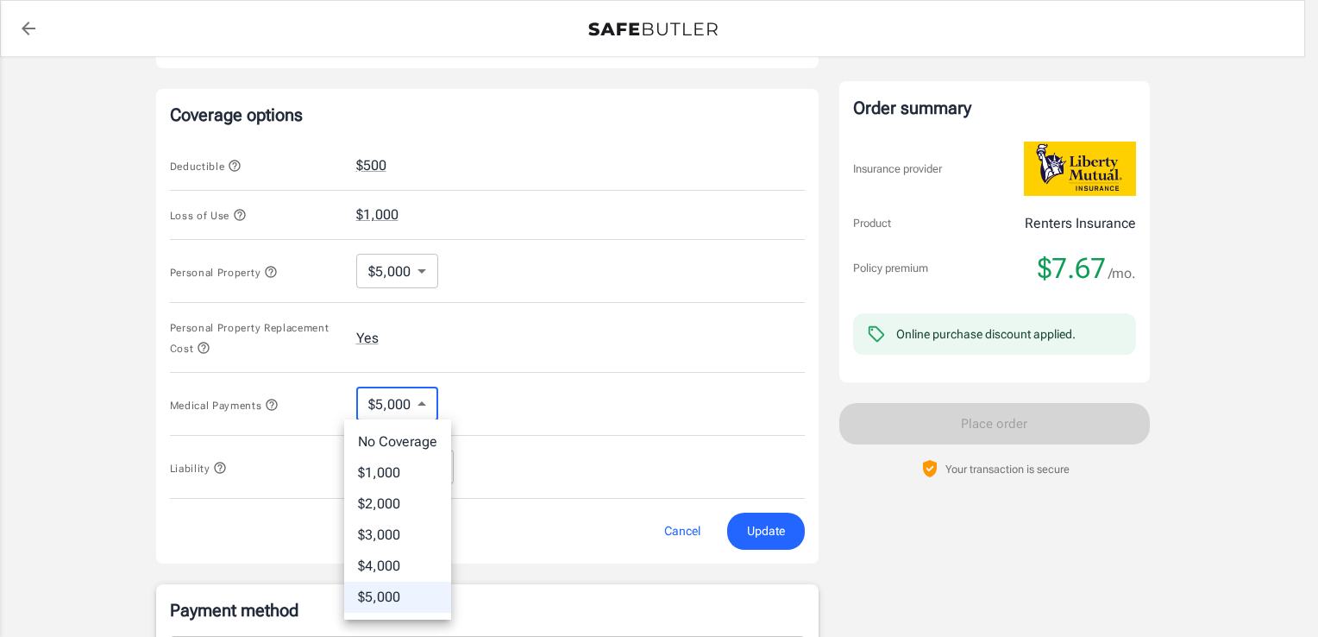
click at [433, 399] on body "Policy premium $ 7.67 /mo Liberty Mutual Renters Insurance [STREET_ADDRESS][PER…" at bounding box center [659, 160] width 1318 height 1696
click at [390, 433] on li "No Coverage" at bounding box center [397, 441] width 107 height 31
type input "No Coverage"
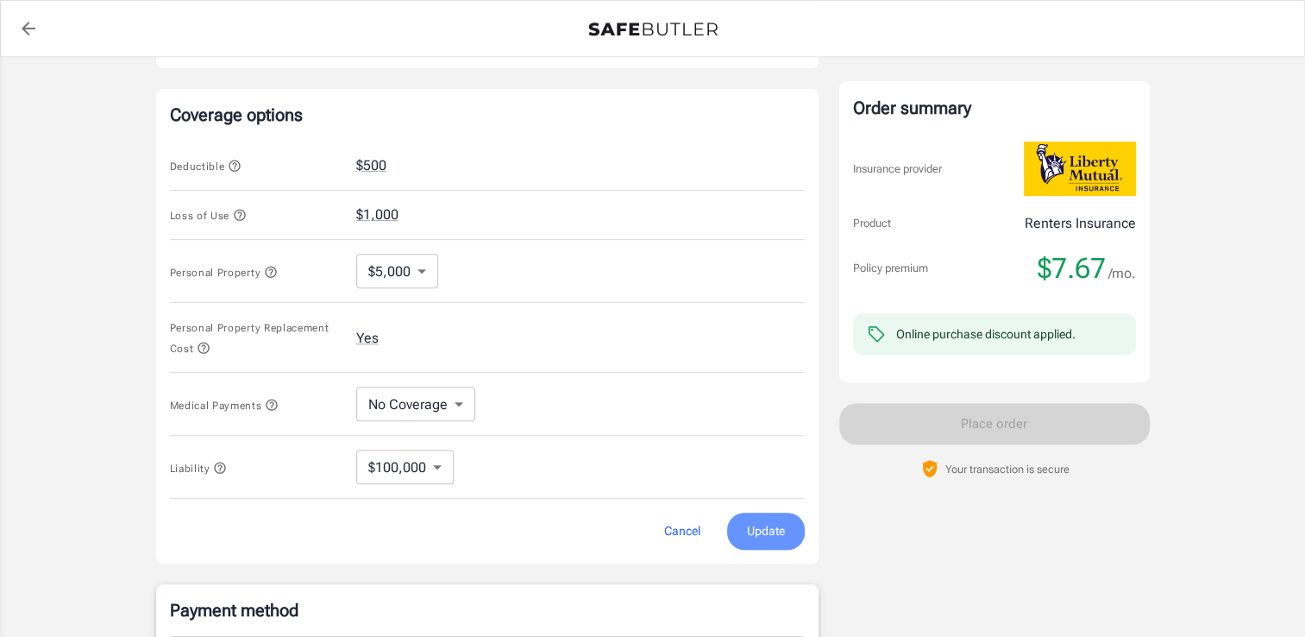
click at [768, 525] on span "Update" at bounding box center [766, 531] width 38 height 22
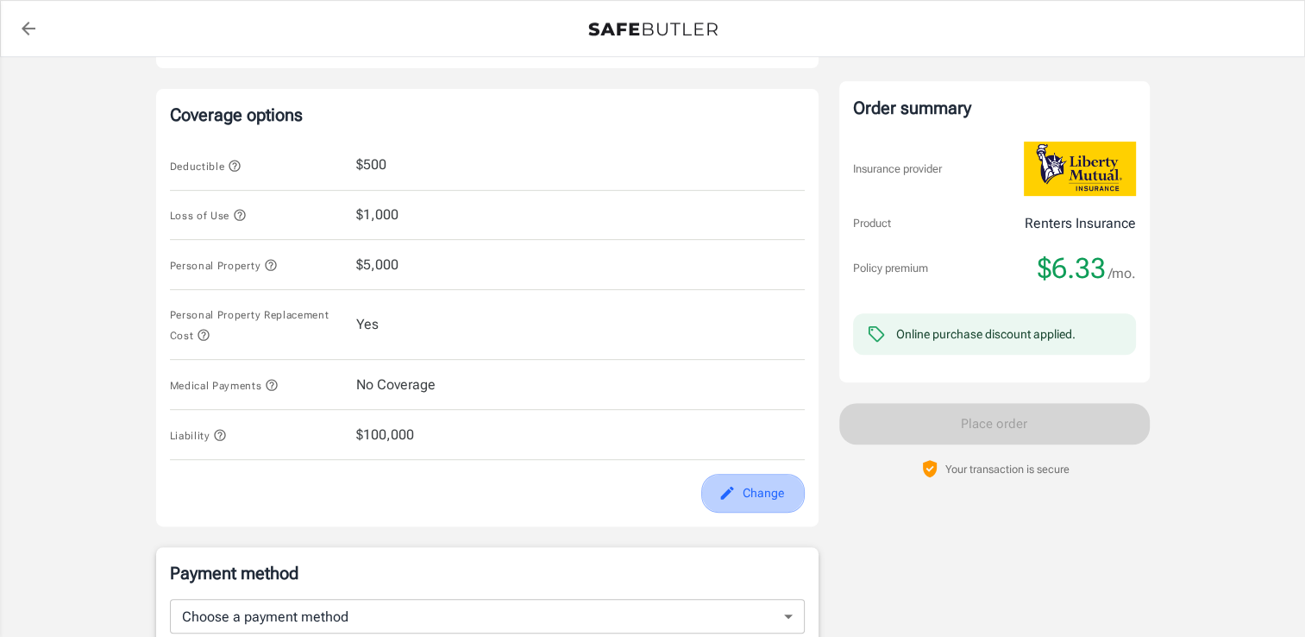
click at [725, 489] on icon "edit" at bounding box center [727, 492] width 17 height 17
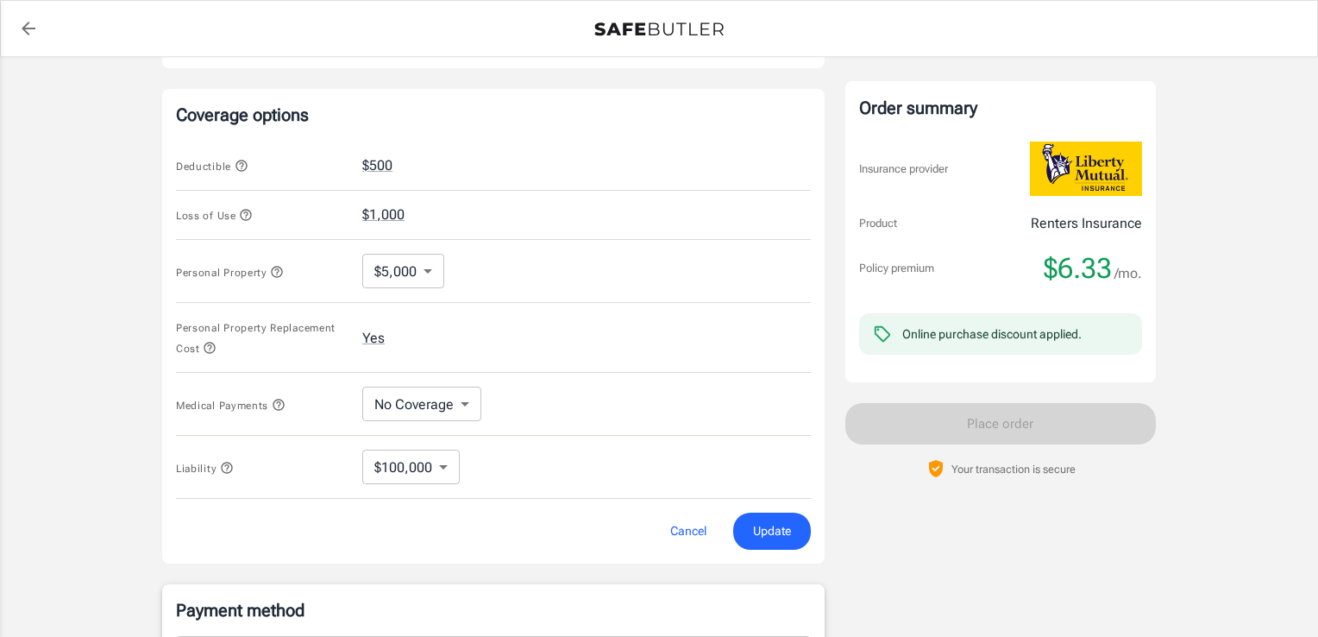
click at [450, 399] on body "Policy premium $ 6.33 /mo Liberty Mutual Renters Insurance [STREET_ADDRESS][PER…" at bounding box center [659, 160] width 1318 height 1696
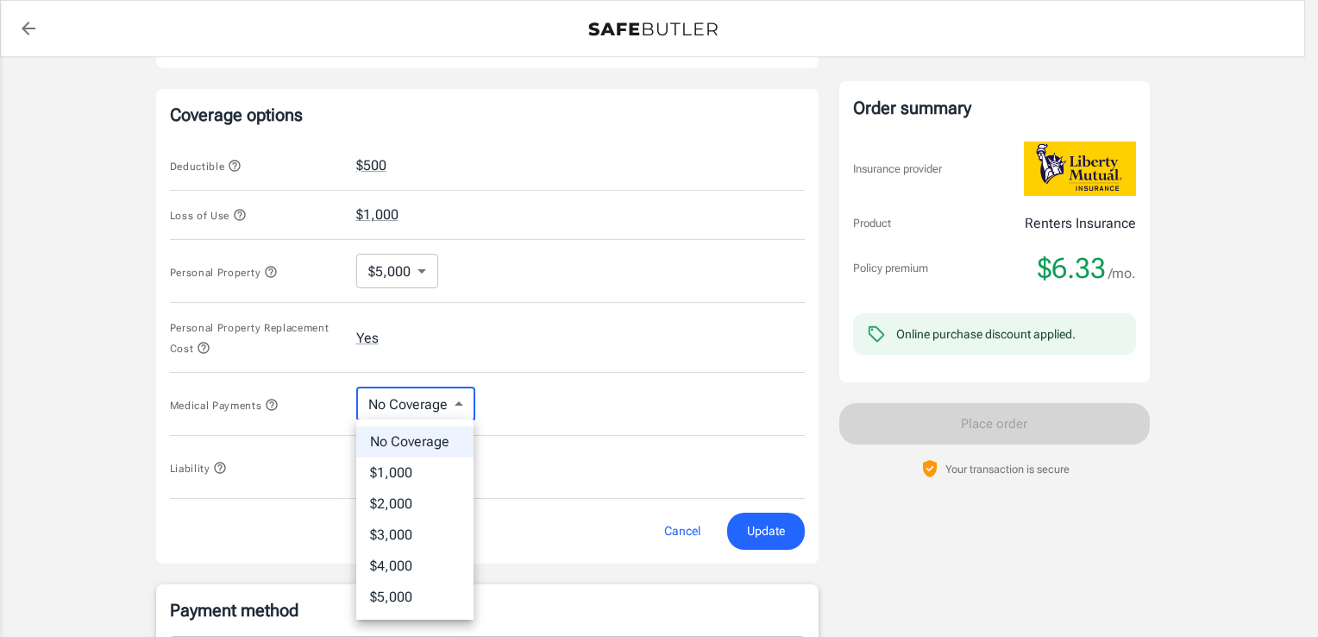
click at [411, 495] on li "$2,000" at bounding box center [414, 503] width 117 height 31
type input "2000"
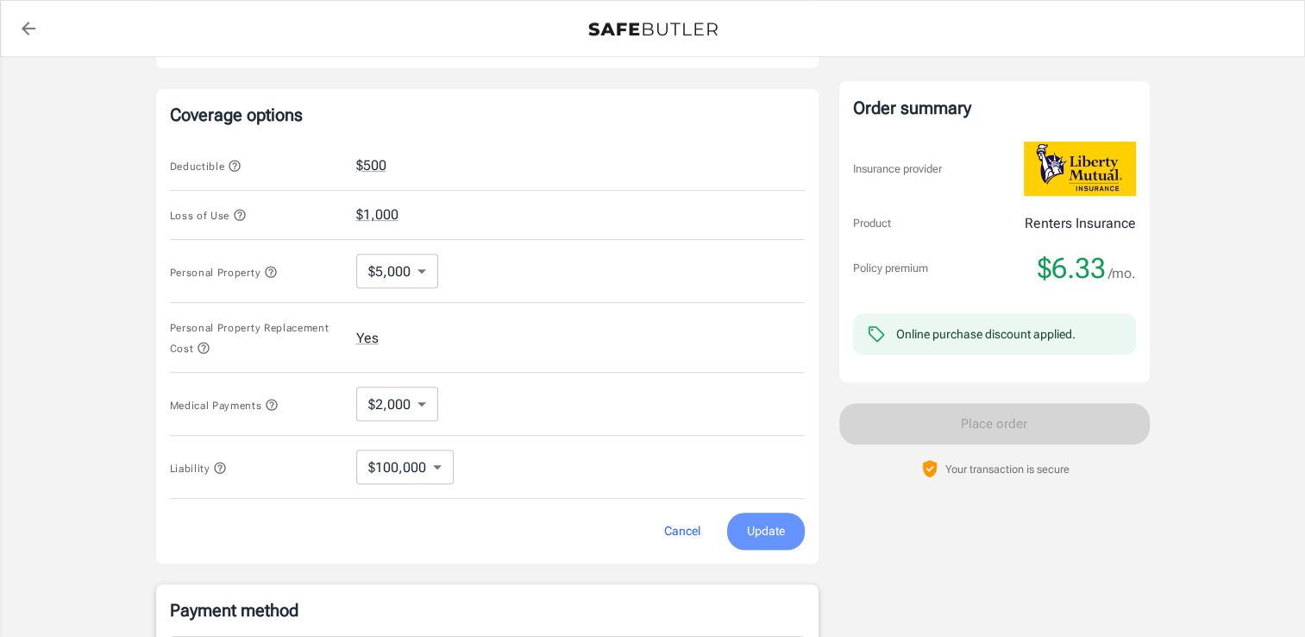
click at [770, 516] on button "Update" at bounding box center [766, 530] width 78 height 37
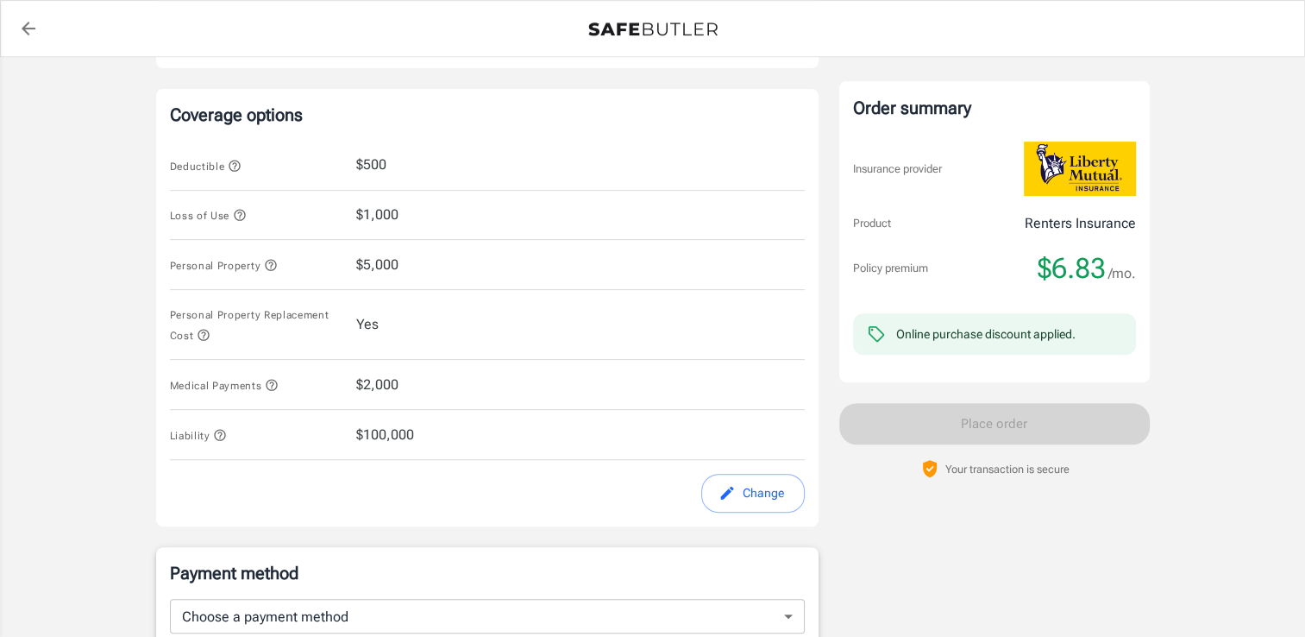
click at [769, 502] on button "Change" at bounding box center [753, 493] width 104 height 39
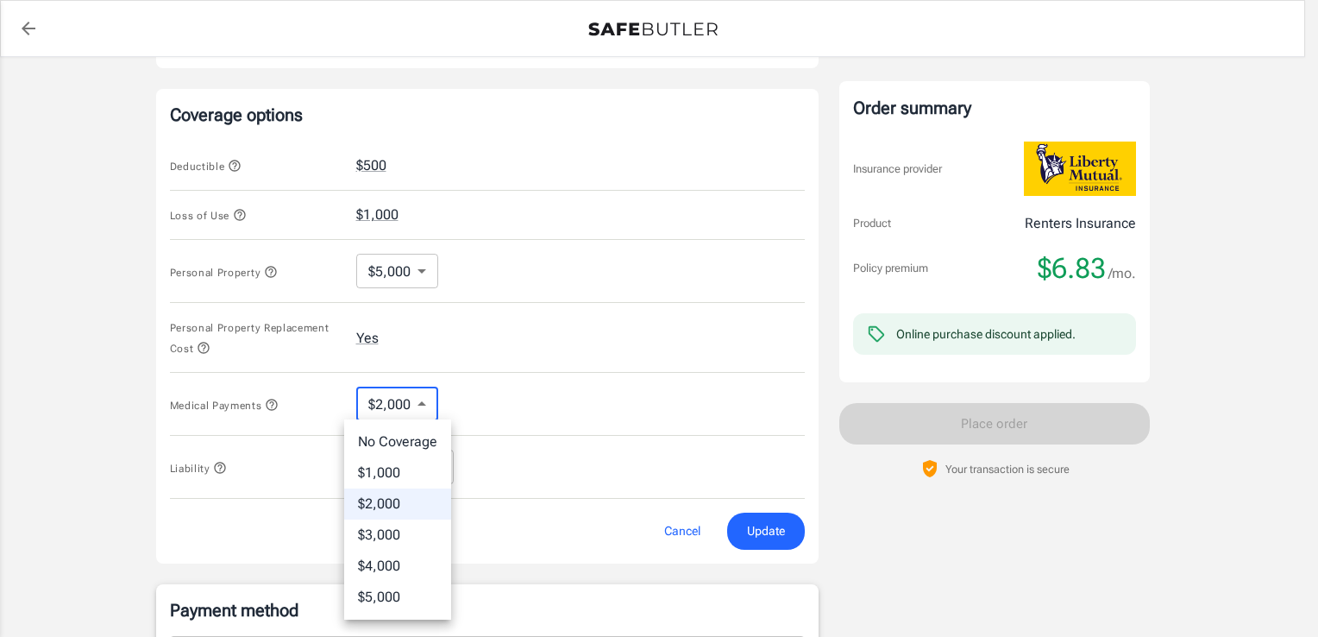
click at [421, 393] on body "Policy premium $ 6.83 /mo Liberty Mutual Renters Insurance [STREET_ADDRESS][PER…" at bounding box center [659, 160] width 1318 height 1696
click at [386, 474] on li "$1,000" at bounding box center [397, 472] width 107 height 31
type input "1000"
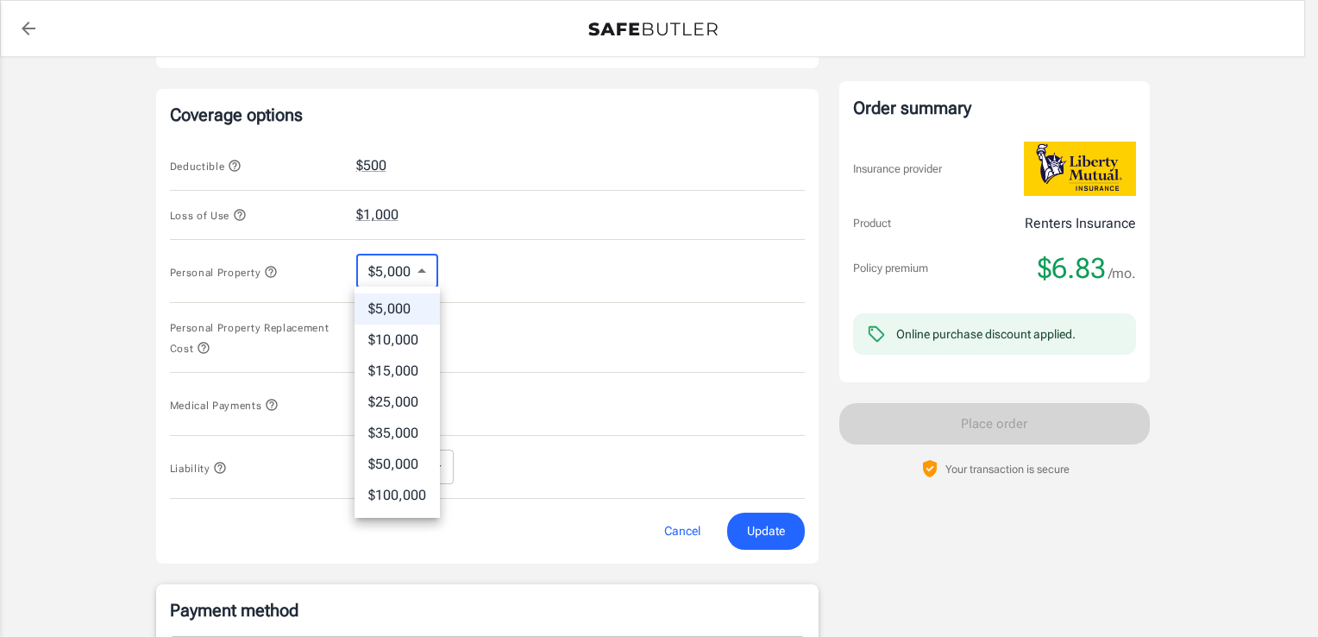
click at [416, 269] on body "Policy premium $ 6.83 /mo Liberty Mutual Renters Insurance [STREET_ADDRESS][PER…" at bounding box center [659, 160] width 1318 height 1696
click at [387, 367] on li "$15,000" at bounding box center [397, 370] width 85 height 31
type input "15000"
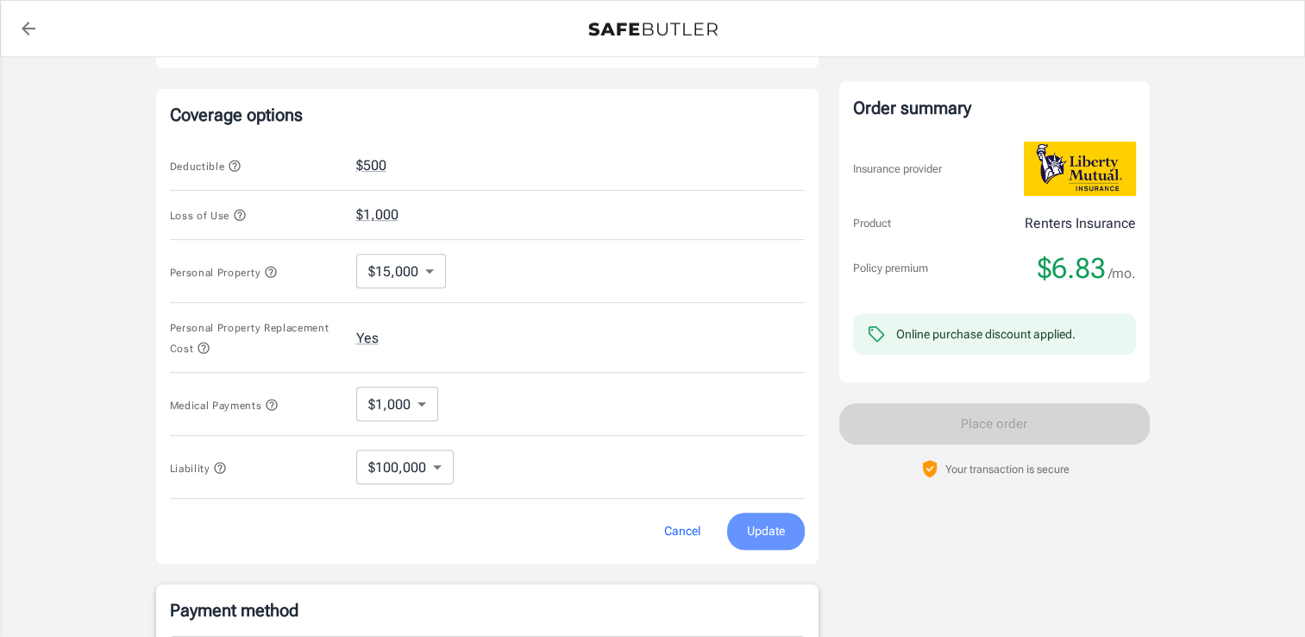
click at [787, 526] on button "Update" at bounding box center [766, 530] width 78 height 37
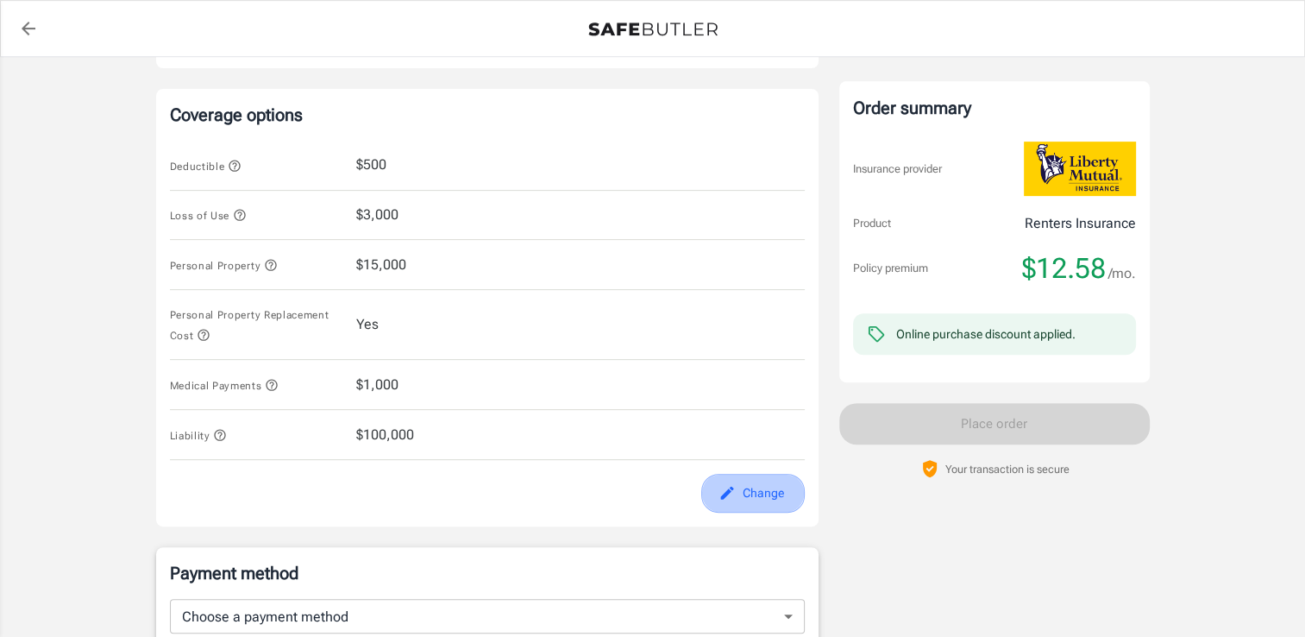
click at [725, 488] on icon "edit" at bounding box center [727, 492] width 17 height 17
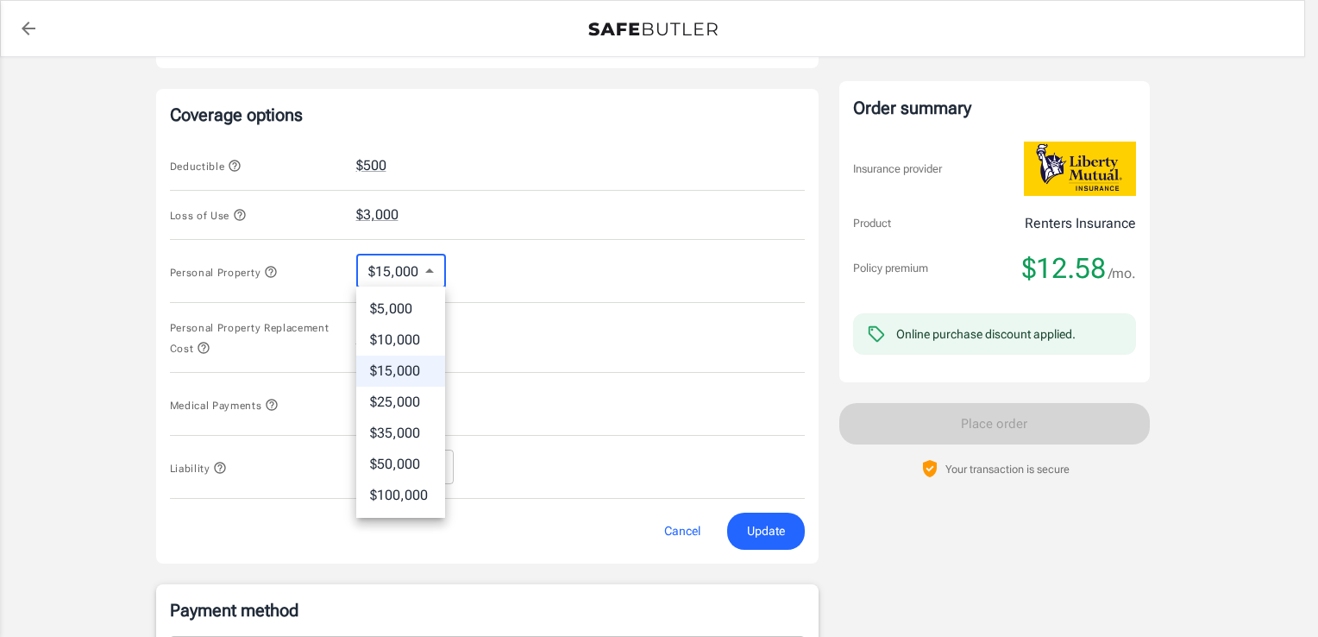
click at [426, 264] on body "Policy premium $ 12.58 /mo Liberty Mutual Renters Insurance [STREET_ADDRESS][PE…" at bounding box center [659, 160] width 1318 height 1696
click at [412, 311] on li "$5,000" at bounding box center [400, 308] width 89 height 31
type input "5000"
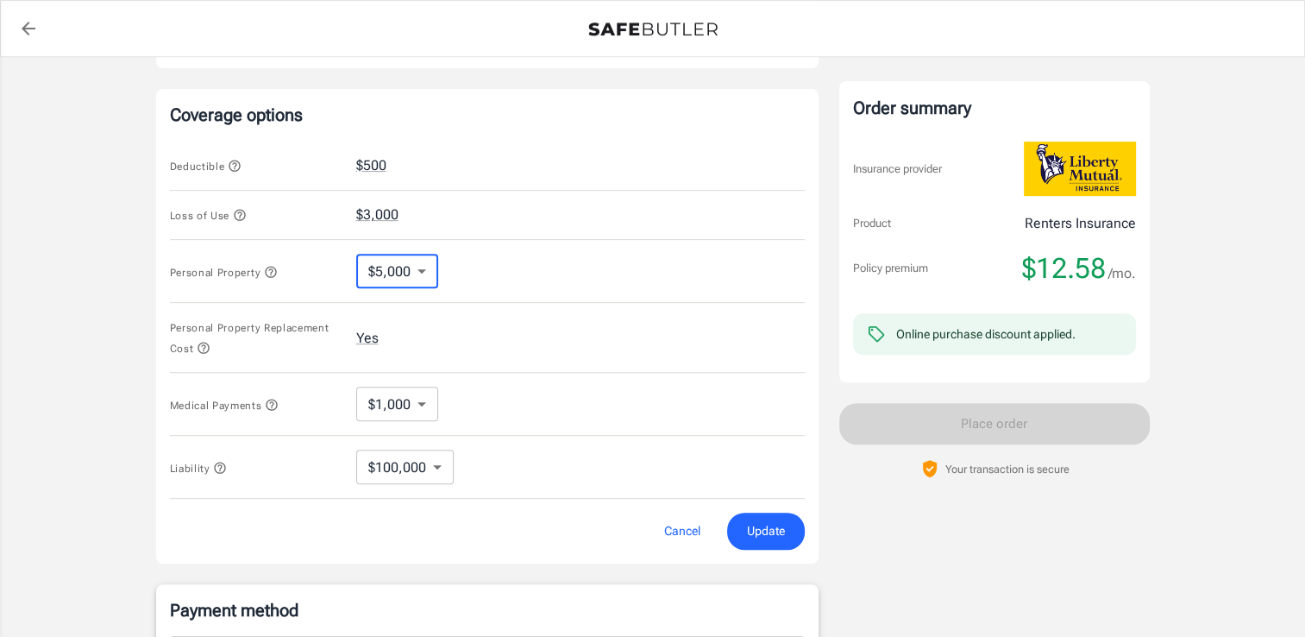
click at [762, 530] on span "Update" at bounding box center [766, 531] width 38 height 22
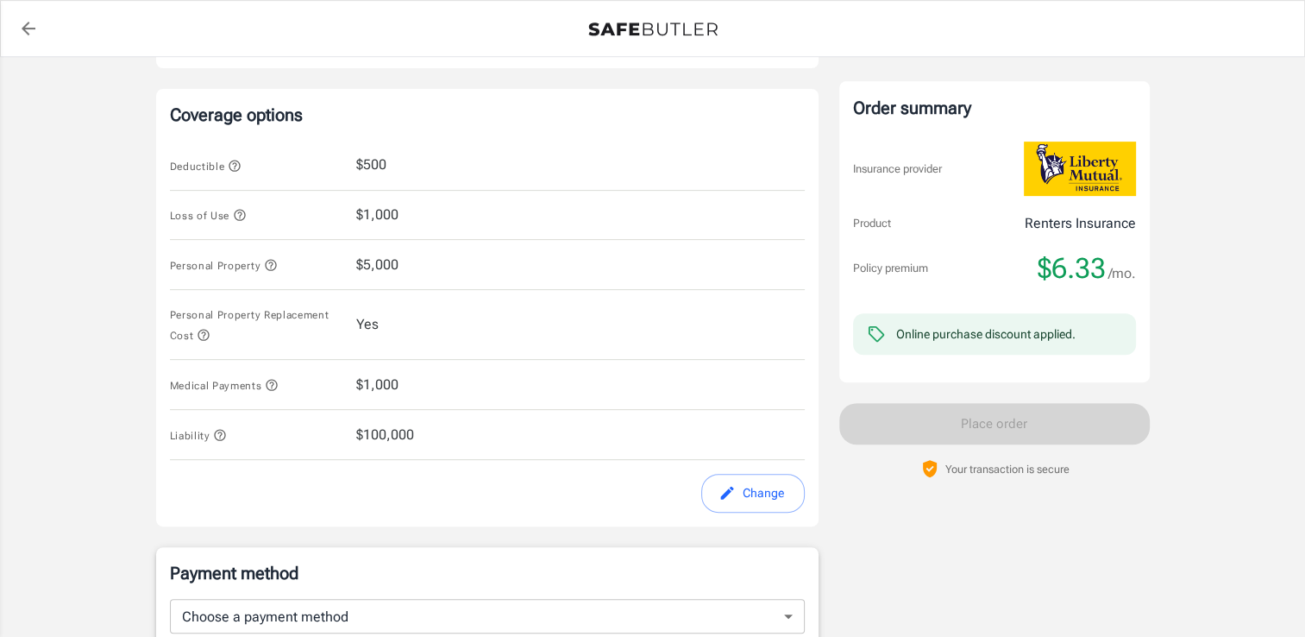
click at [223, 431] on icon "button" at bounding box center [220, 435] width 14 height 14
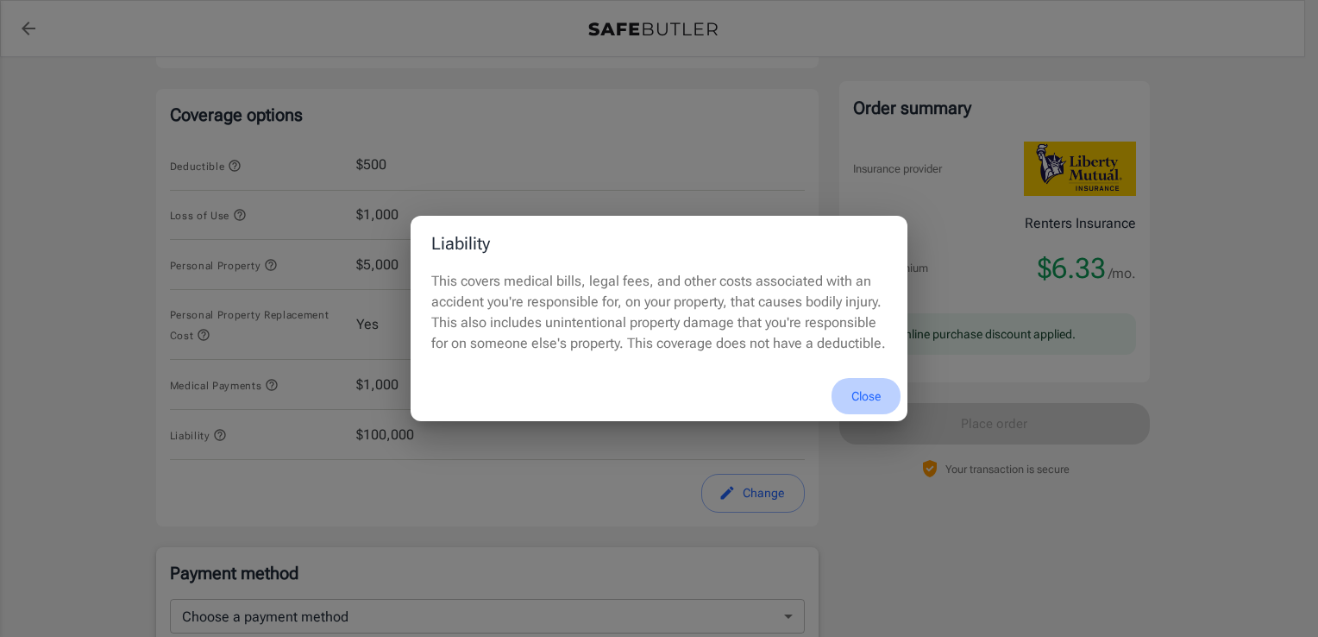
click at [864, 393] on button "Close" at bounding box center [866, 396] width 69 height 37
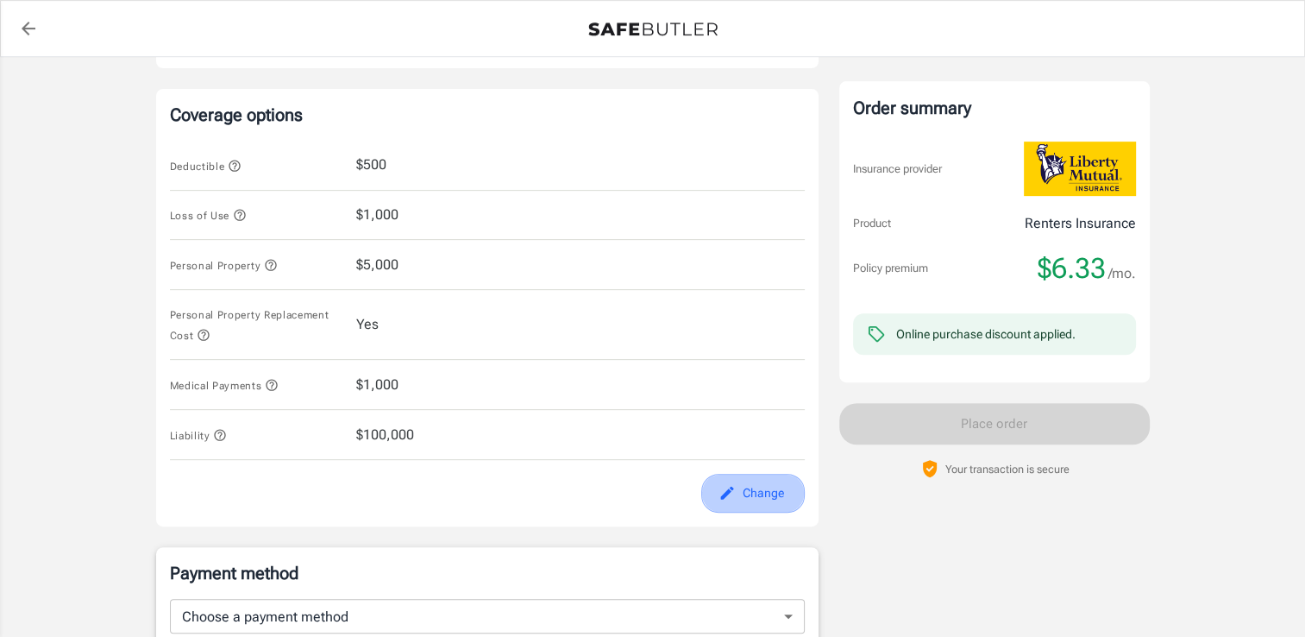
click at [780, 491] on button "Change" at bounding box center [753, 493] width 104 height 39
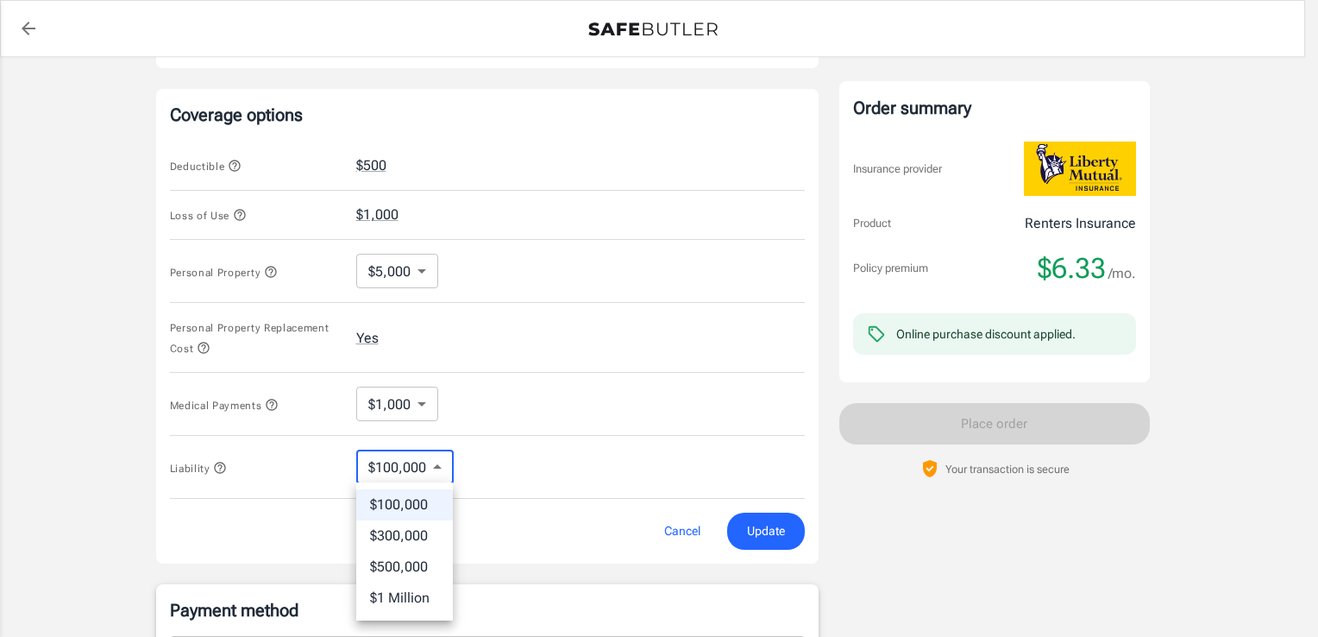
click at [430, 463] on body "Policy premium $ 6.33 /mo Liberty Mutual Renters Insurance [STREET_ADDRESS][PER…" at bounding box center [659, 160] width 1318 height 1696
click at [416, 543] on li "$300,000" at bounding box center [404, 535] width 97 height 31
type input "300000"
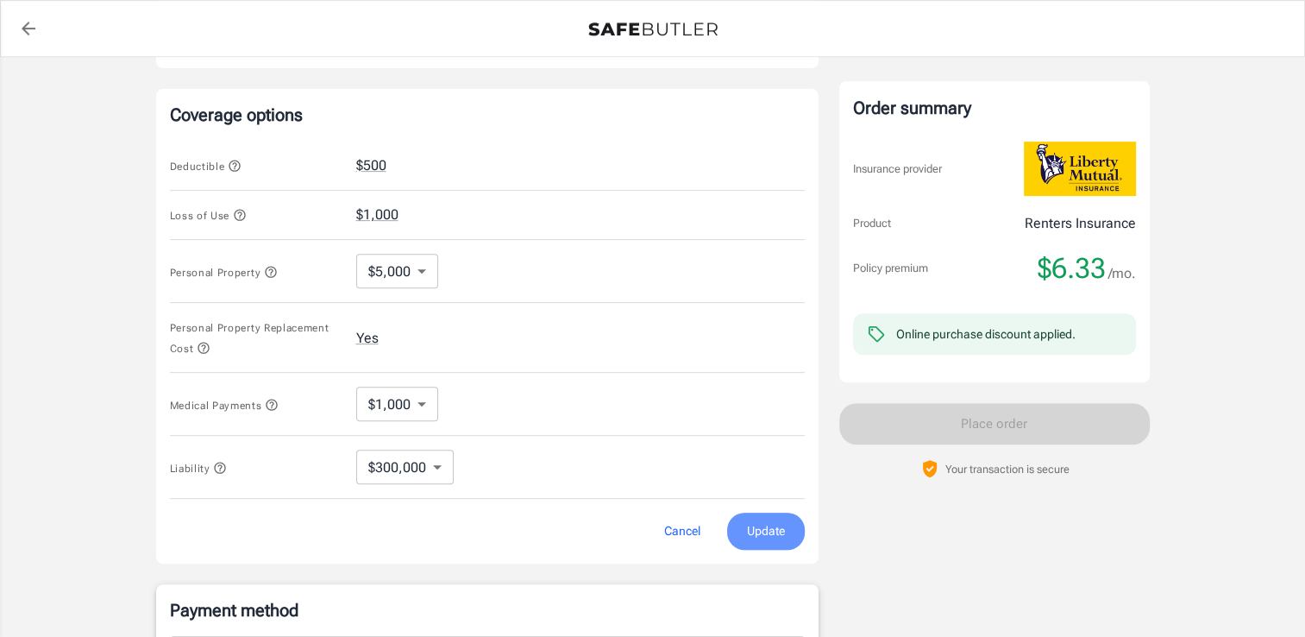
click at [775, 521] on span "Update" at bounding box center [766, 531] width 38 height 22
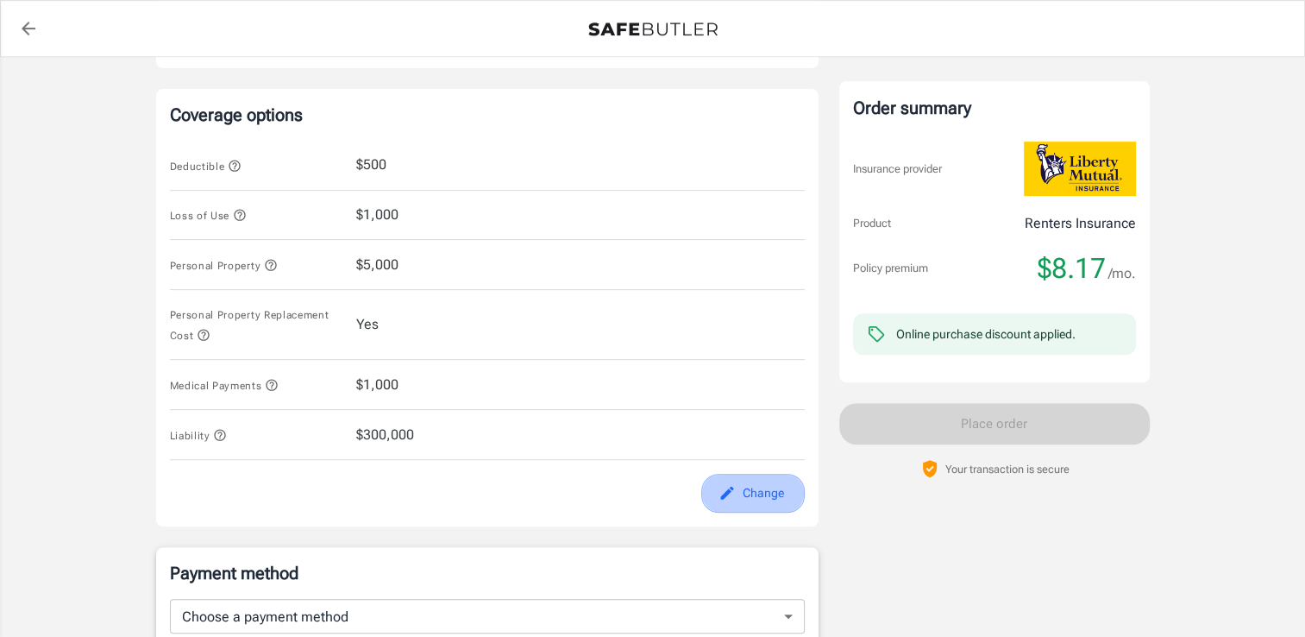
click at [781, 493] on button "Change" at bounding box center [753, 493] width 104 height 39
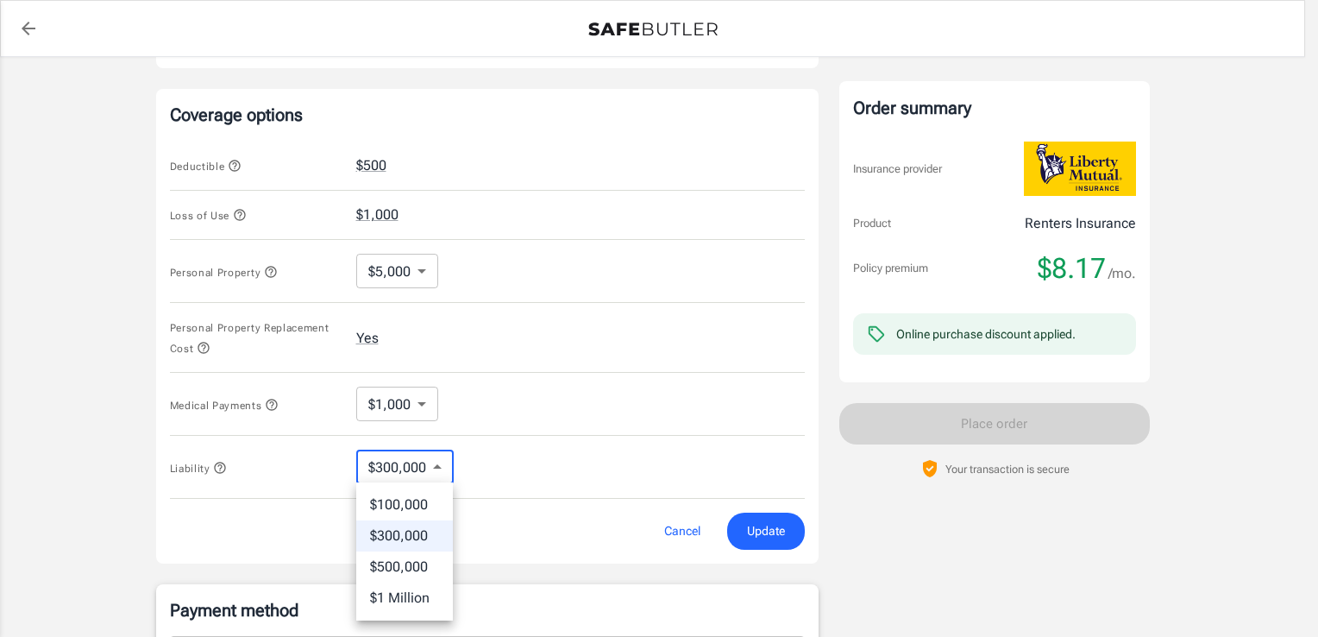
click at [442, 468] on body "Policy premium $ 8.17 /mo Liberty Mutual Renters Insurance [STREET_ADDRESS][PER…" at bounding box center [659, 160] width 1318 height 1696
click at [384, 499] on li "$100,000" at bounding box center [404, 504] width 97 height 31
type input "100000"
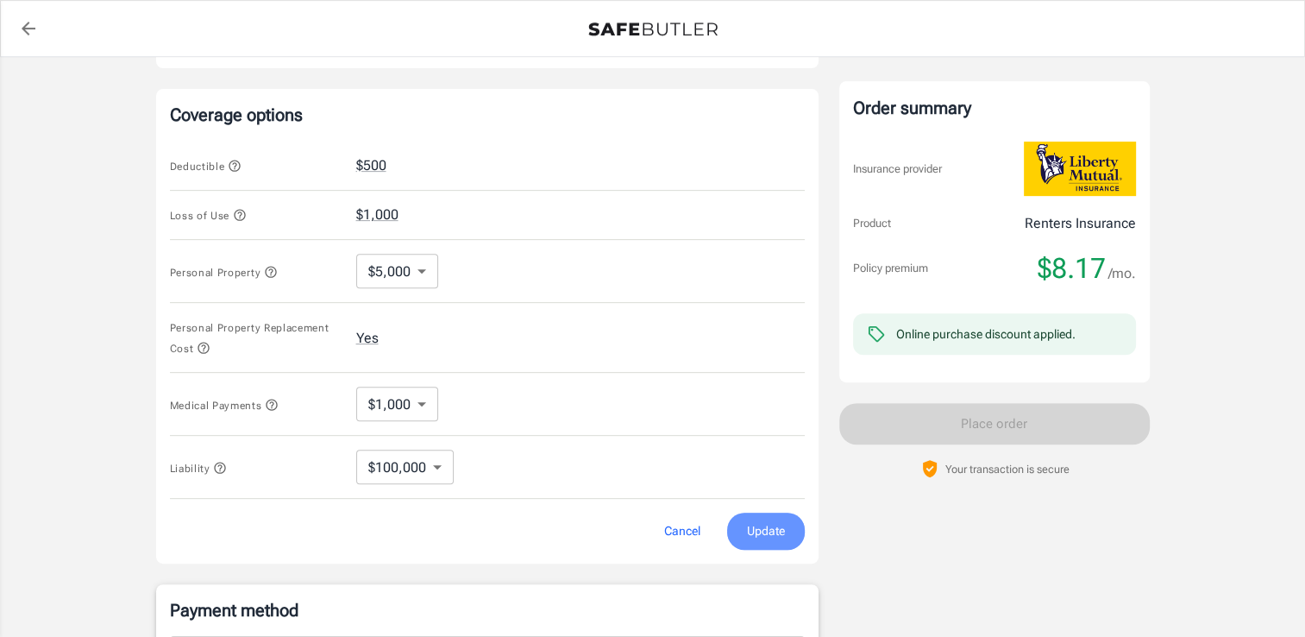
click at [777, 523] on span "Update" at bounding box center [766, 531] width 38 height 22
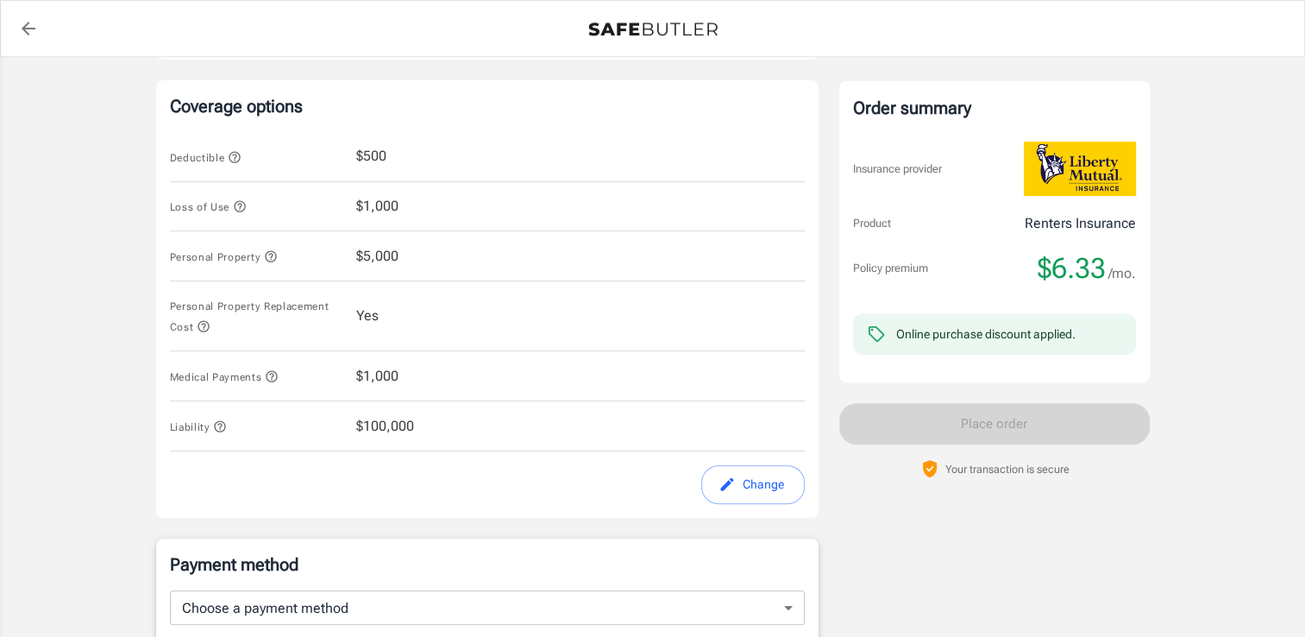
scroll to position [700, 0]
